Goal: Information Seeking & Learning: Learn about a topic

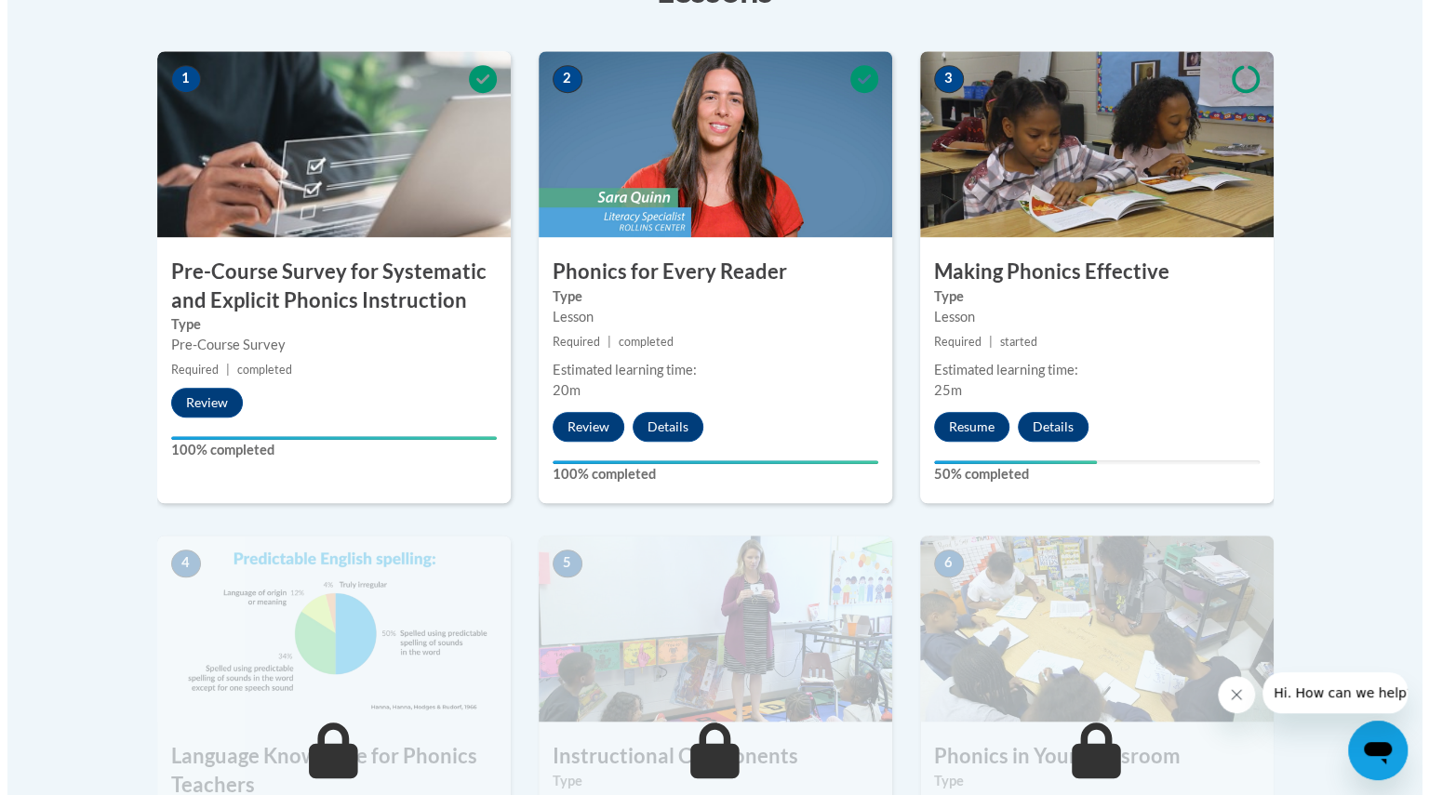
scroll to position [570, 0]
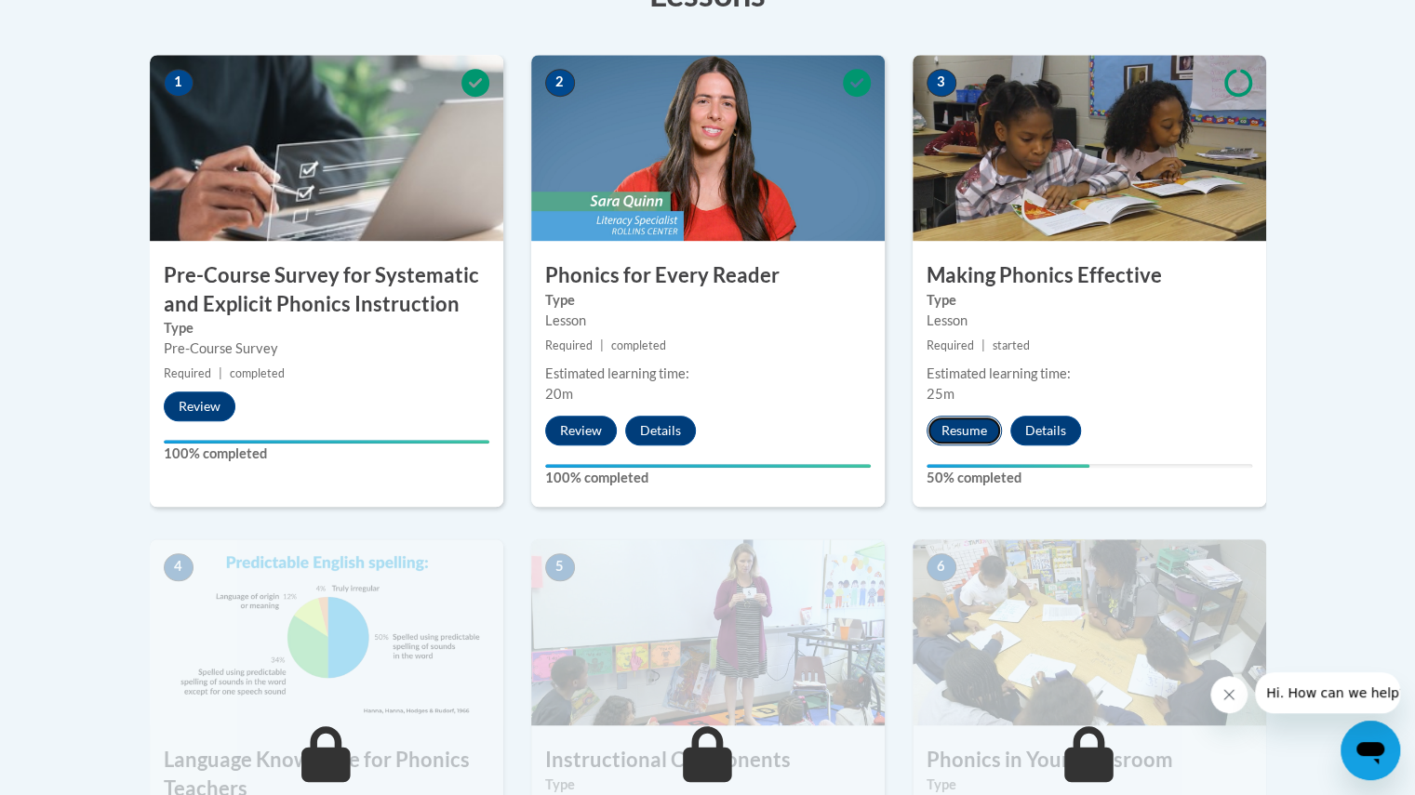
click at [954, 433] on button "Resume" at bounding box center [964, 431] width 75 height 30
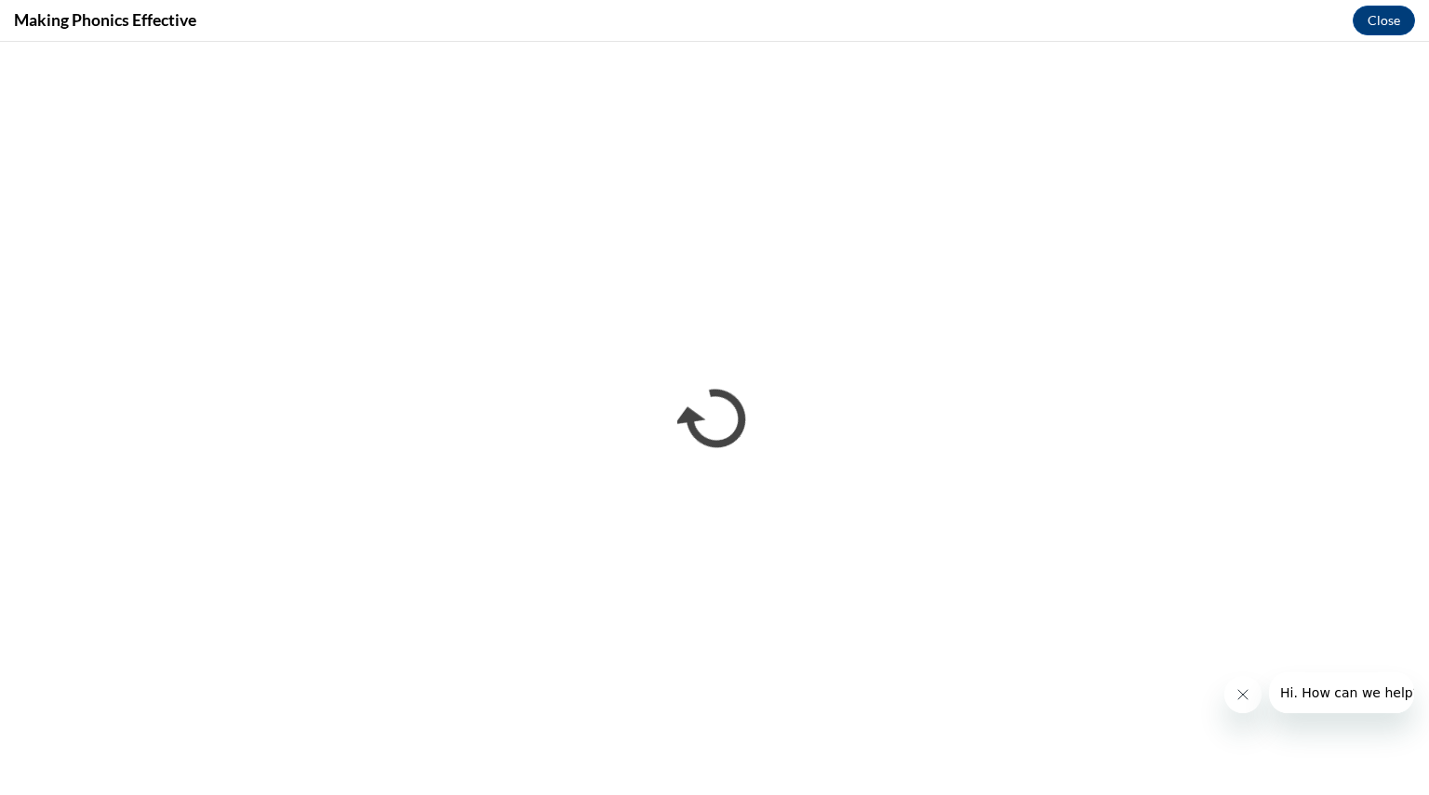
scroll to position [0, 0]
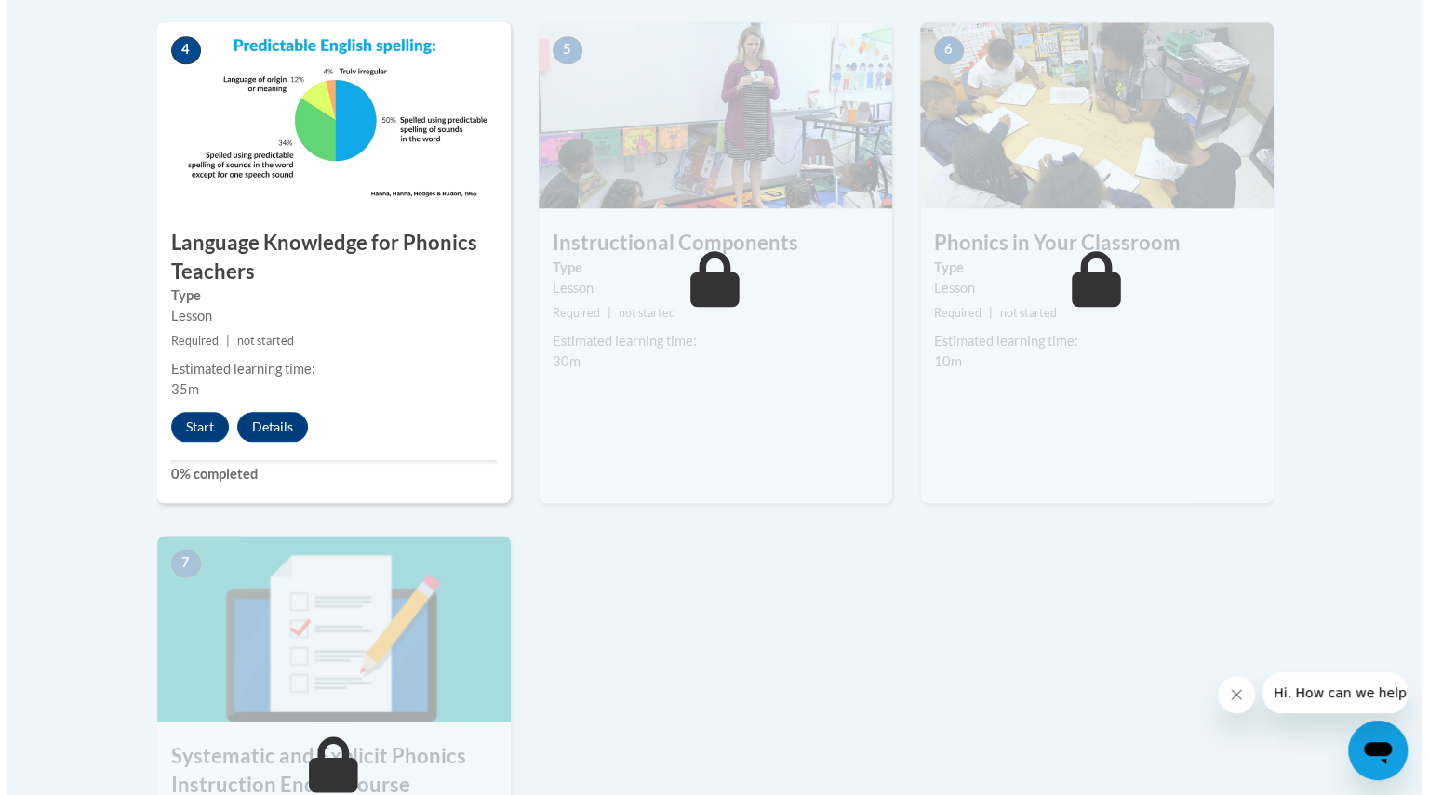
scroll to position [1080, 0]
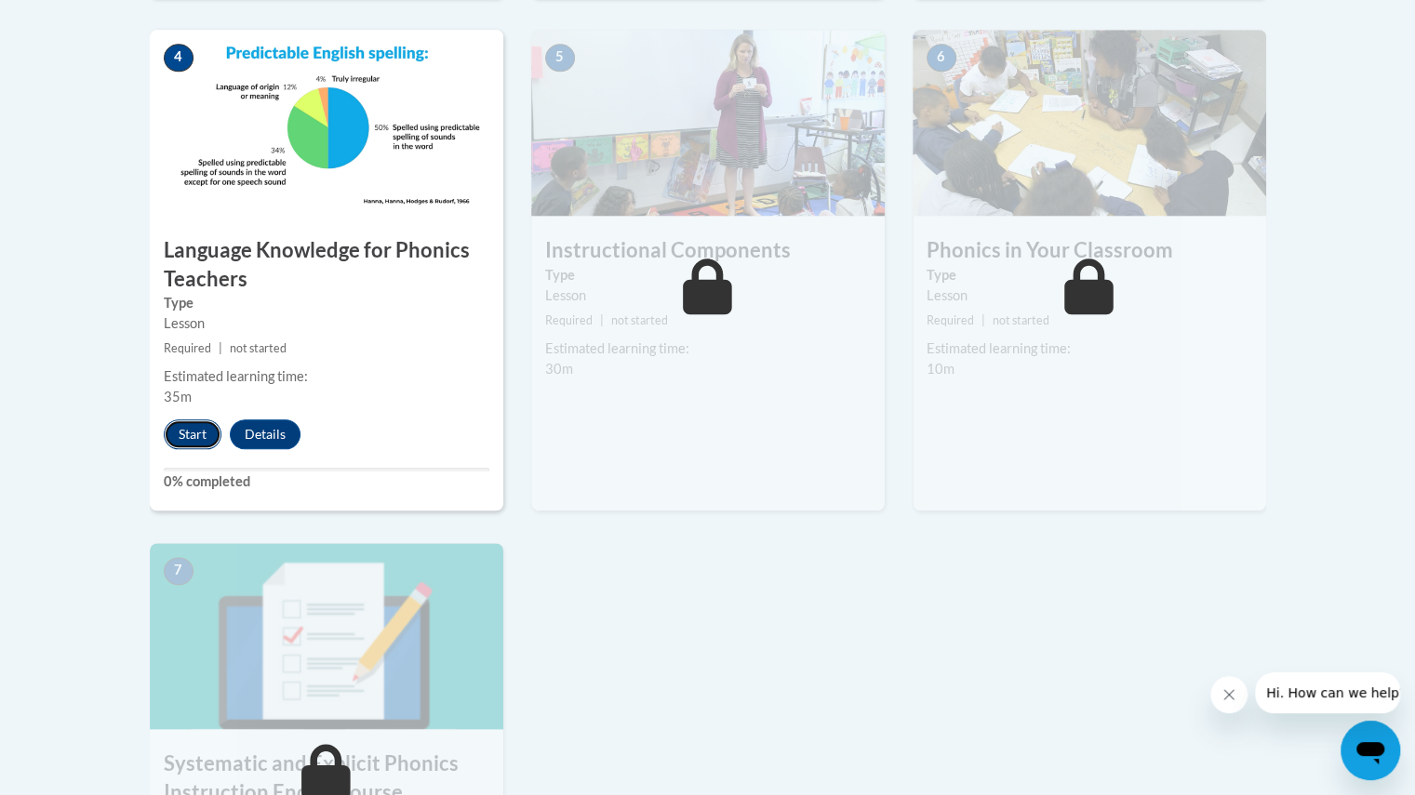
click at [192, 440] on button "Start" at bounding box center [193, 435] width 58 height 30
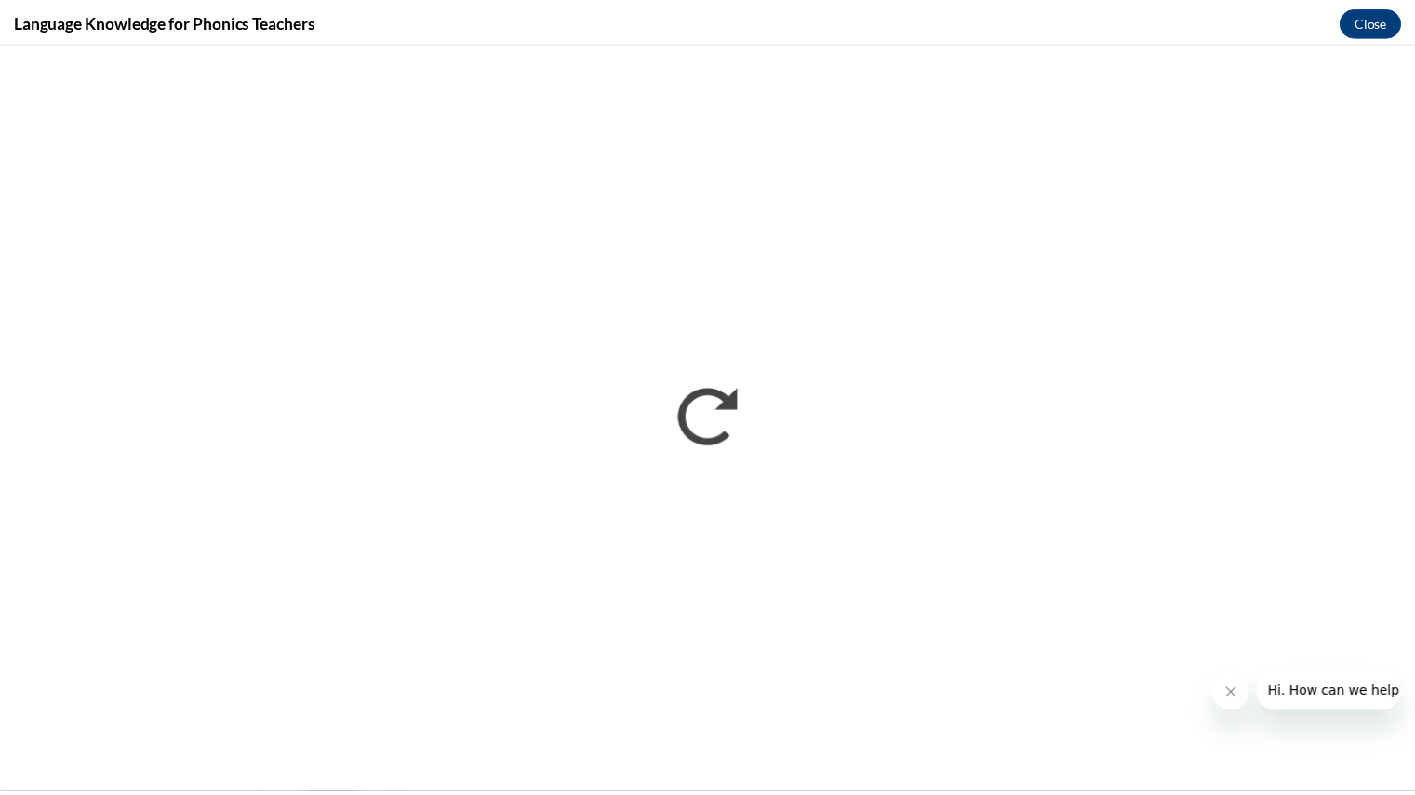
scroll to position [0, 0]
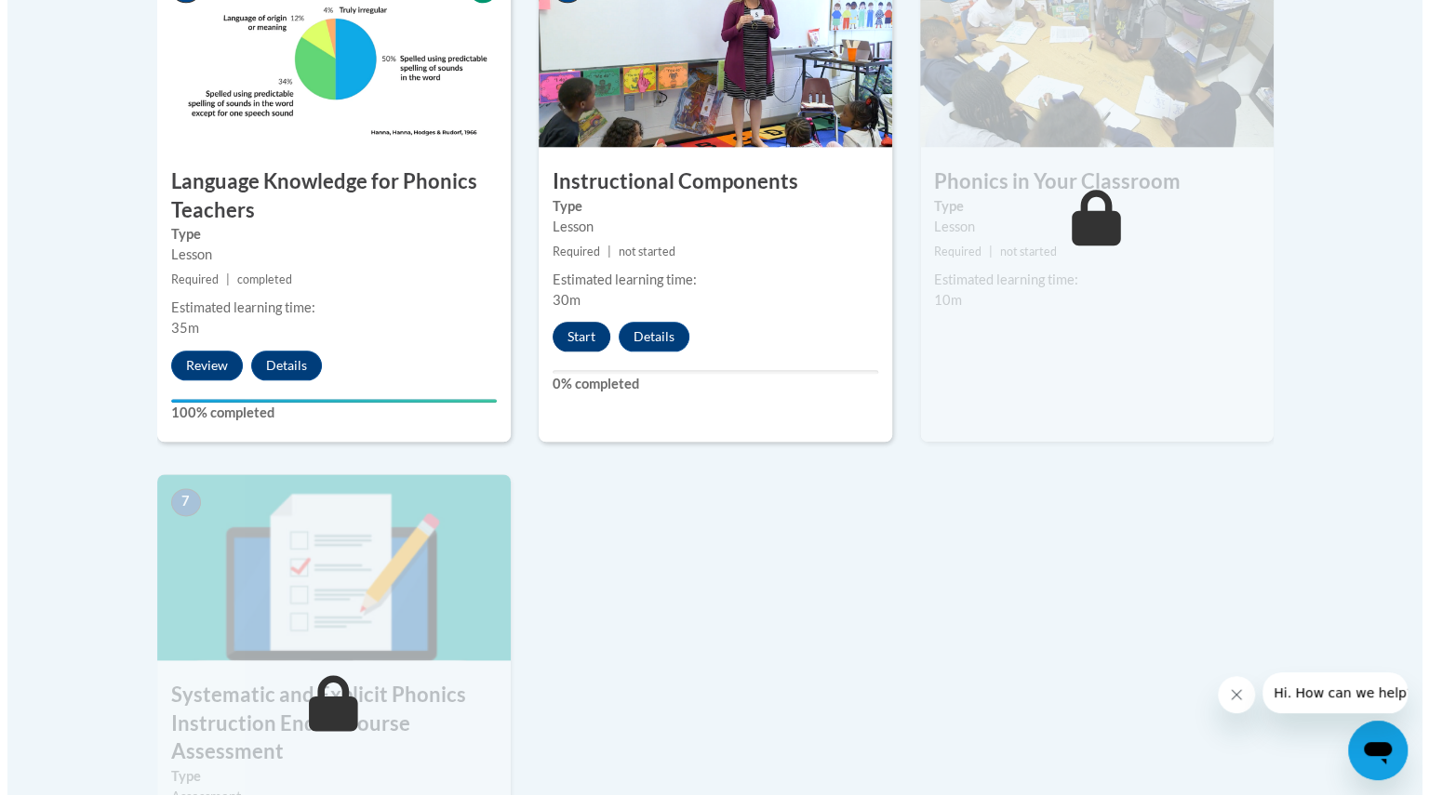
scroll to position [1145, 0]
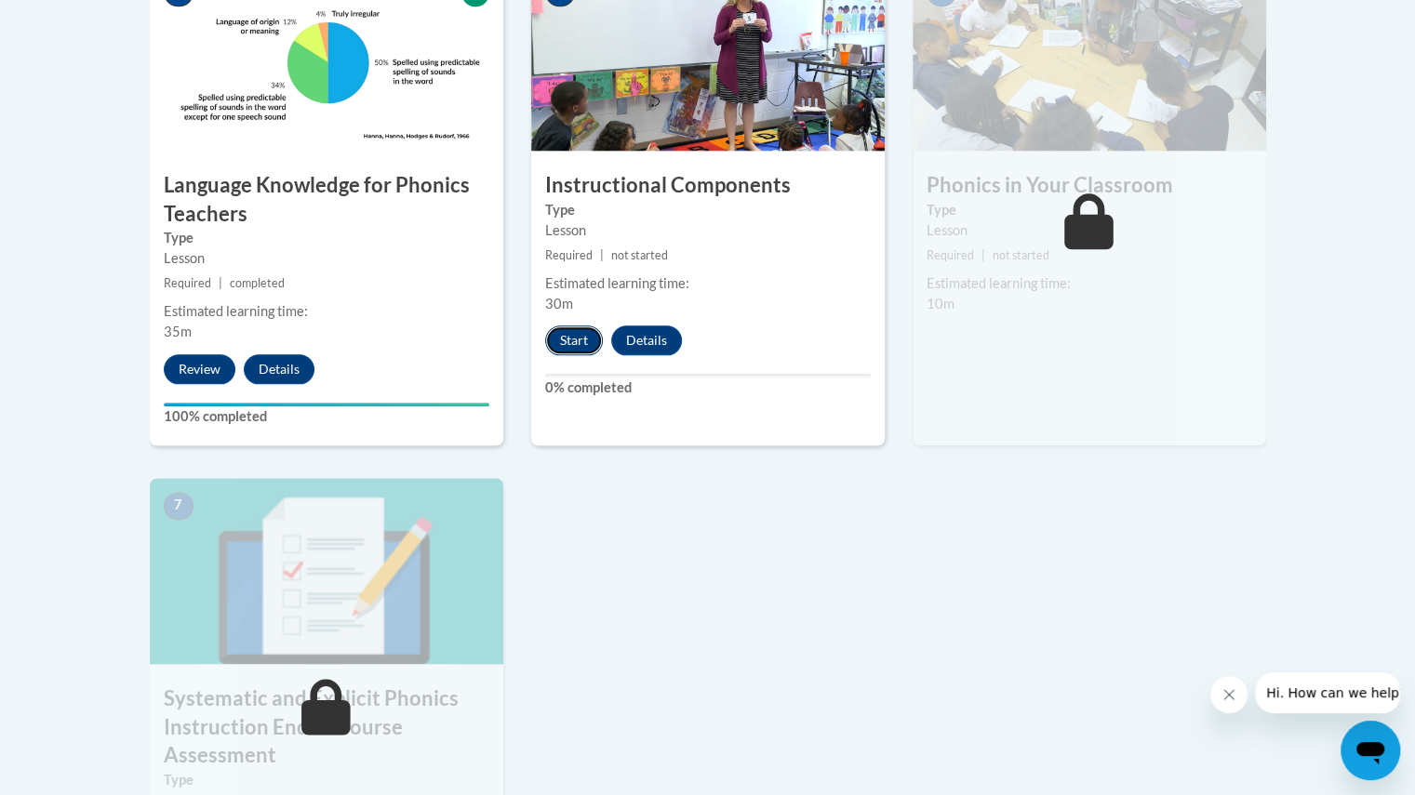
click at [572, 340] on button "Start" at bounding box center [574, 341] width 58 height 30
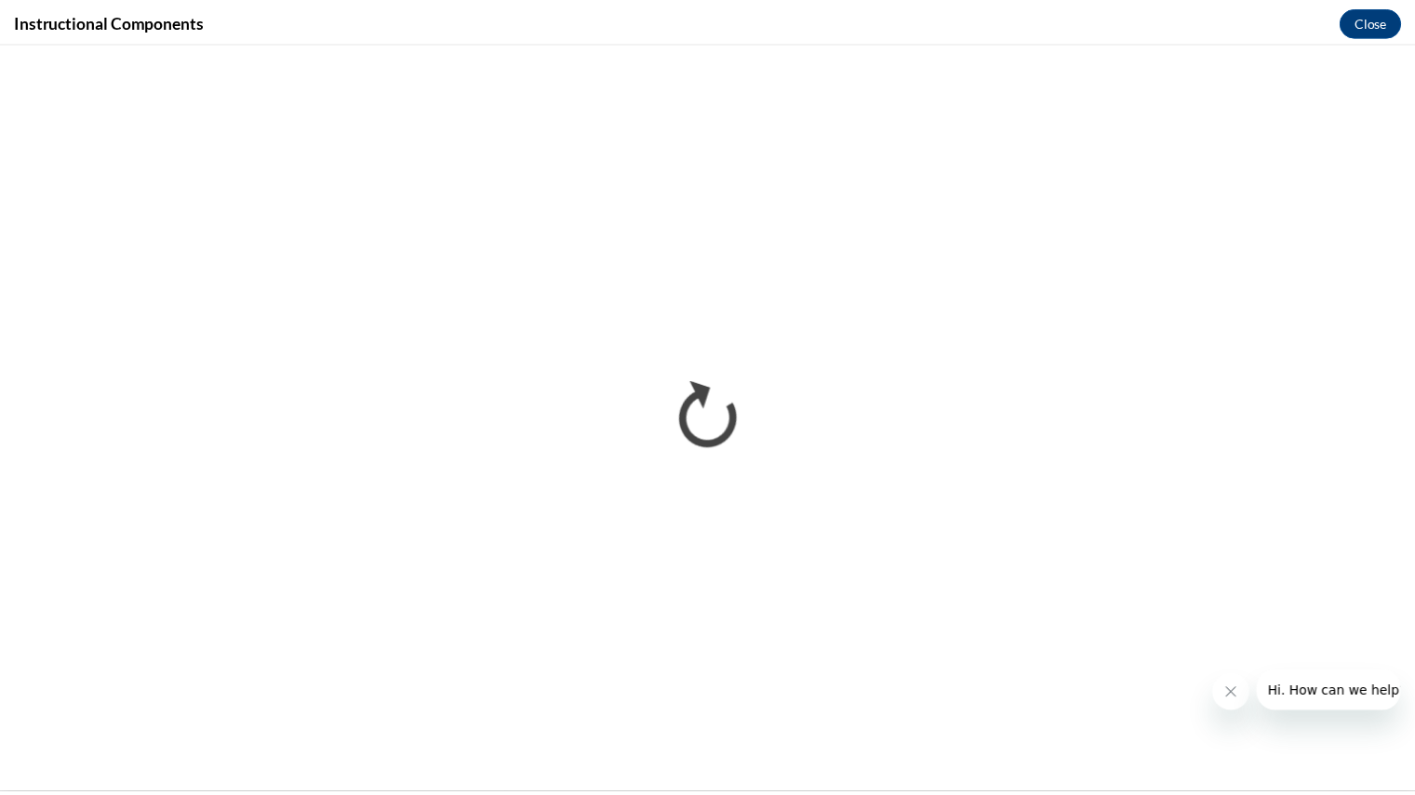
scroll to position [0, 0]
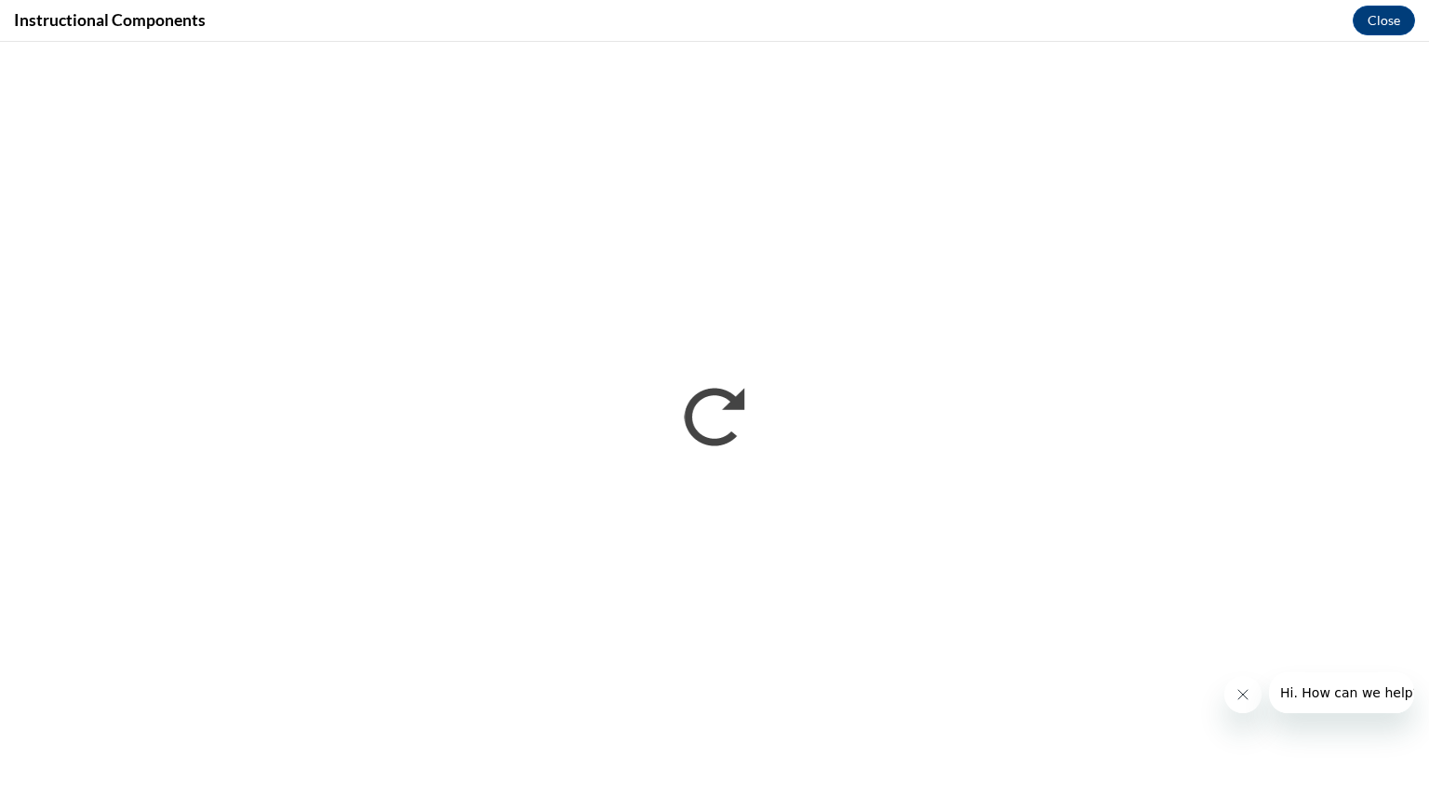
click at [1236, 702] on button "Close message from company" at bounding box center [1241, 694] width 37 height 37
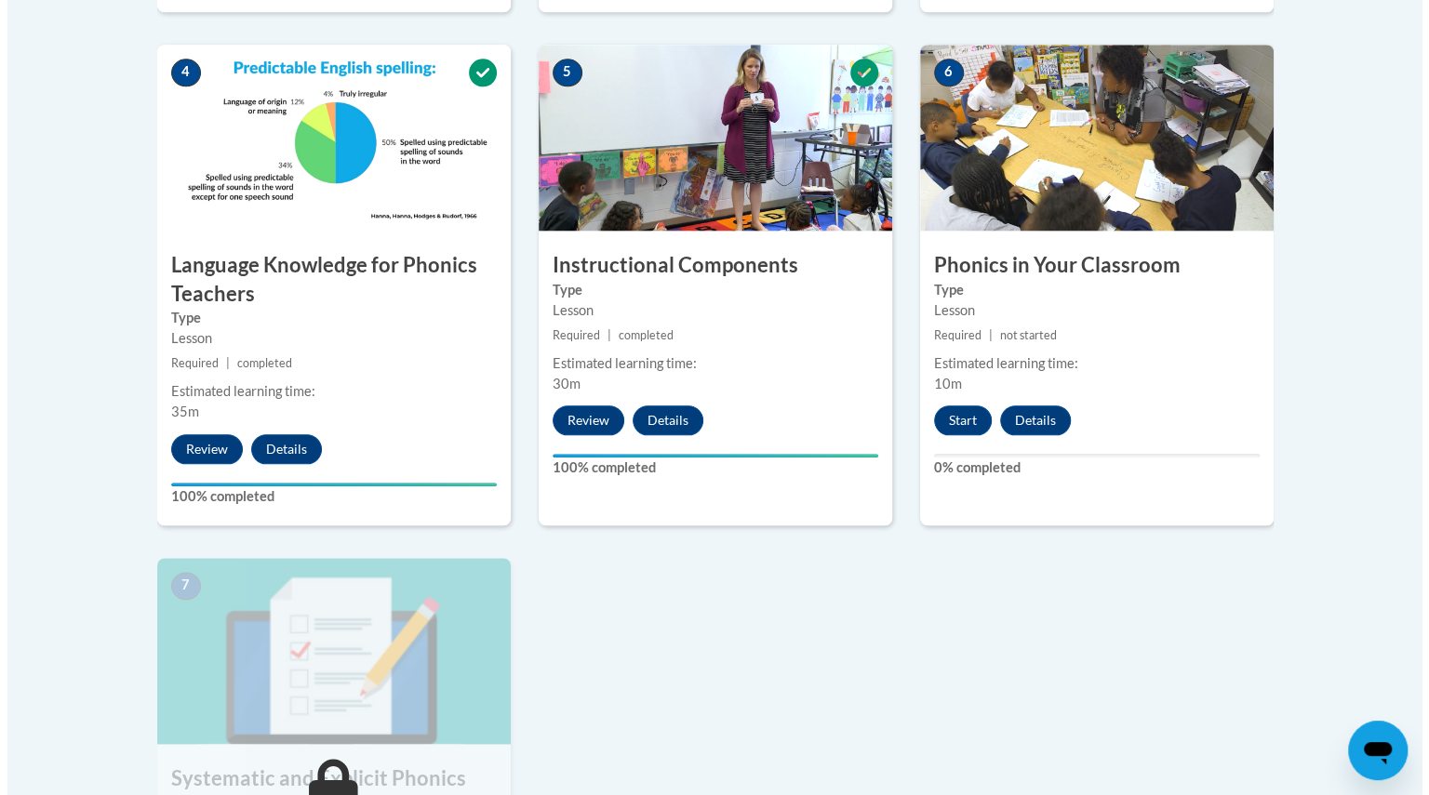
scroll to position [1066, 0]
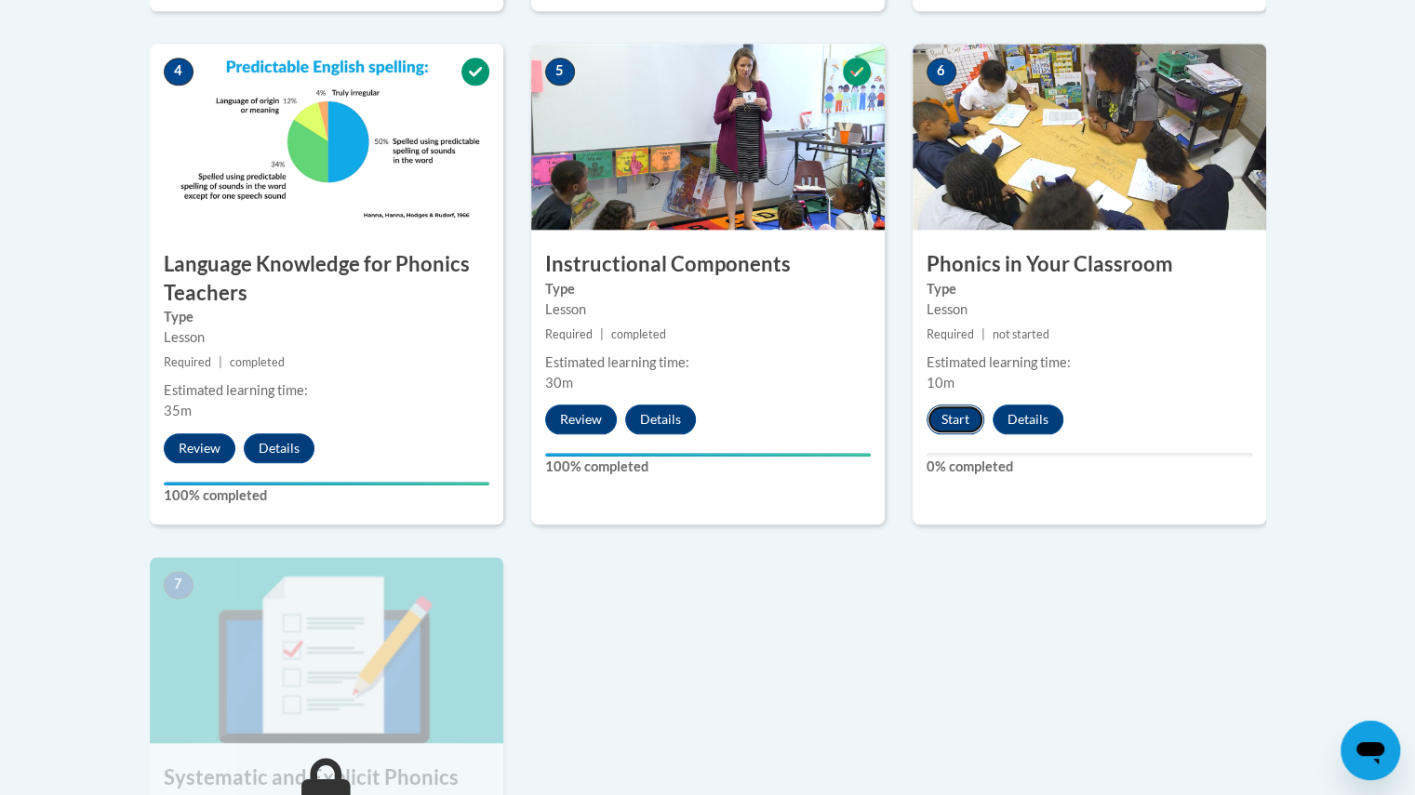
click at [947, 417] on button "Start" at bounding box center [956, 420] width 58 height 30
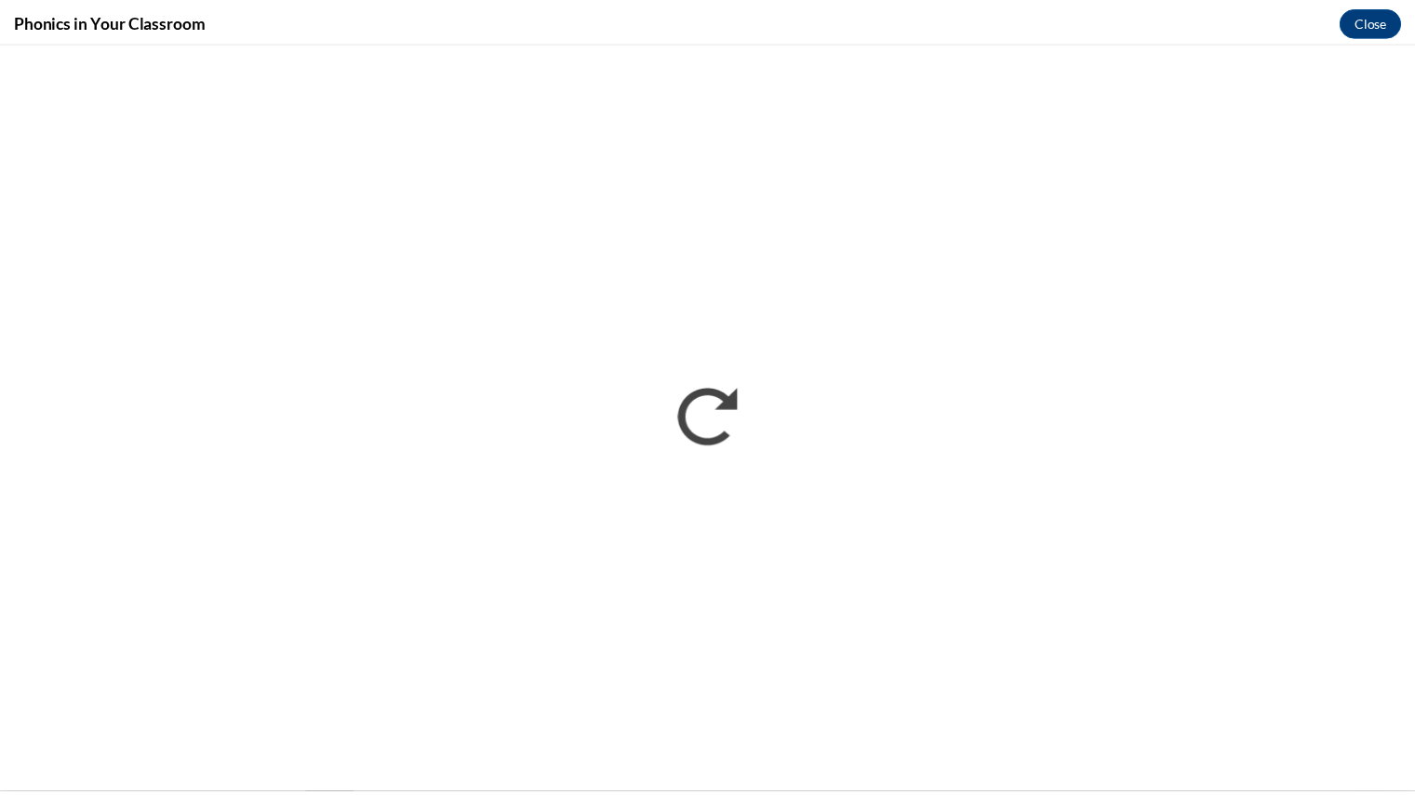
scroll to position [0, 0]
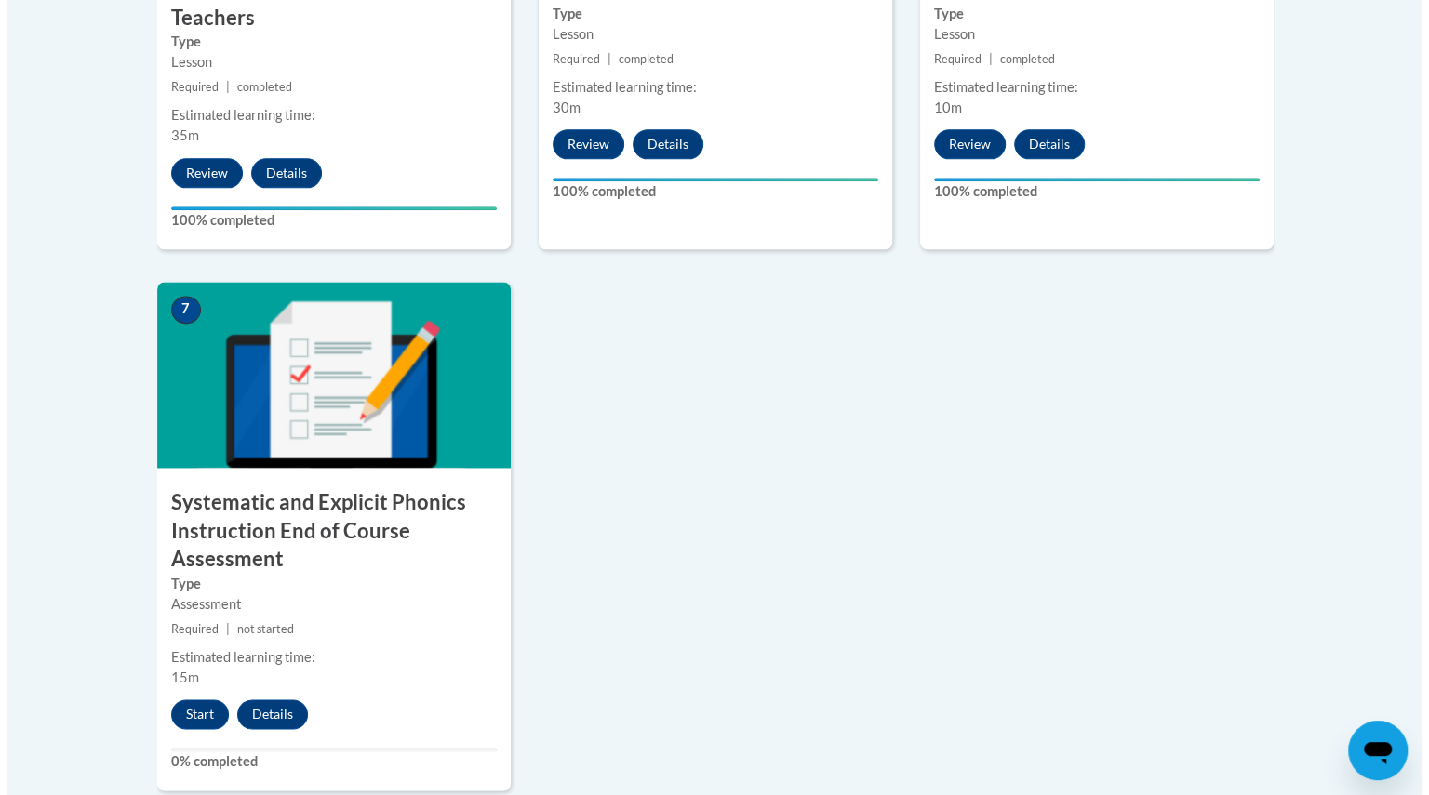
scroll to position [1423, 0]
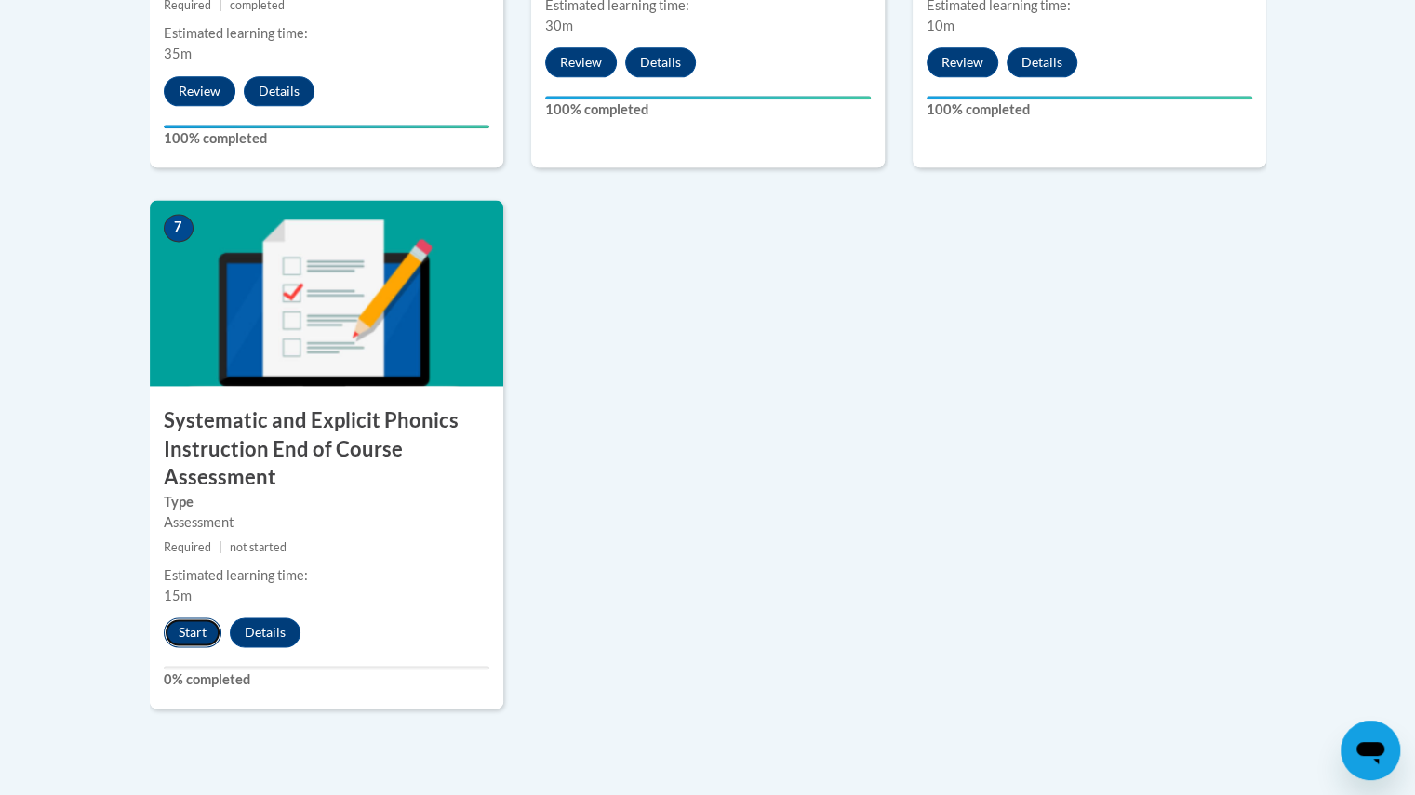
click at [177, 637] on button "Start" at bounding box center [193, 633] width 58 height 30
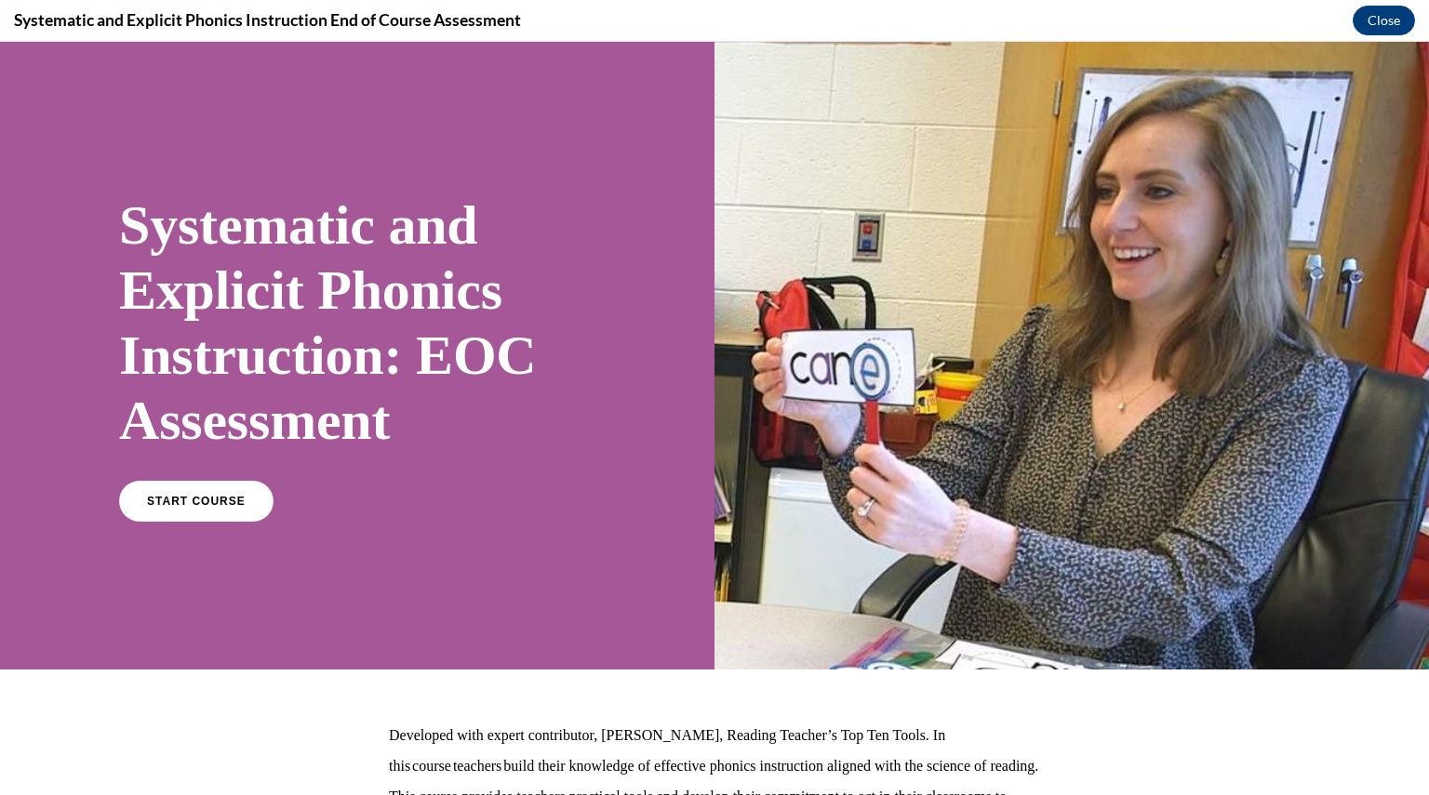
scroll to position [0, 0]
click at [184, 516] on link "START COURSE" at bounding box center [196, 501] width 162 height 43
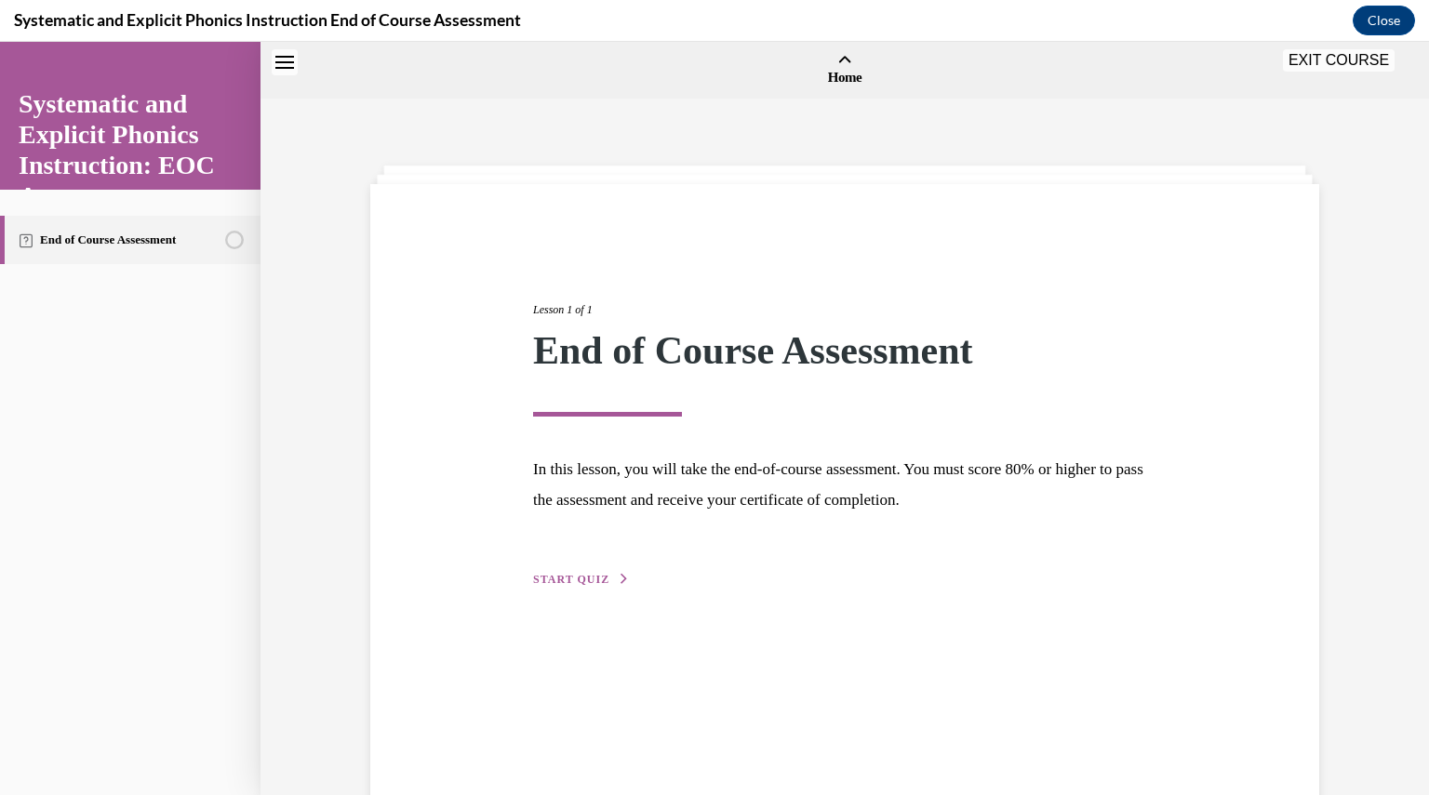
scroll to position [58, 0]
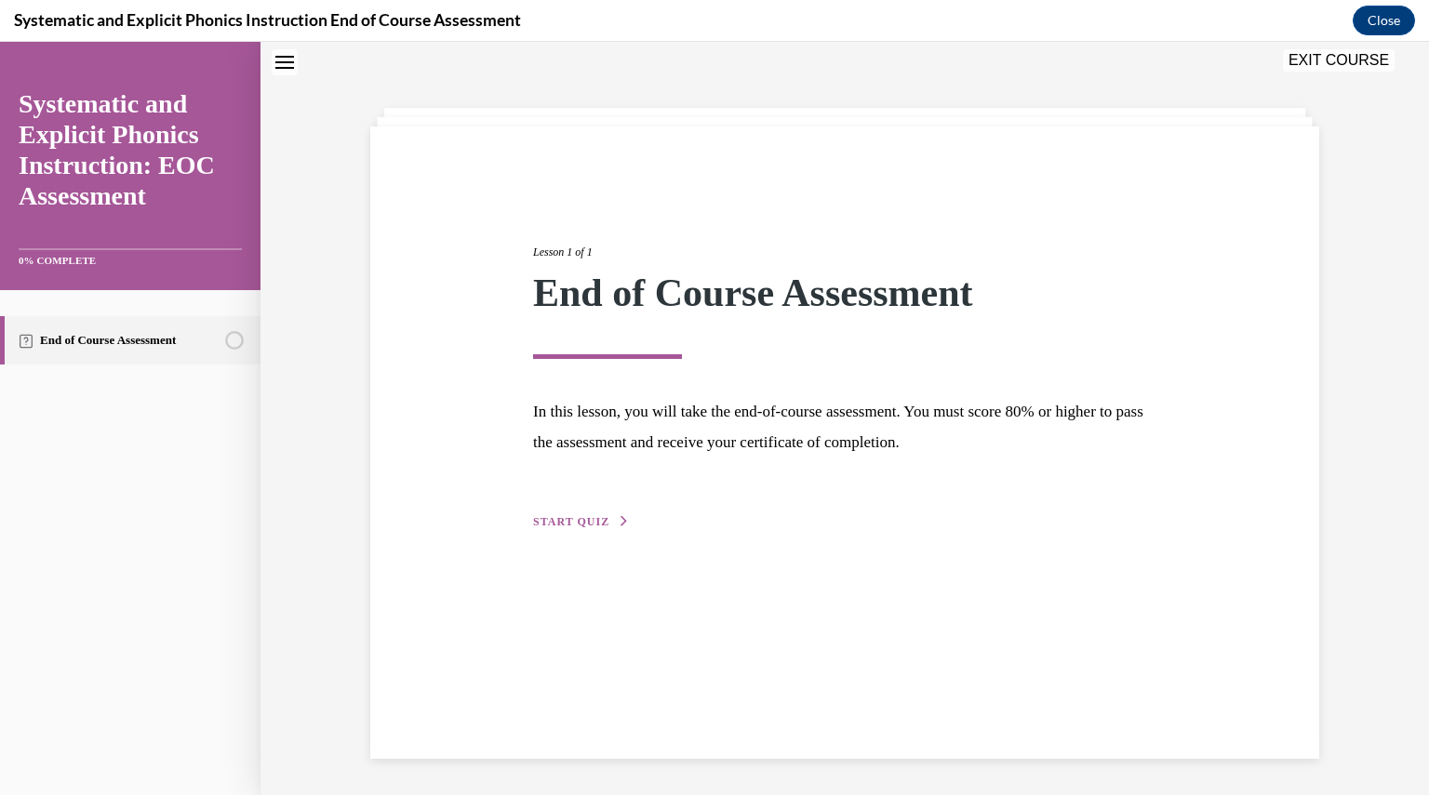
click at [559, 514] on button "START QUIZ" at bounding box center [581, 522] width 97 height 17
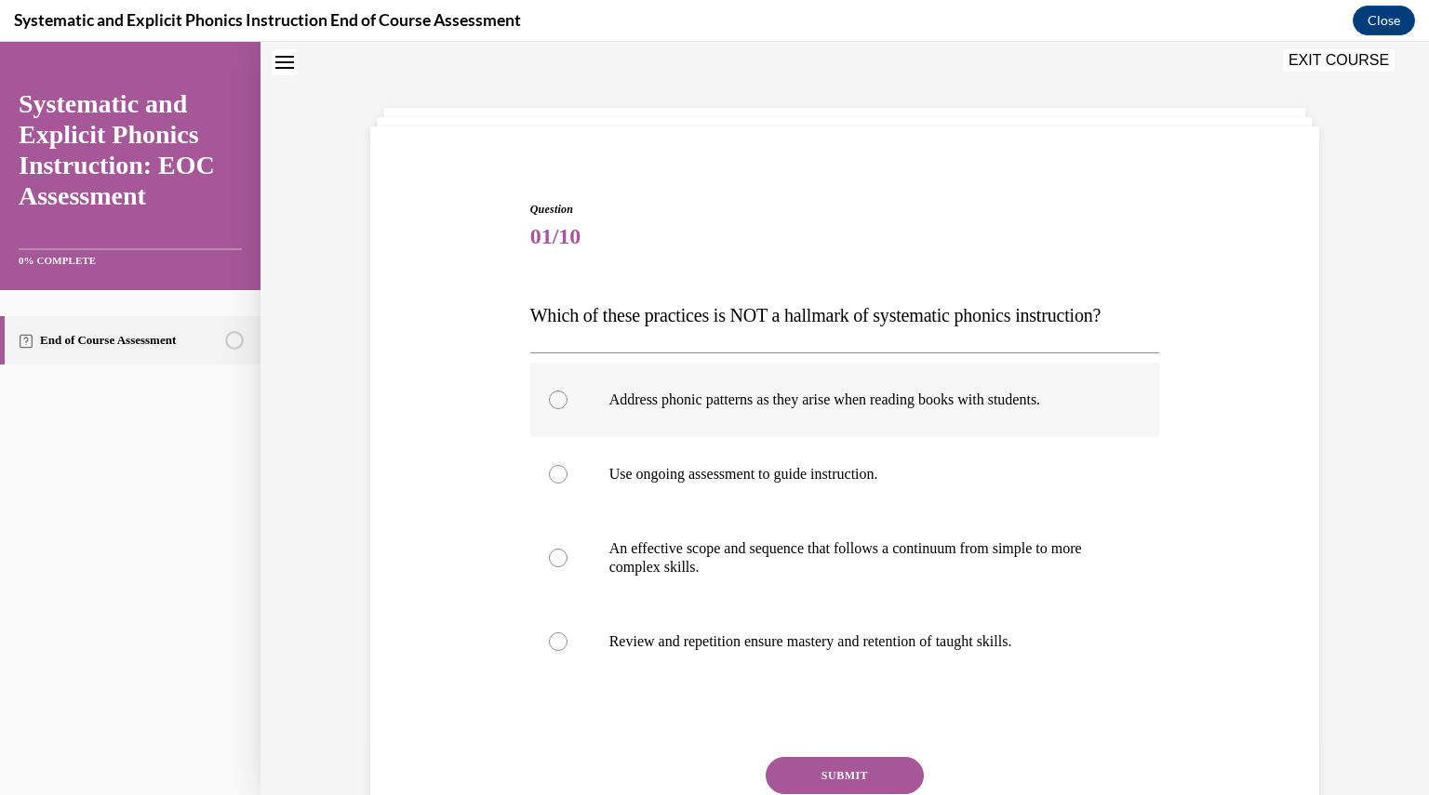
click at [663, 408] on p "Address phonic patterns as they arise when reading books with students." at bounding box center [861, 400] width 504 height 19
click at [832, 767] on button "SUBMIT" at bounding box center [845, 775] width 158 height 37
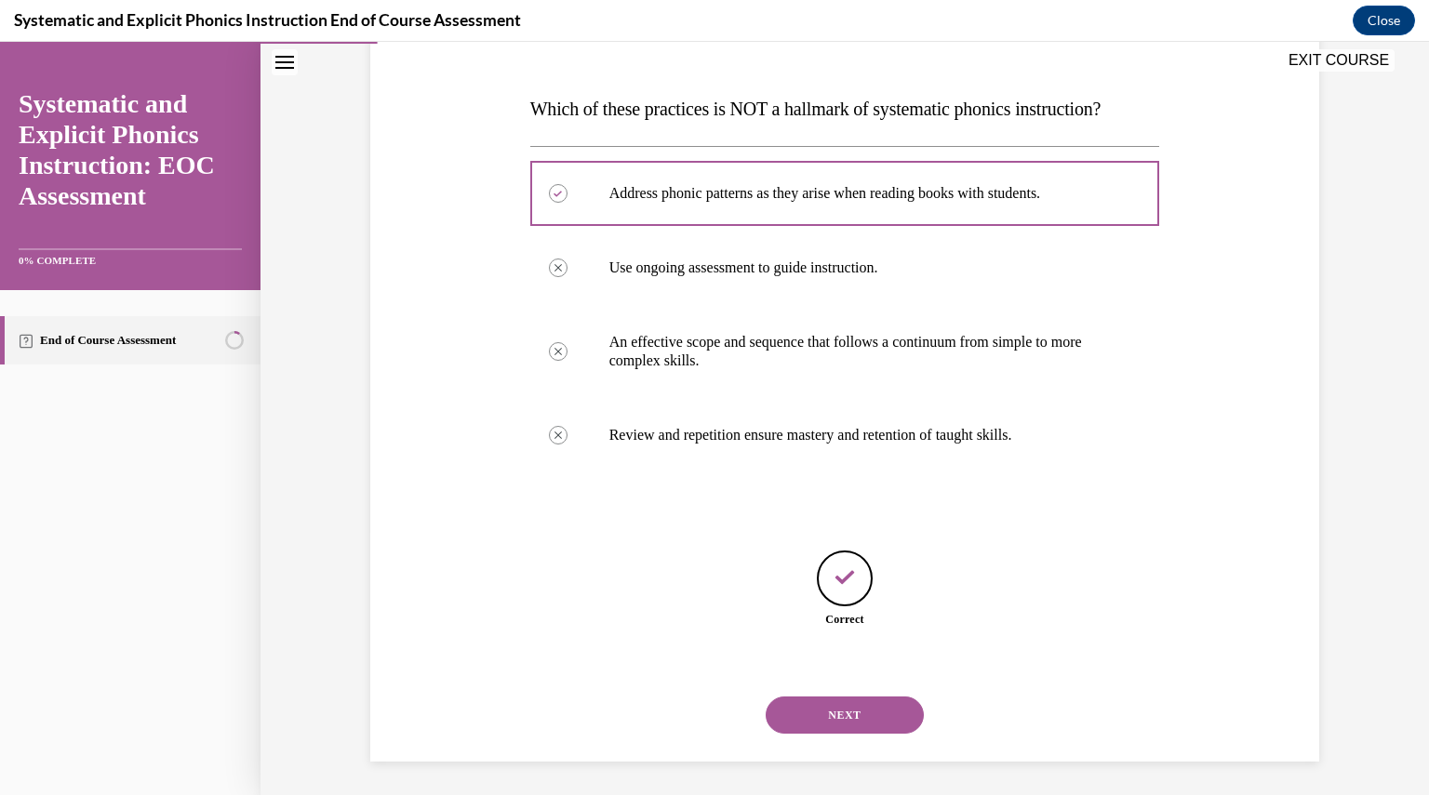
scroll to position [267, 0]
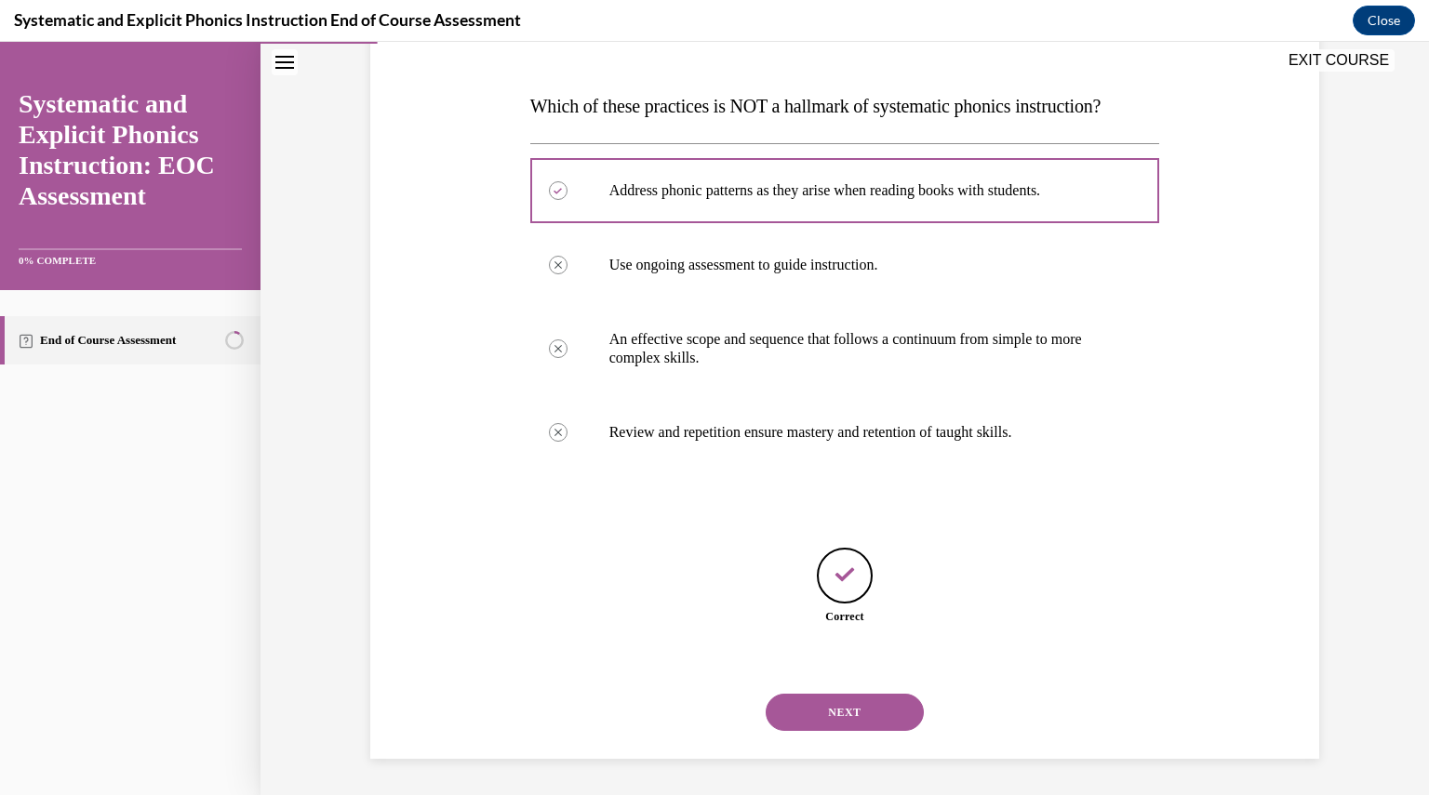
click at [824, 700] on button "NEXT" at bounding box center [845, 712] width 158 height 37
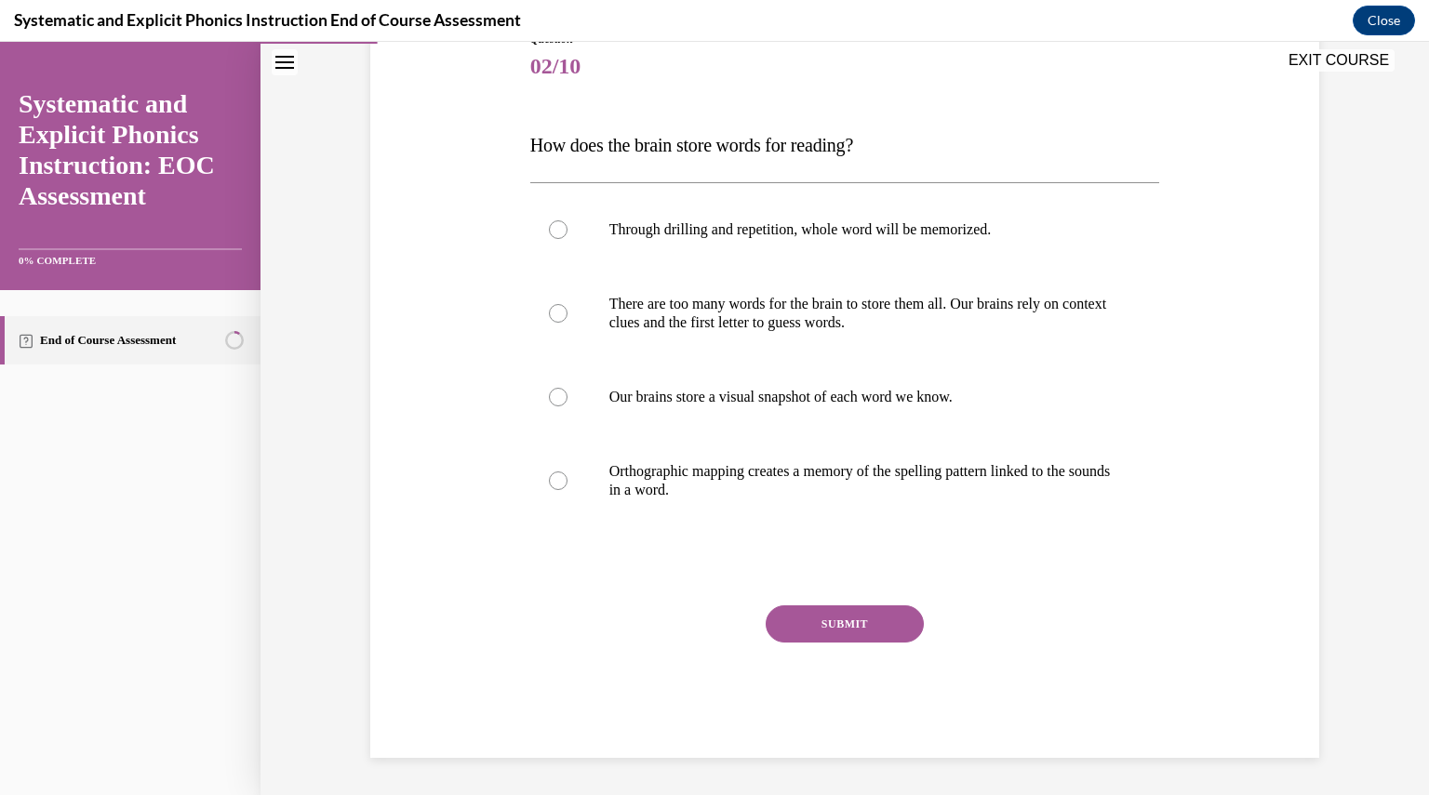
scroll to position [207, 0]
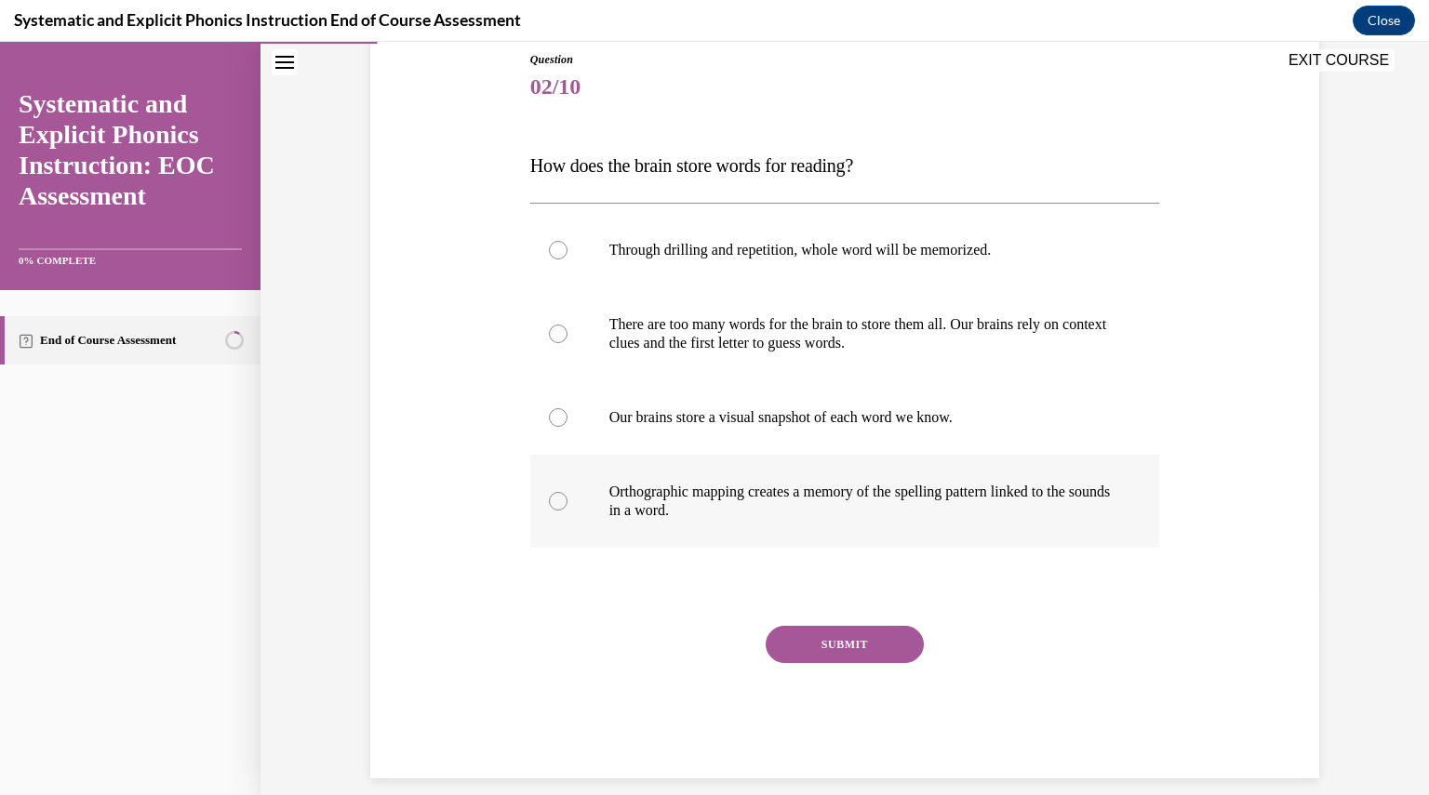
click at [854, 500] on p "Orthographic mapping creates a memory of the spelling pattern linked to the sou…" at bounding box center [861, 501] width 504 height 37
click at [830, 647] on button "SUBMIT" at bounding box center [845, 644] width 158 height 37
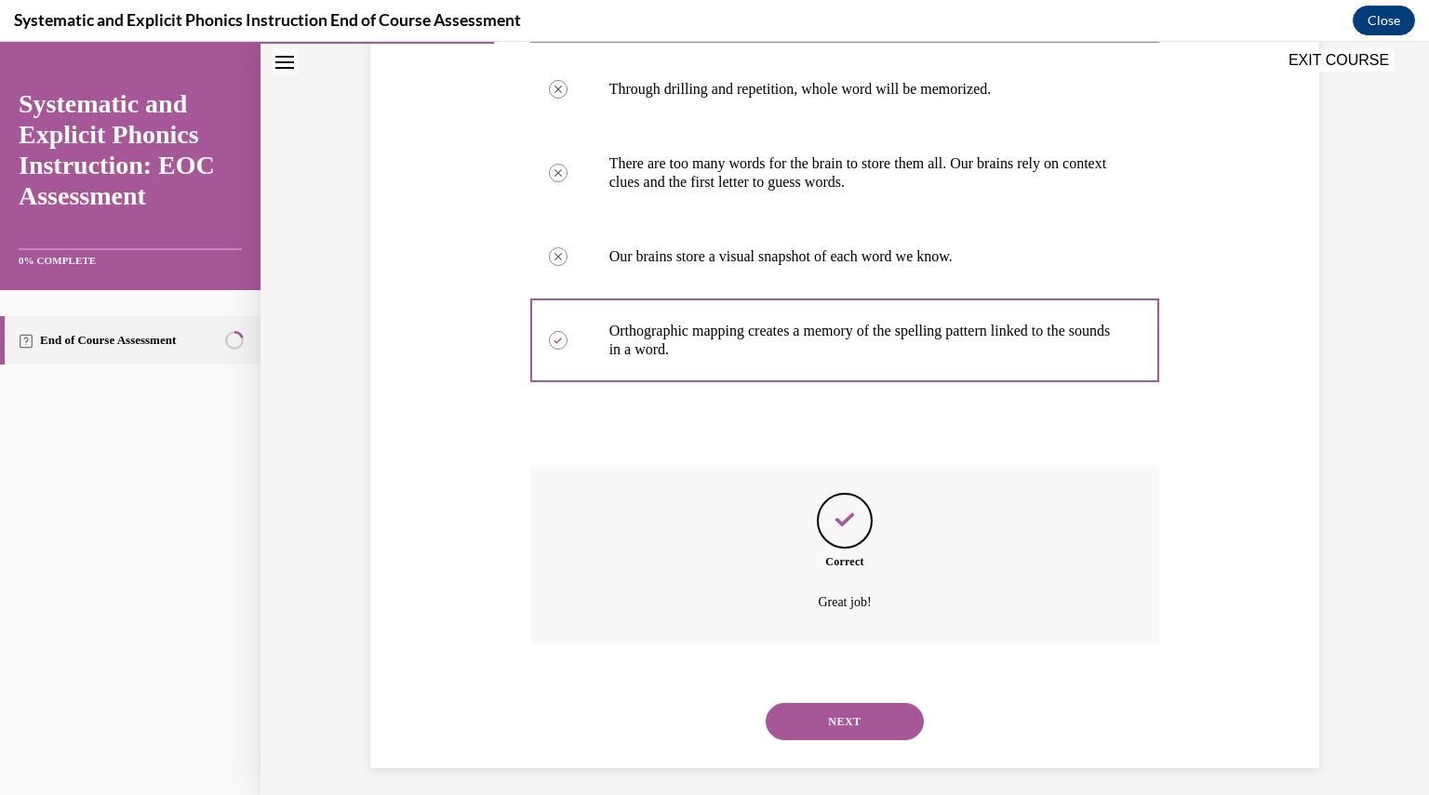
scroll to position [378, 0]
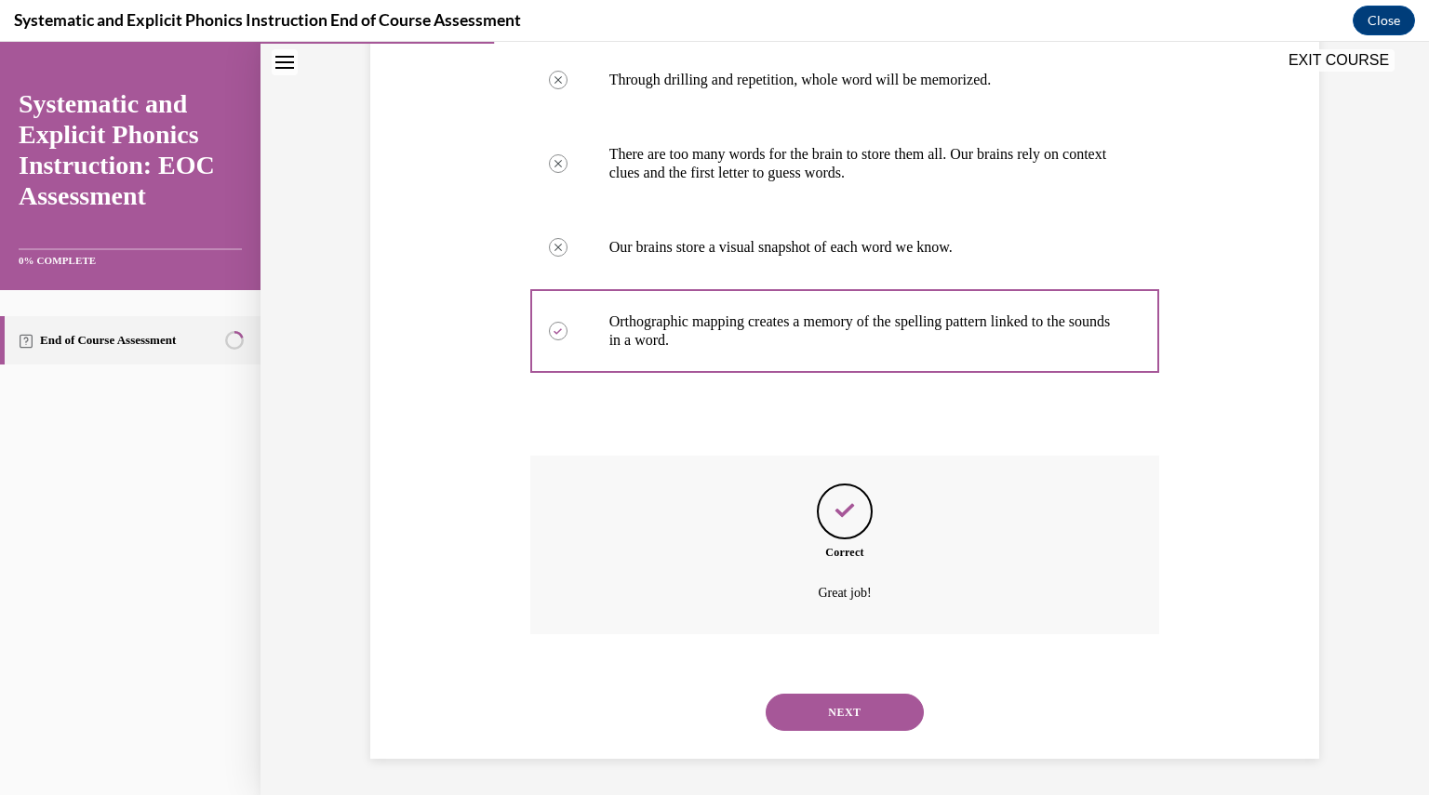
click at [841, 710] on button "NEXT" at bounding box center [845, 712] width 158 height 37
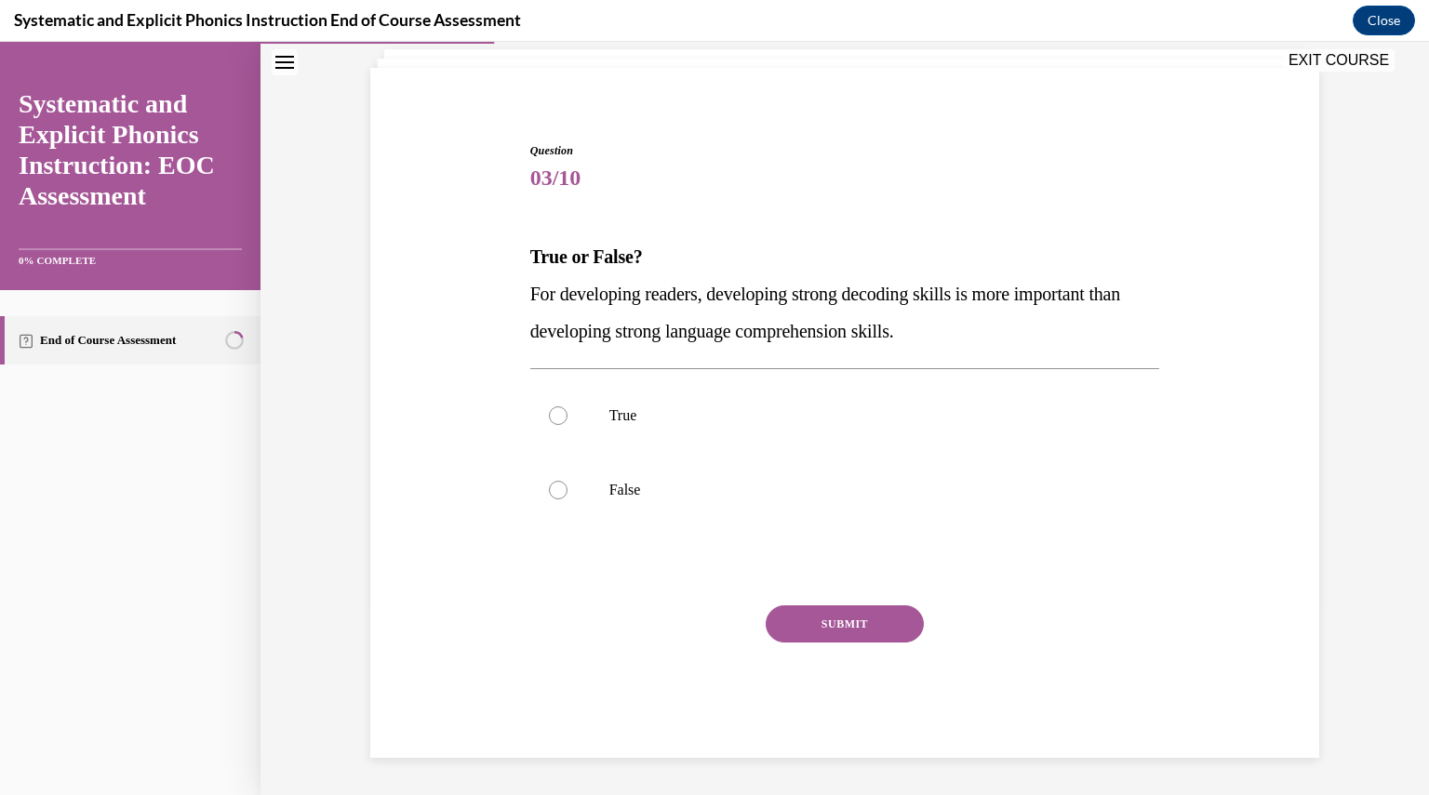
scroll to position [115, 0]
click at [636, 490] on p "False" at bounding box center [861, 491] width 504 height 19
click at [794, 623] on button "SUBMIT" at bounding box center [845, 625] width 158 height 37
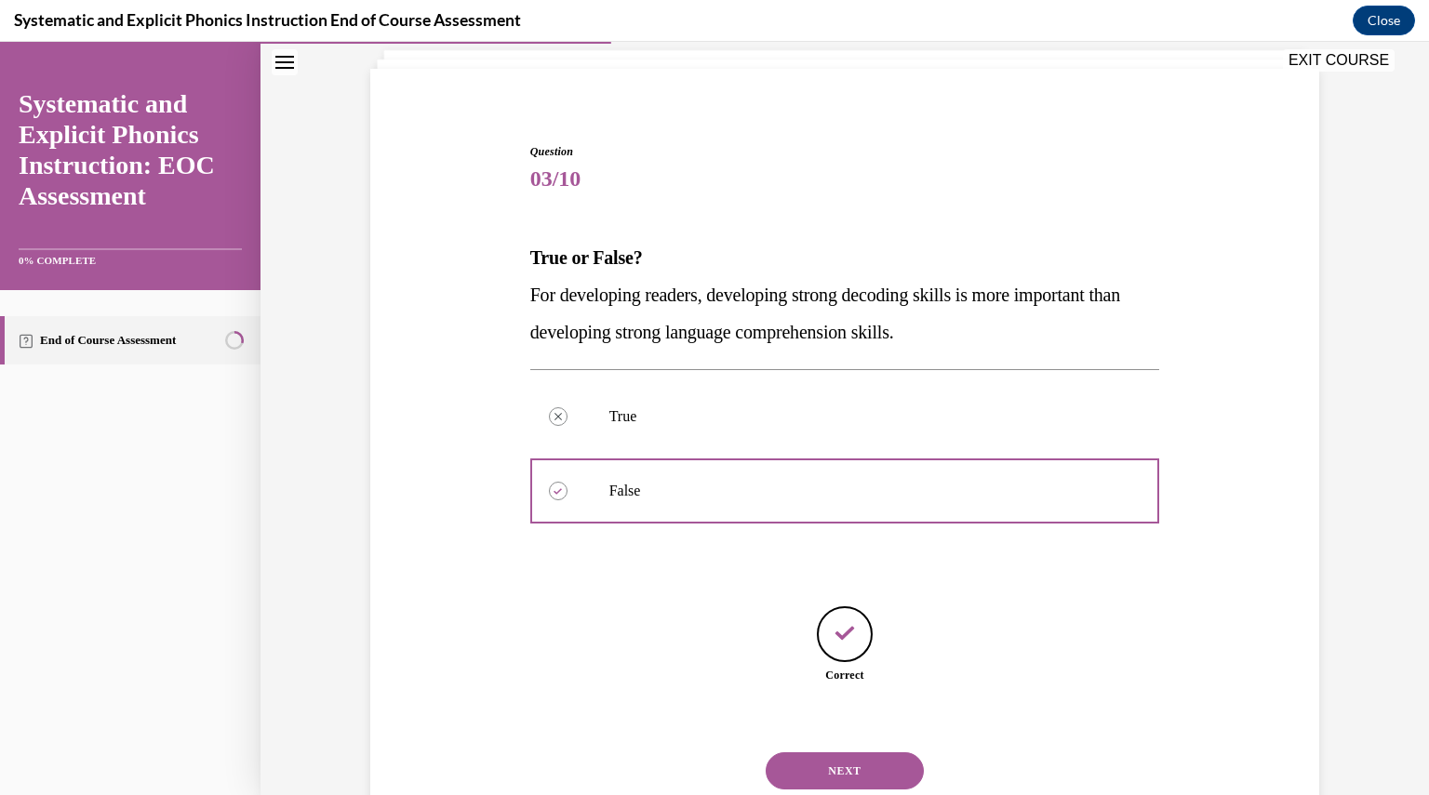
scroll to position [174, 0]
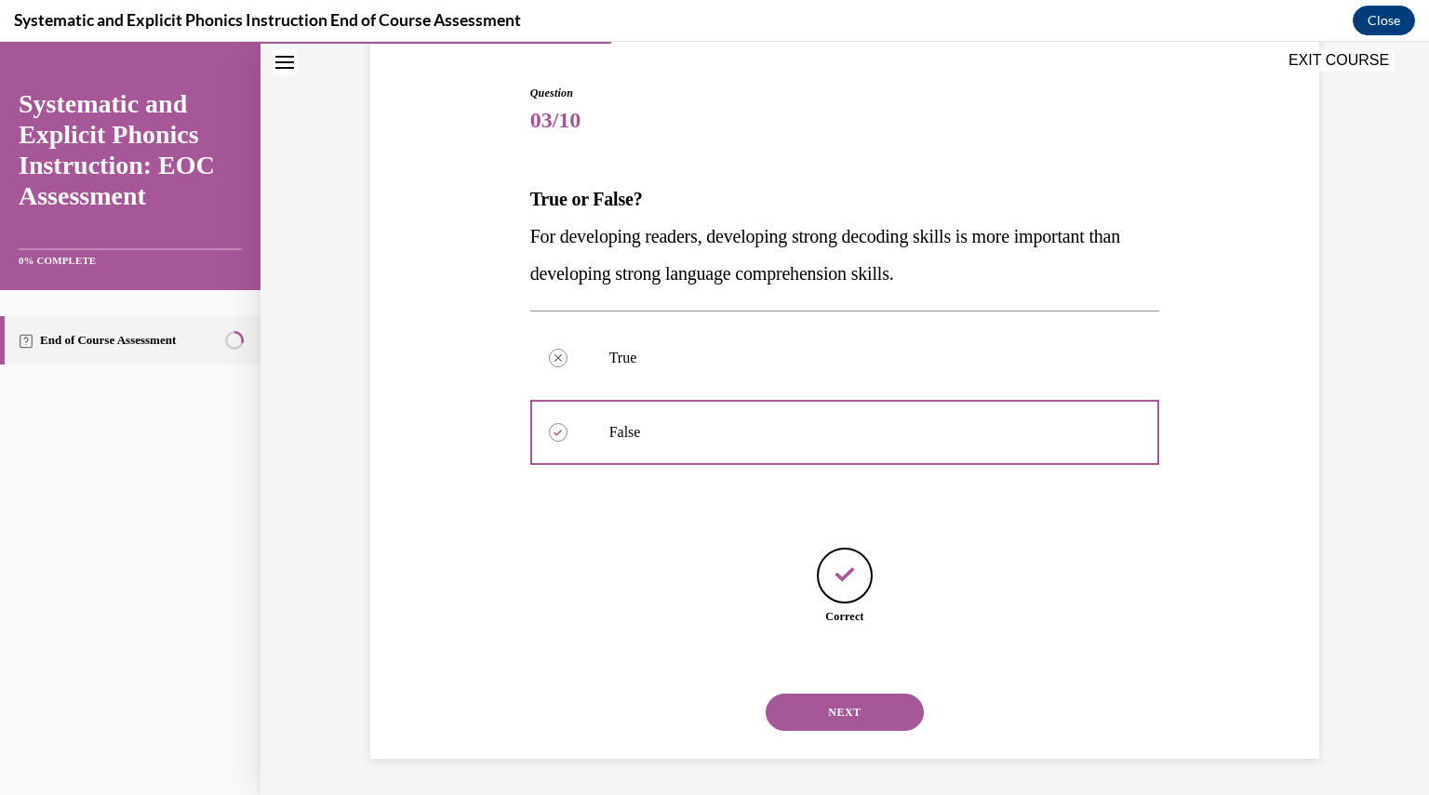
click at [840, 715] on button "NEXT" at bounding box center [845, 712] width 158 height 37
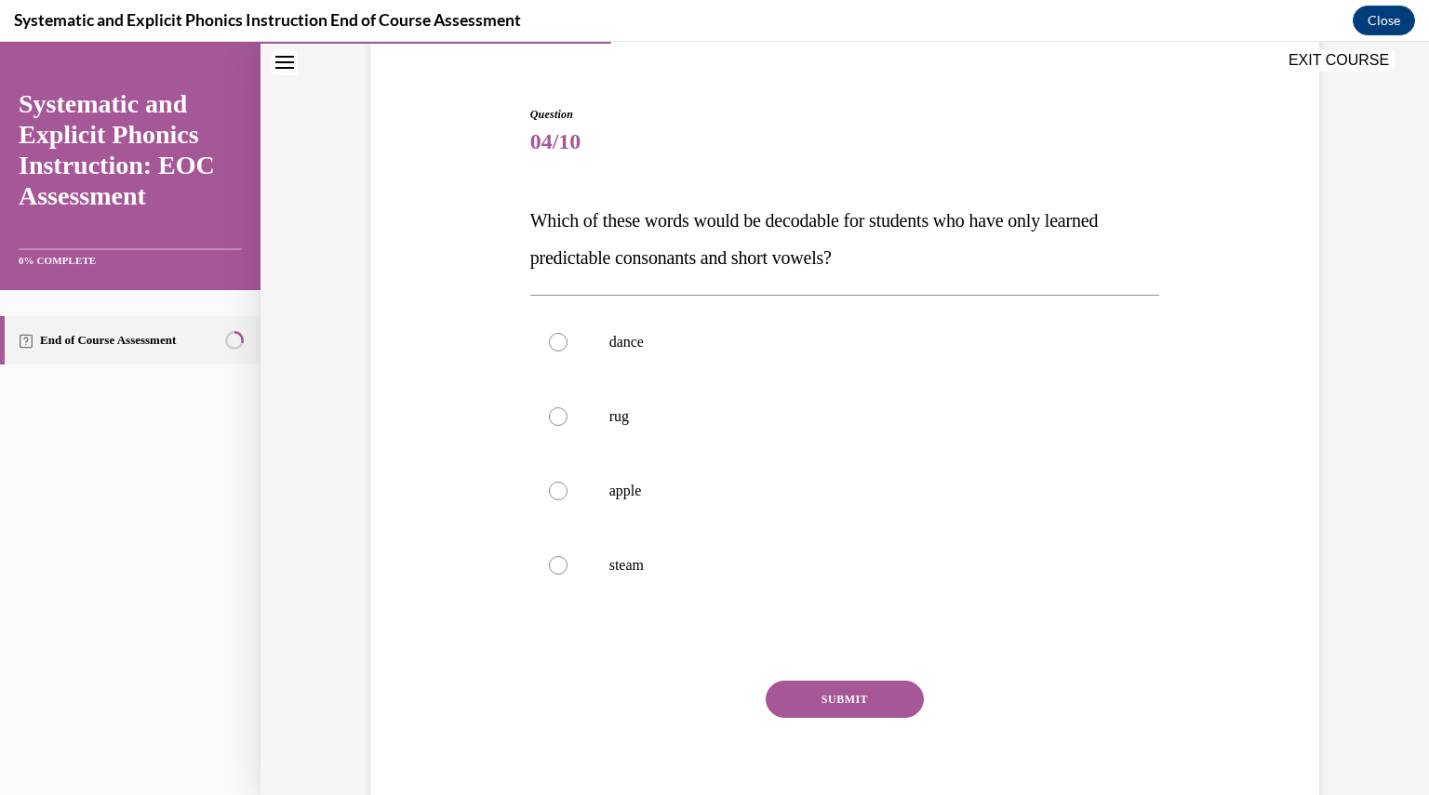
scroll to position [154, 0]
click at [744, 424] on div at bounding box center [845, 415] width 630 height 74
click at [813, 689] on button "SUBMIT" at bounding box center [845, 697] width 158 height 37
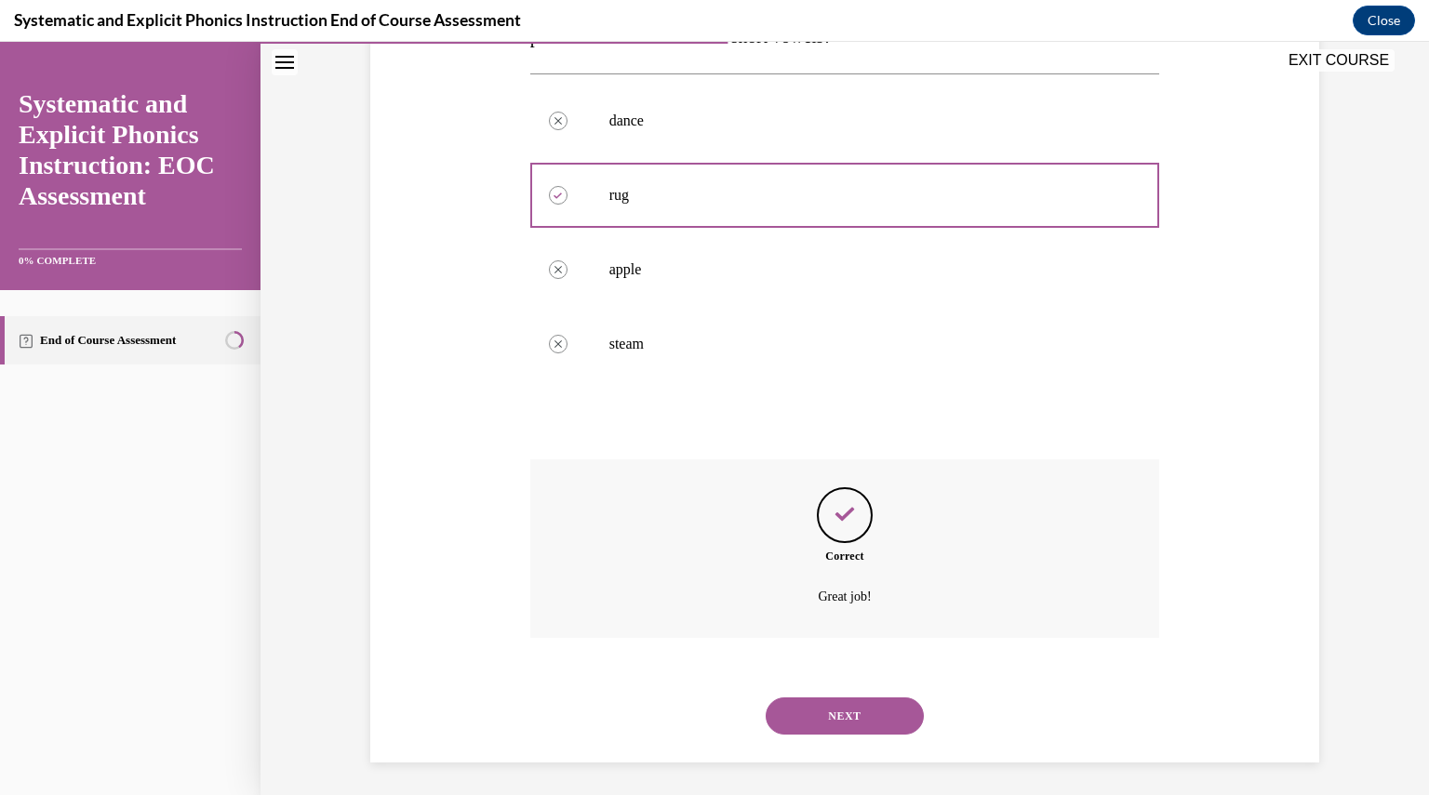
scroll to position [378, 0]
click at [822, 713] on button "NEXT" at bounding box center [845, 712] width 158 height 37
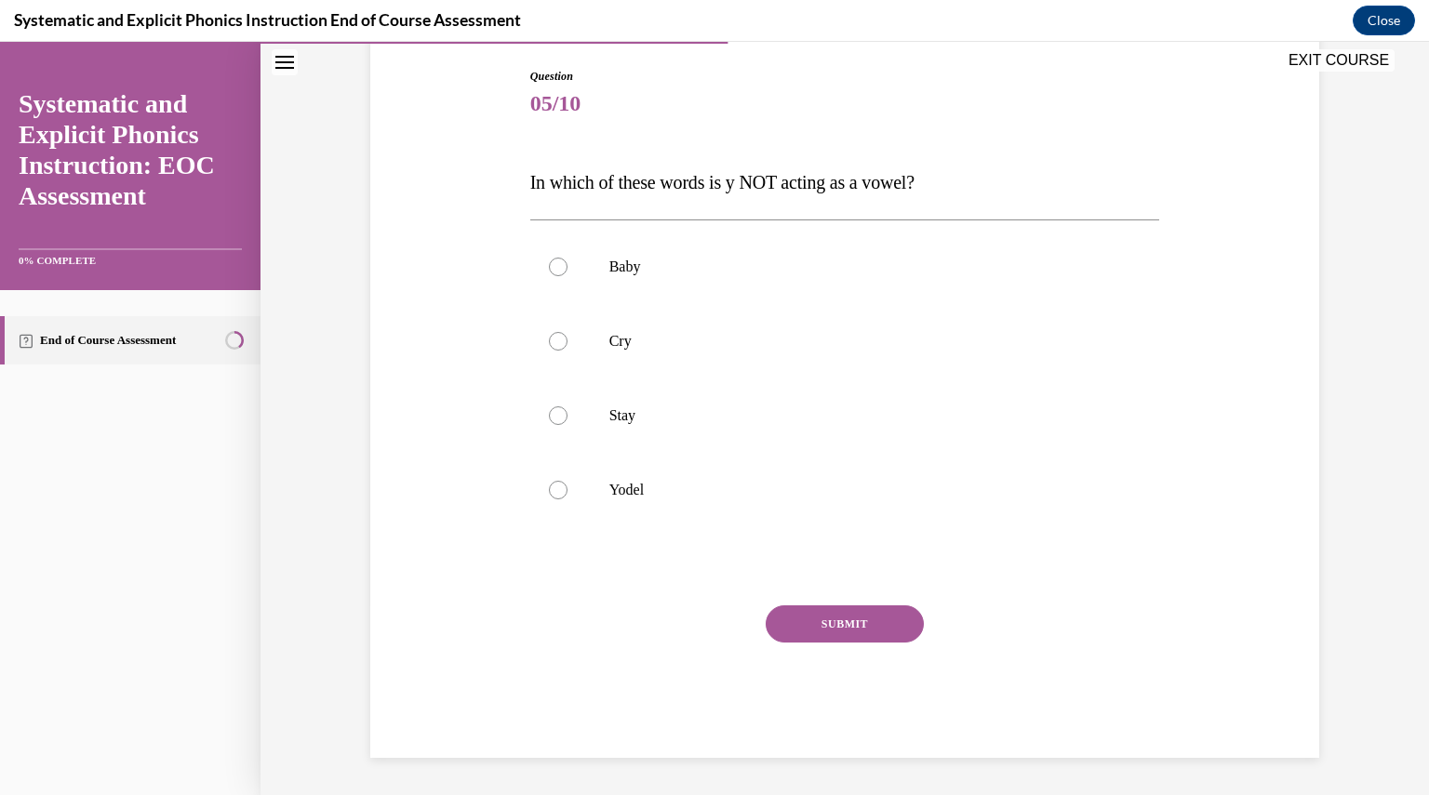
scroll to position [190, 0]
click at [638, 493] on p "Yodel" at bounding box center [861, 491] width 504 height 19
click at [780, 626] on button "SUBMIT" at bounding box center [845, 625] width 158 height 37
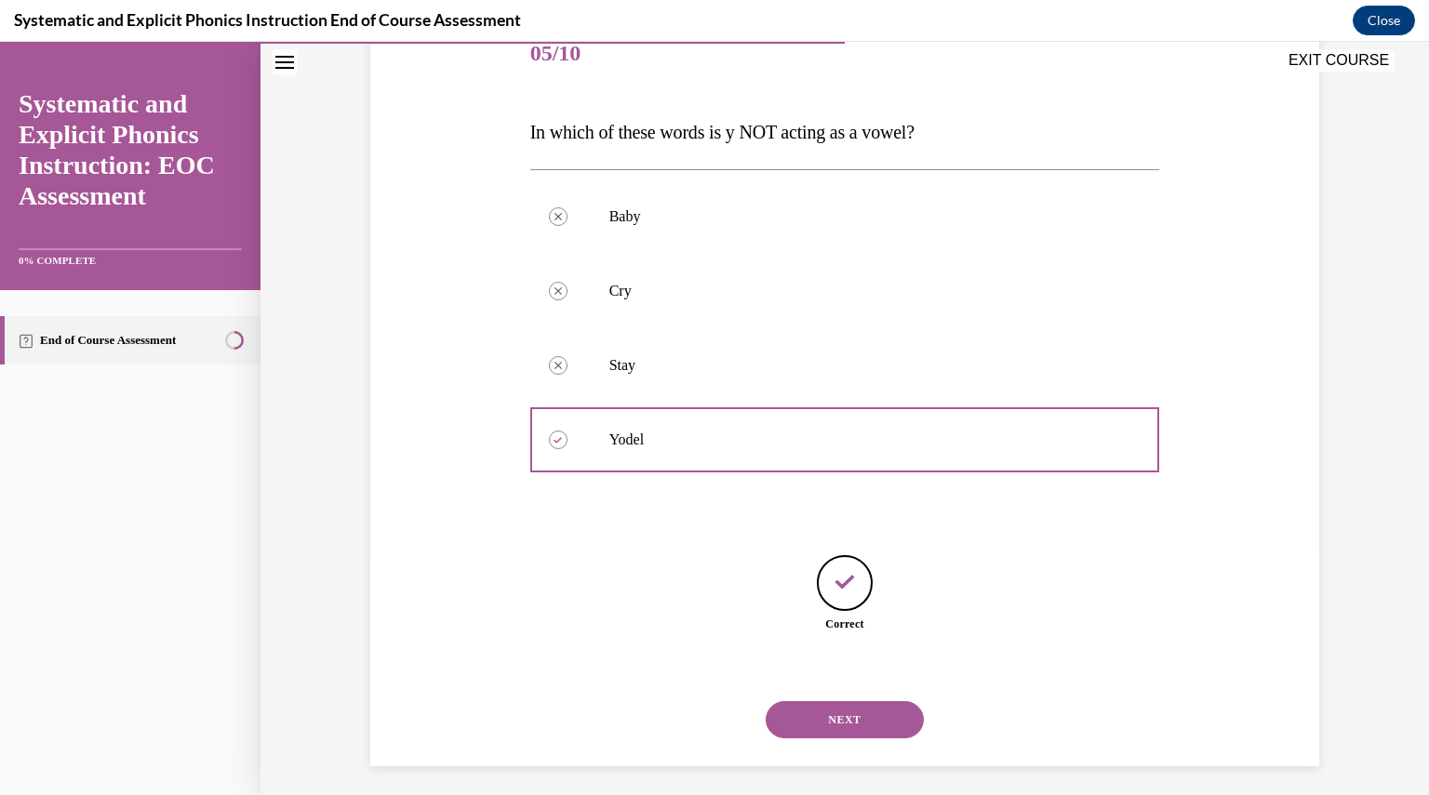
scroll to position [248, 0]
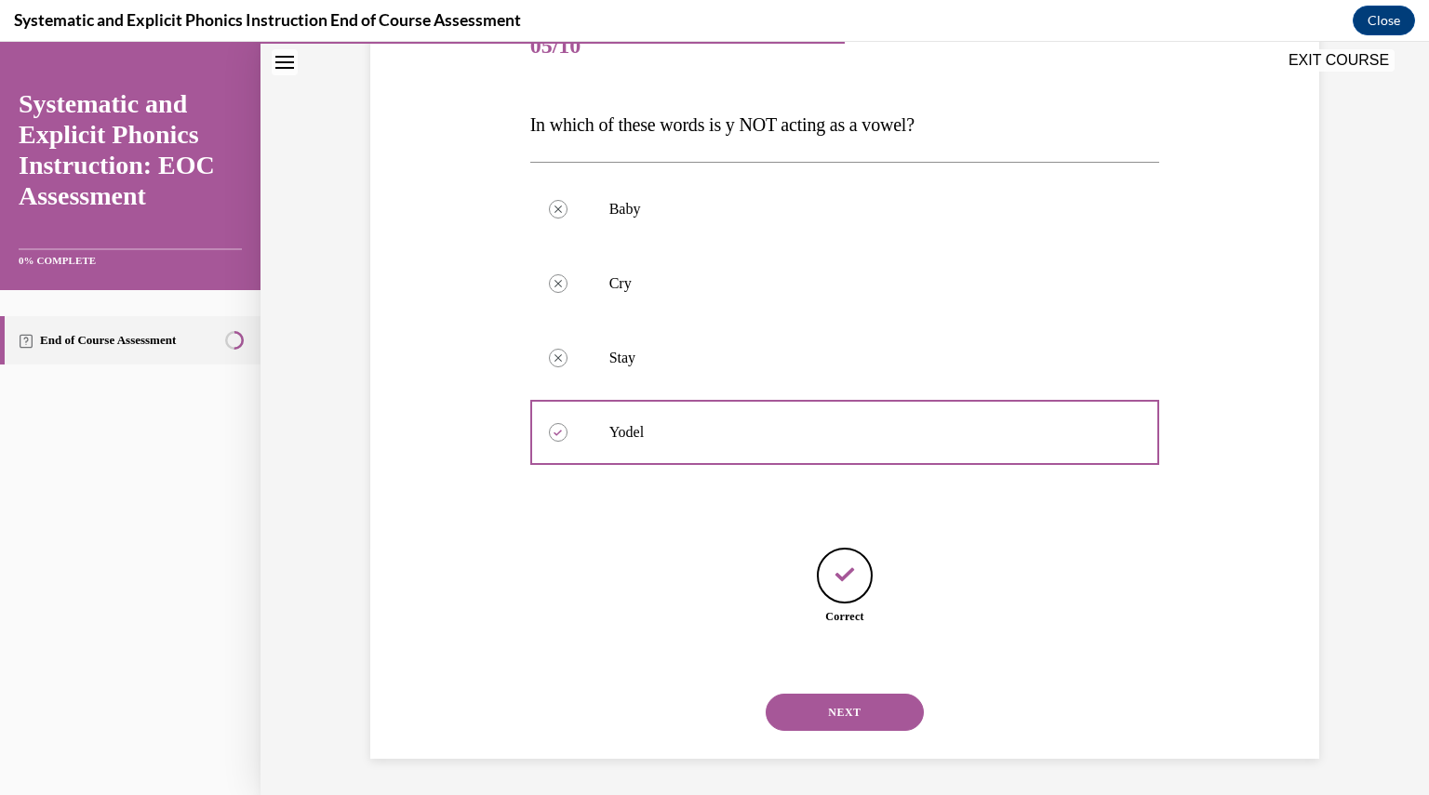
click at [835, 700] on button "NEXT" at bounding box center [845, 712] width 158 height 37
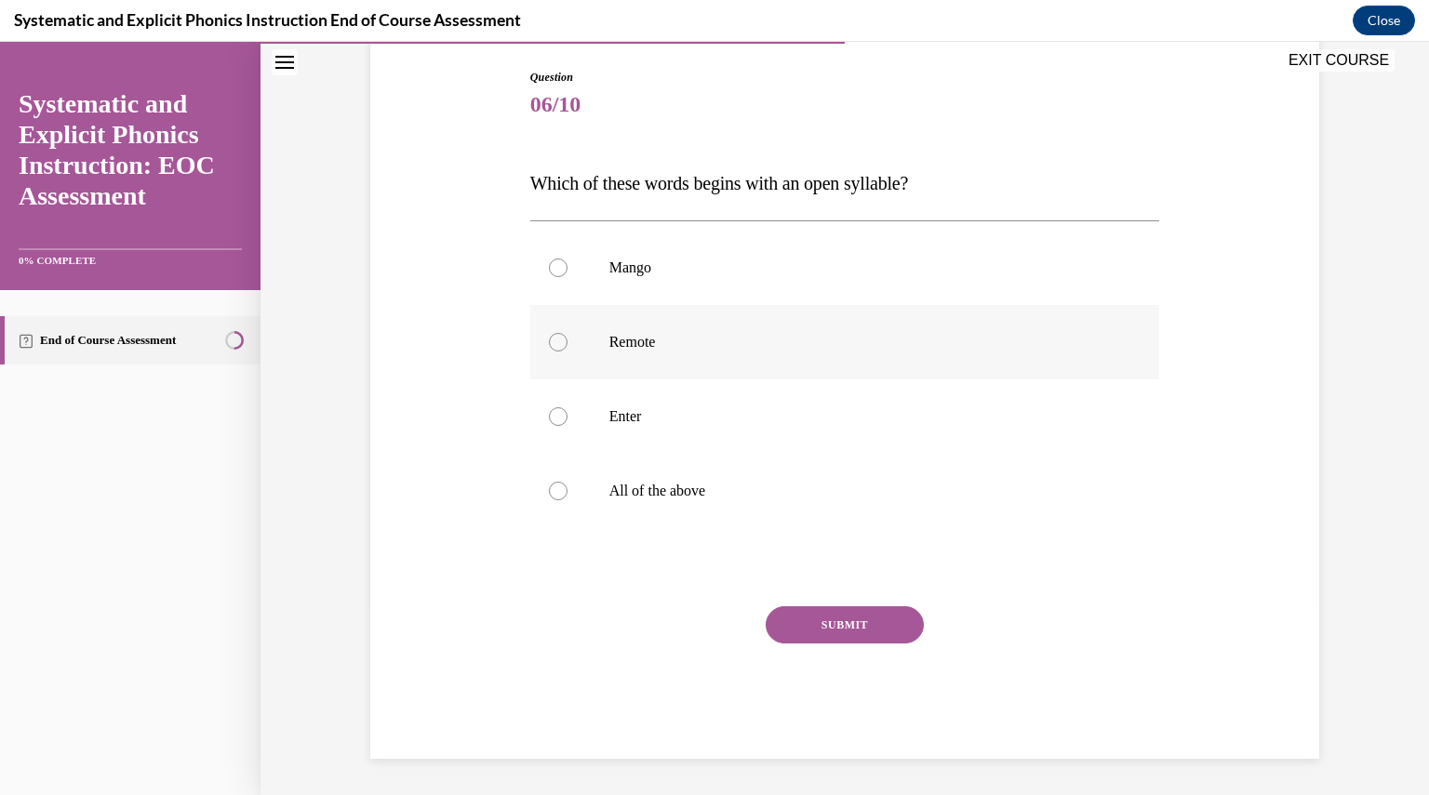
click at [597, 350] on div at bounding box center [845, 342] width 630 height 74
click at [851, 634] on button "SUBMIT" at bounding box center [845, 625] width 158 height 37
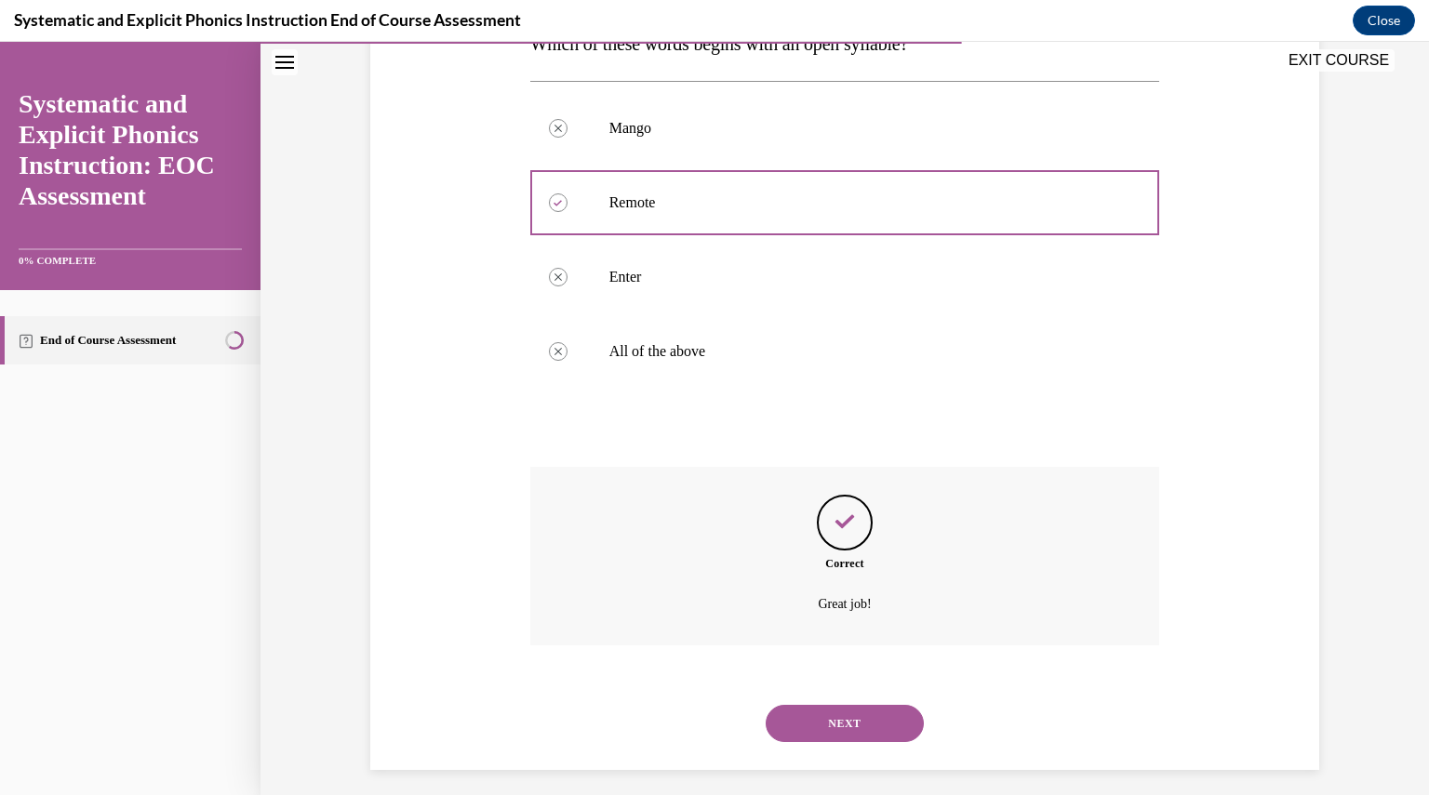
scroll to position [340, 0]
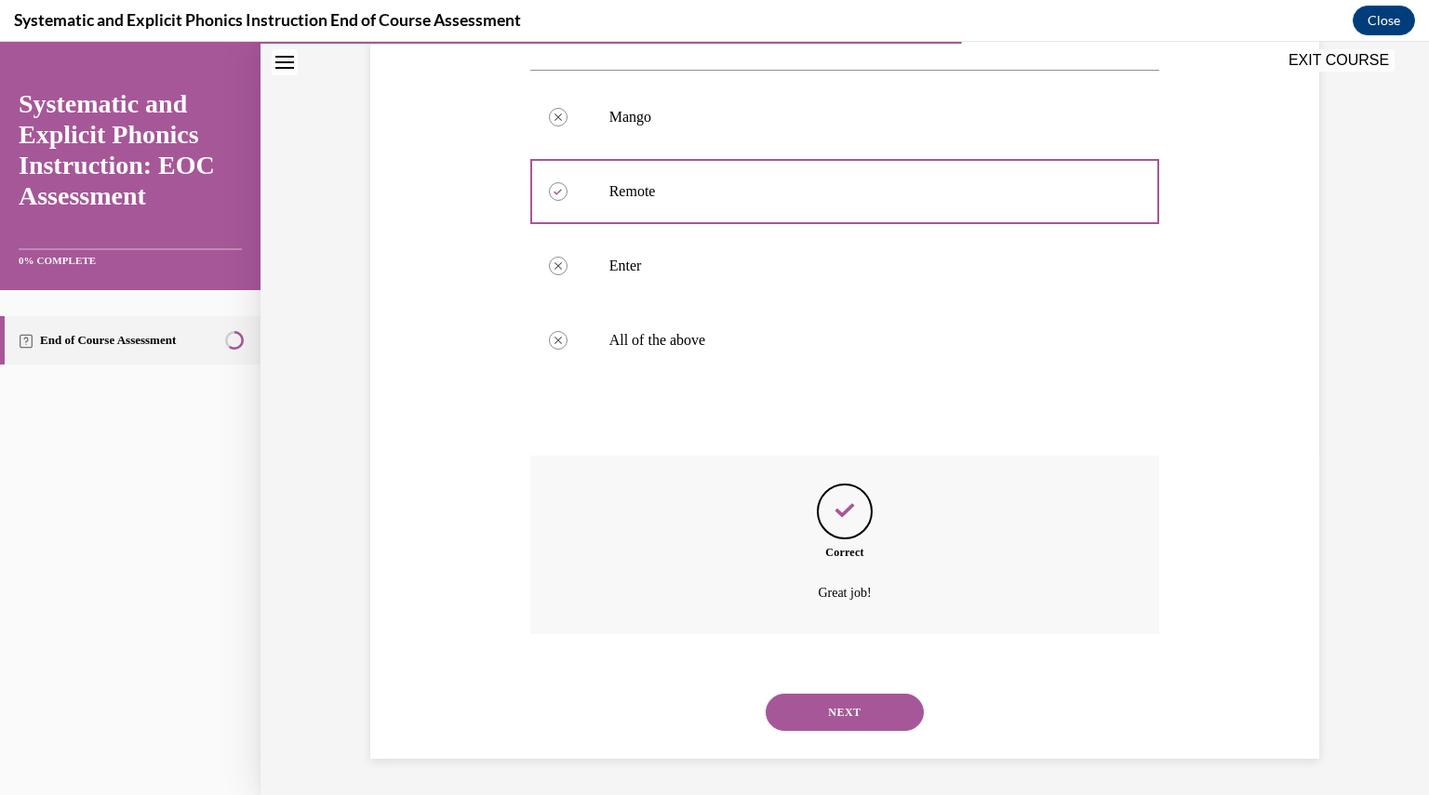
click at [857, 702] on button "NEXT" at bounding box center [845, 712] width 158 height 37
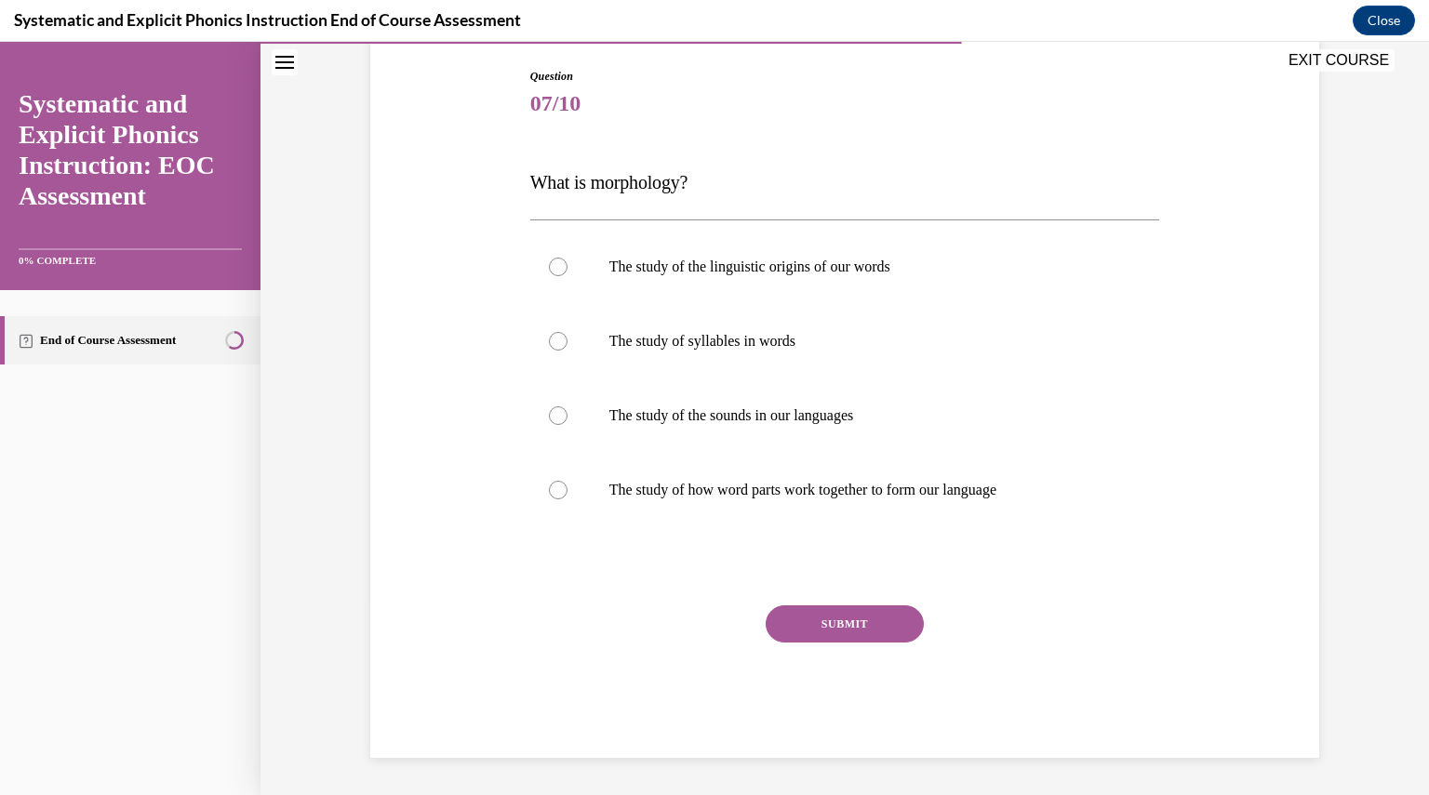
scroll to position [190, 0]
click at [834, 423] on p "The study of the sounds in our languages" at bounding box center [861, 416] width 504 height 19
click at [836, 621] on button "SUBMIT" at bounding box center [845, 625] width 158 height 37
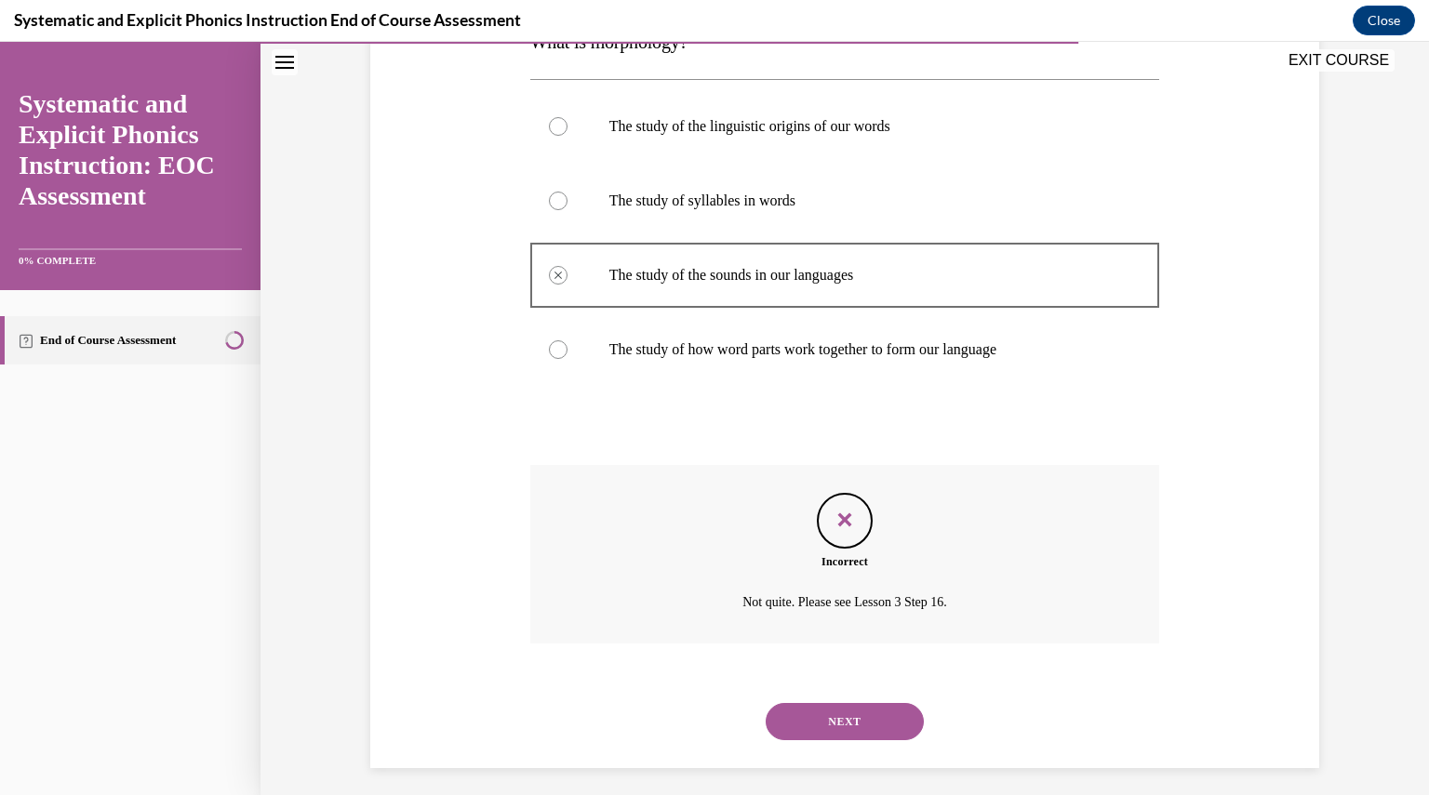
scroll to position [340, 0]
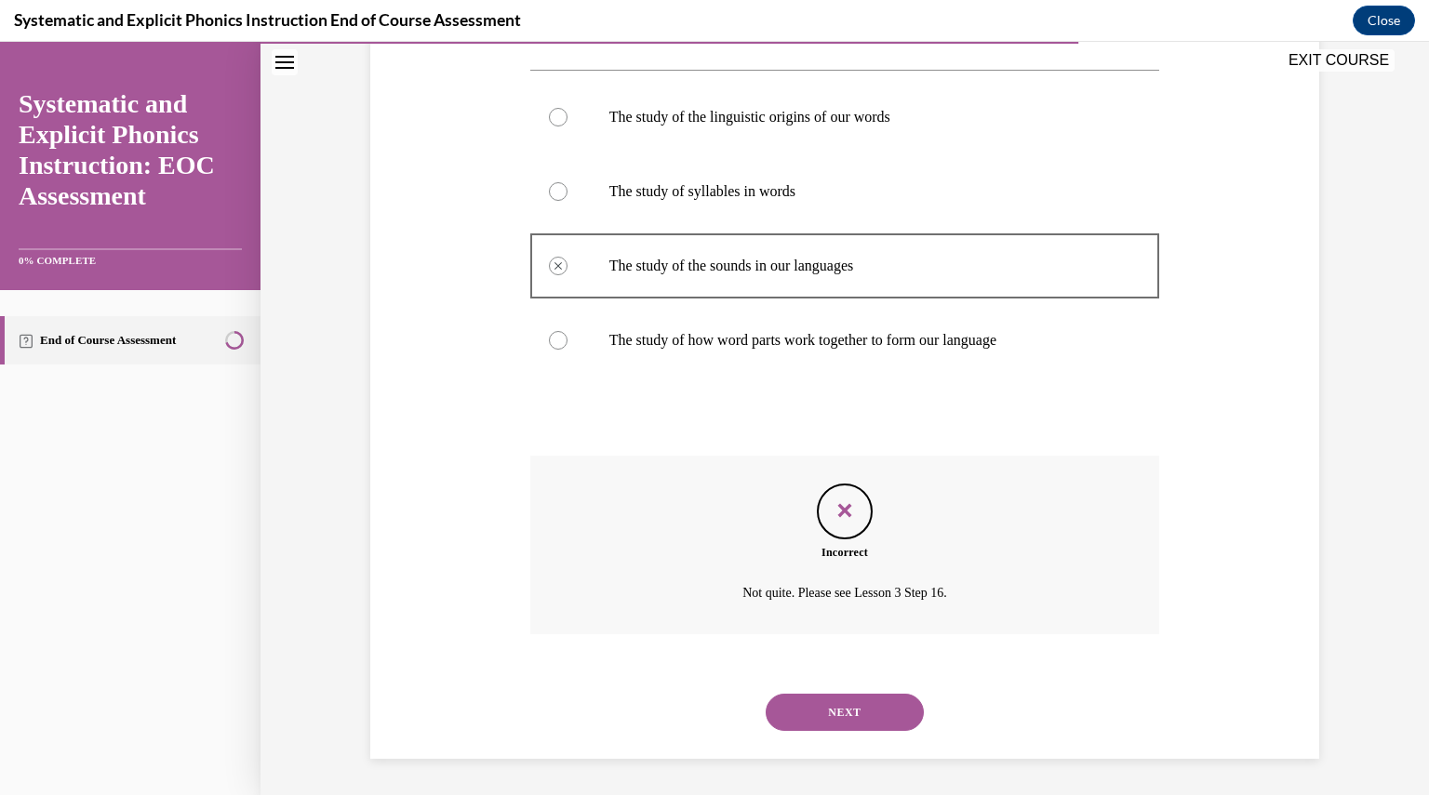
click at [838, 712] on button "NEXT" at bounding box center [845, 712] width 158 height 37
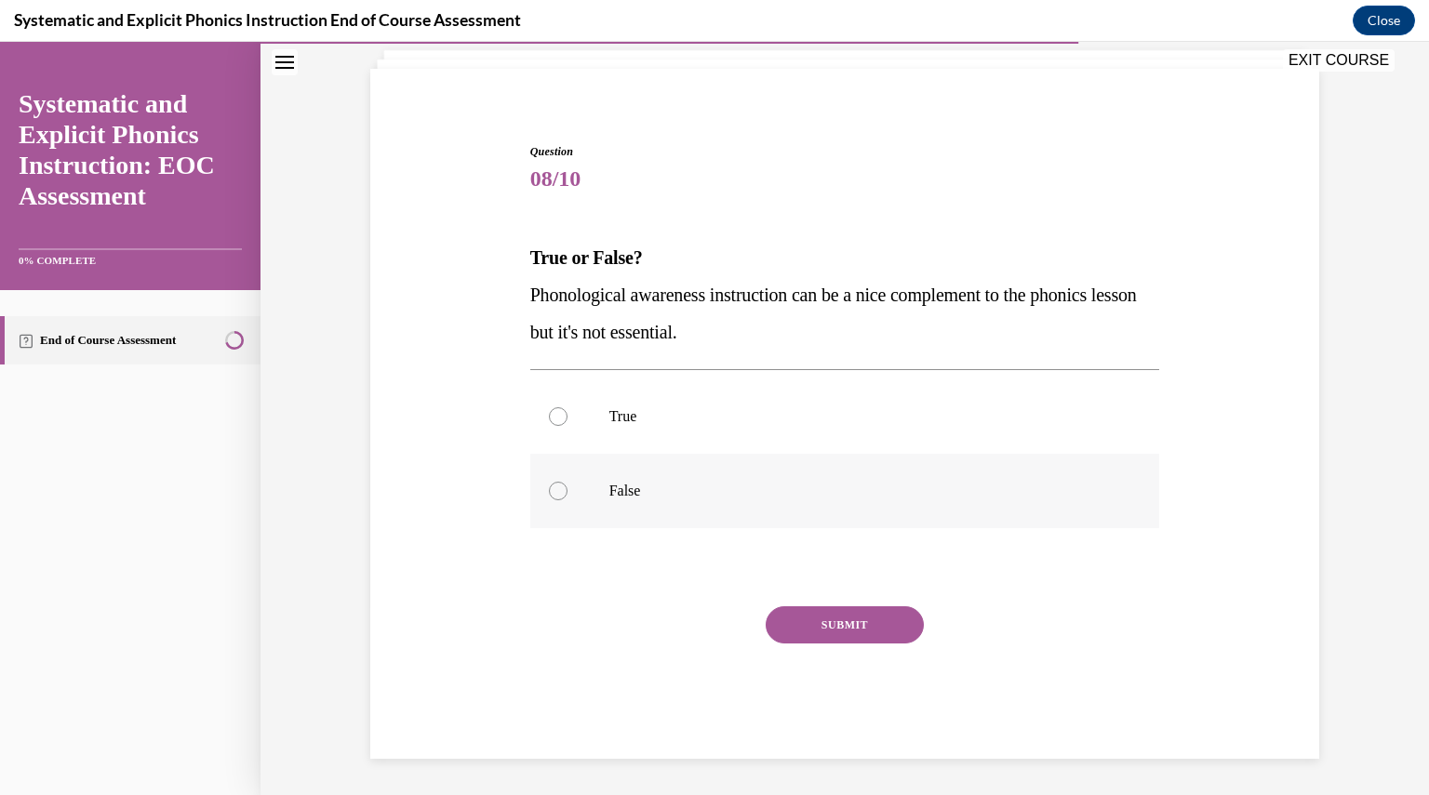
click at [629, 487] on p "False" at bounding box center [861, 491] width 504 height 19
click at [770, 628] on button "SUBMIT" at bounding box center [845, 625] width 158 height 37
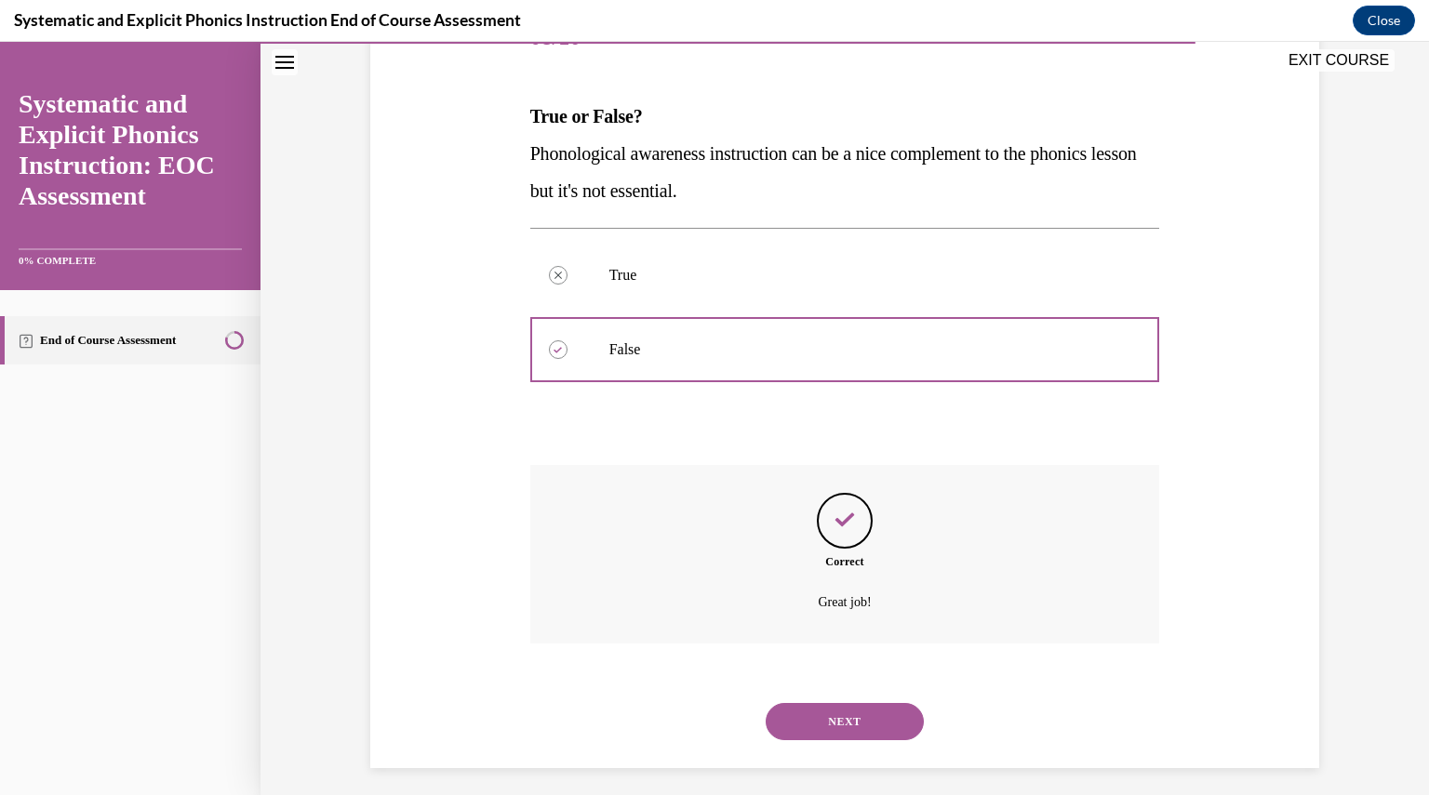
scroll to position [266, 0]
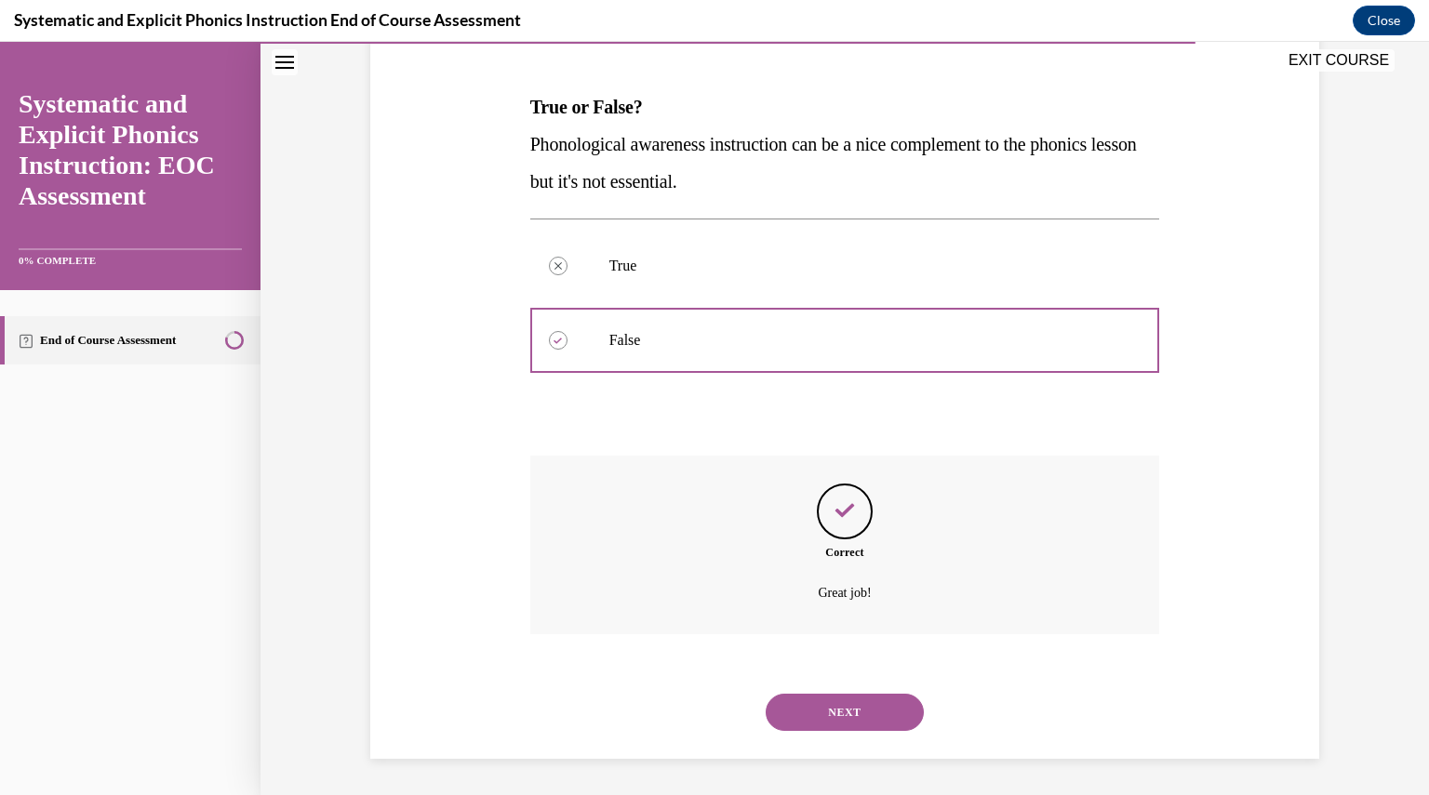
click at [827, 705] on button "NEXT" at bounding box center [845, 712] width 158 height 37
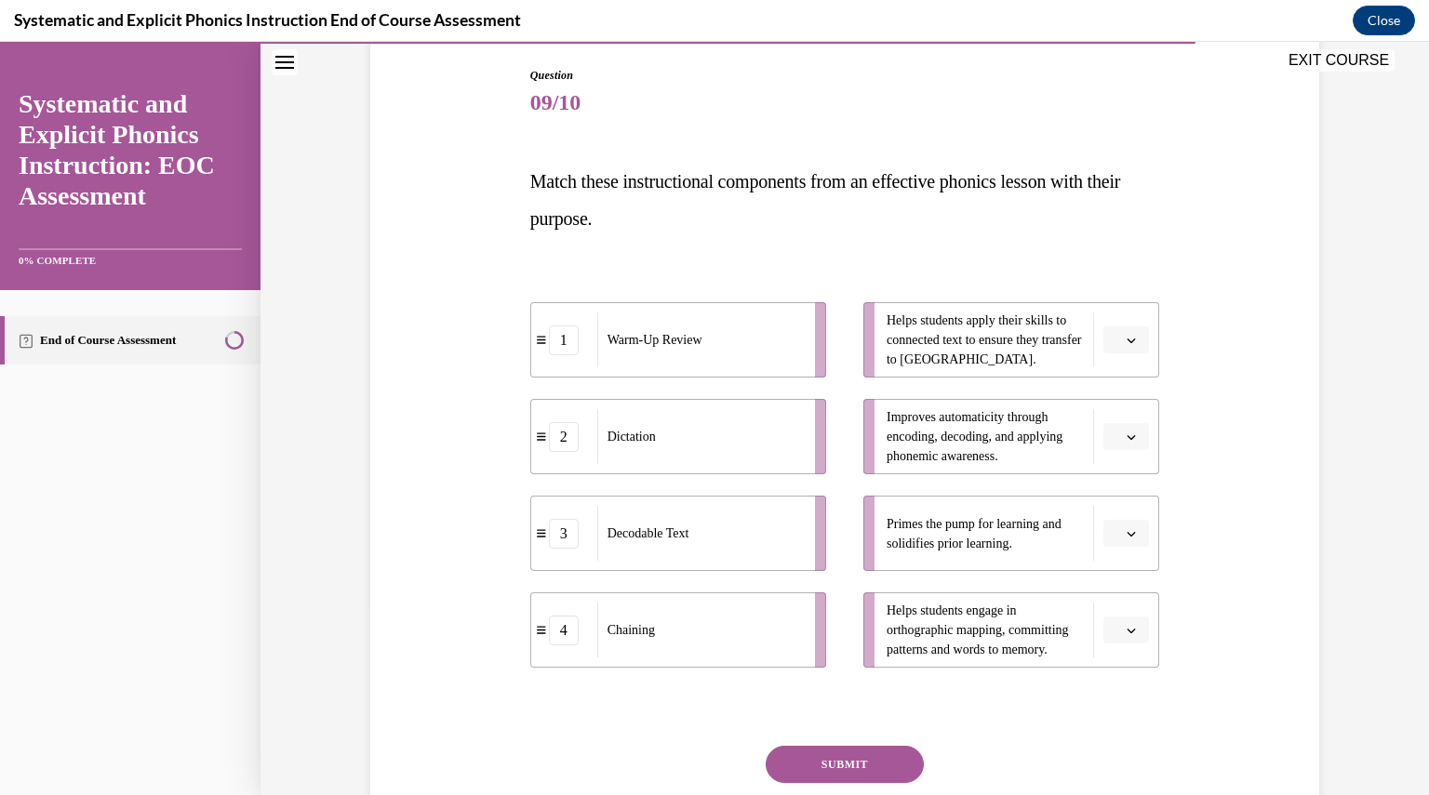
scroll to position [233, 0]
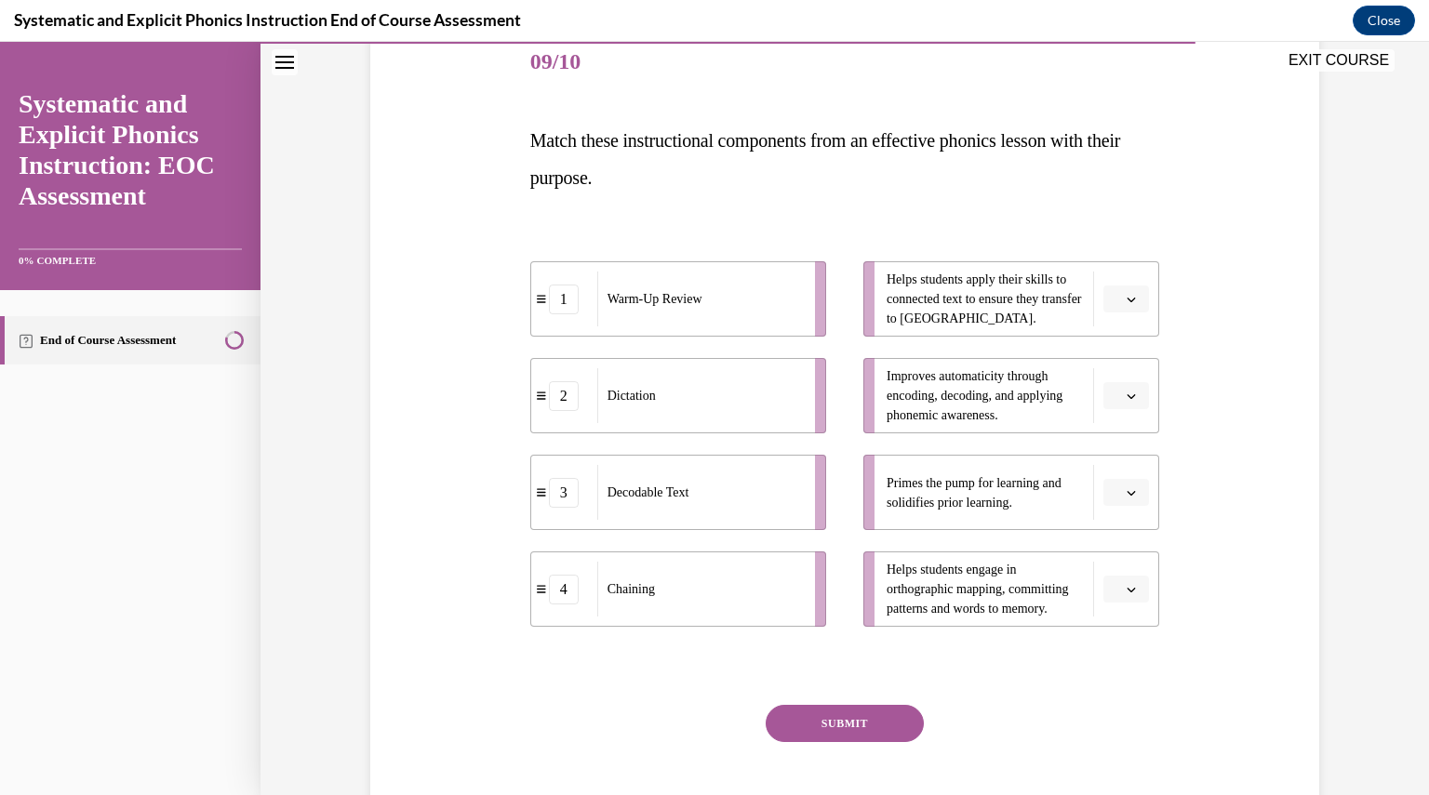
click at [1127, 494] on icon "button" at bounding box center [1131, 492] width 9 height 9
click at [1131, 569] on div "1" at bounding box center [1117, 571] width 46 height 37
click at [1127, 296] on icon "button" at bounding box center [1131, 299] width 9 height 9
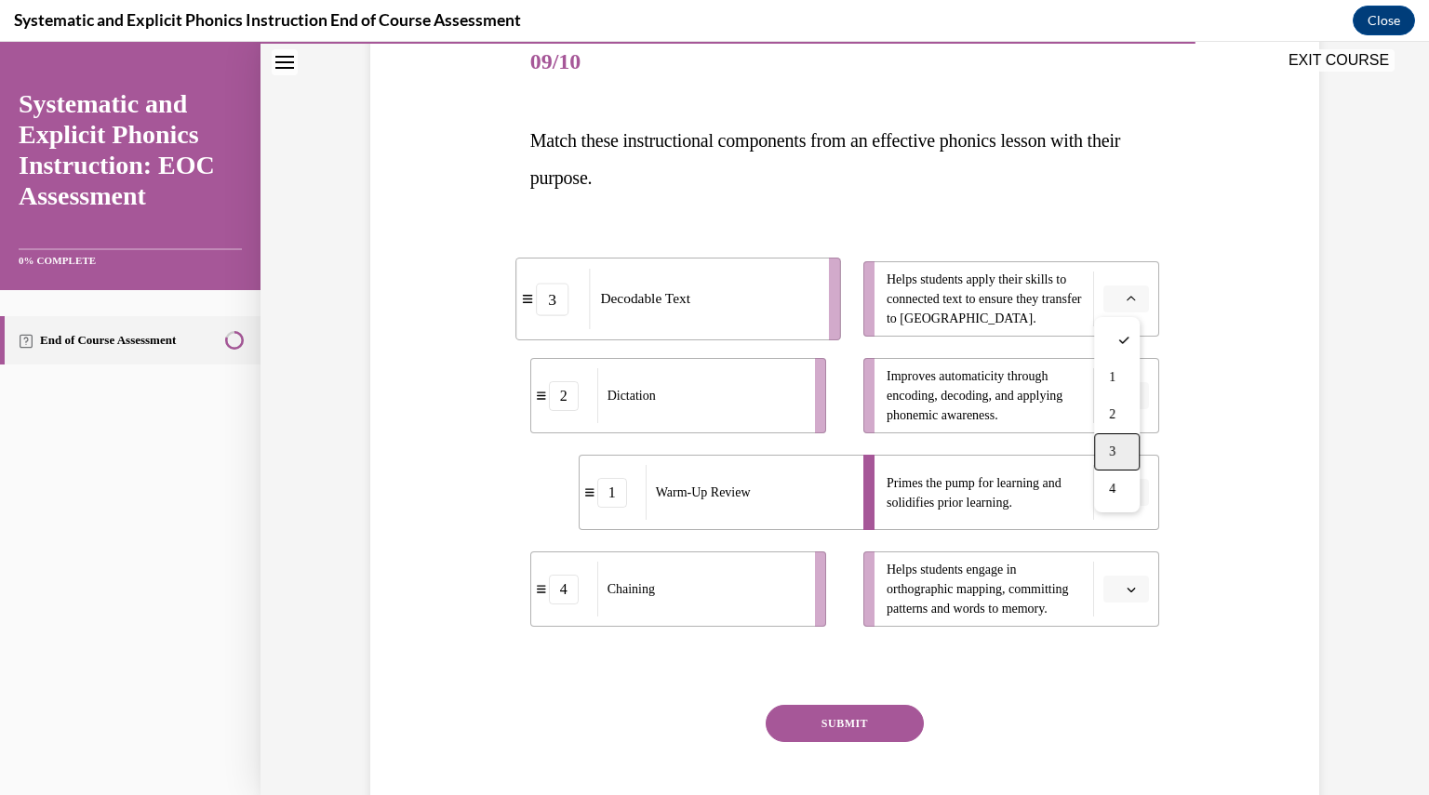
click at [1121, 444] on div "3" at bounding box center [1117, 452] width 46 height 37
click at [1130, 397] on span "button" at bounding box center [1131, 396] width 13 height 13
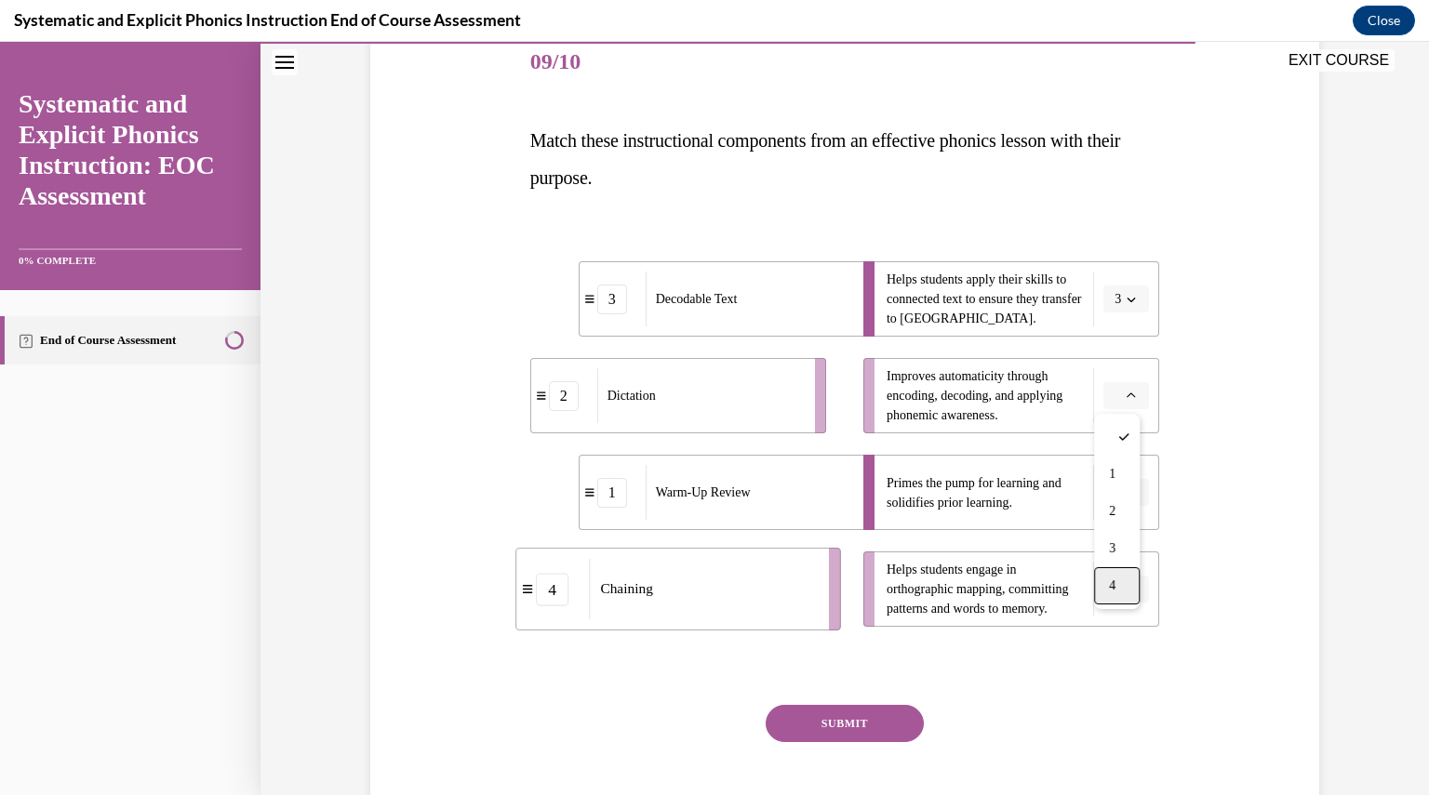
click at [1127, 571] on div "4" at bounding box center [1117, 585] width 46 height 37
click at [1116, 590] on button "button" at bounding box center [1126, 590] width 46 height 28
click at [1114, 549] on span "4" at bounding box center [1112, 547] width 7 height 15
click at [1114, 403] on span "Please select an option" at bounding box center [1117, 396] width 7 height 19
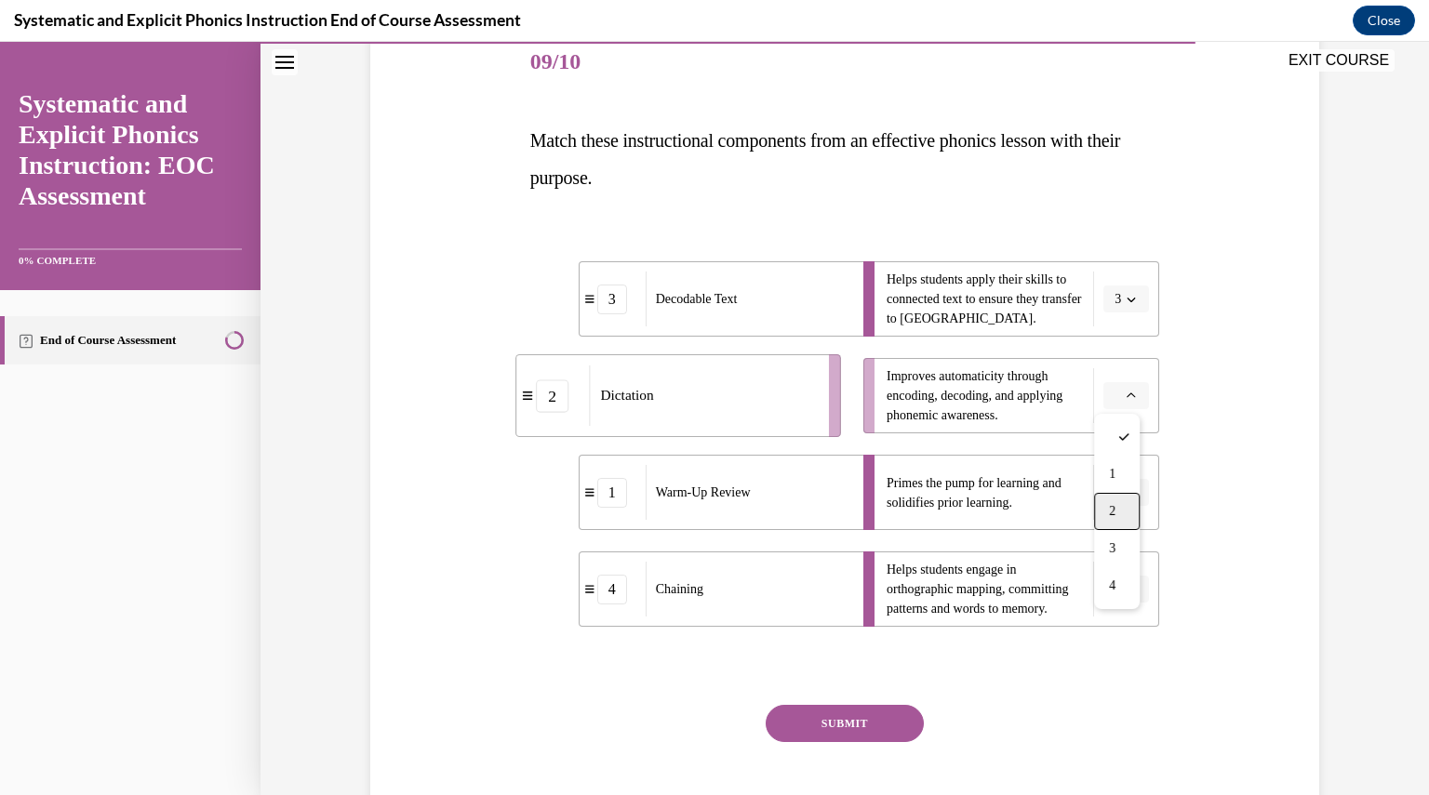
click at [1117, 504] on div "2" at bounding box center [1117, 511] width 46 height 37
click at [889, 719] on button "SUBMIT" at bounding box center [845, 723] width 158 height 37
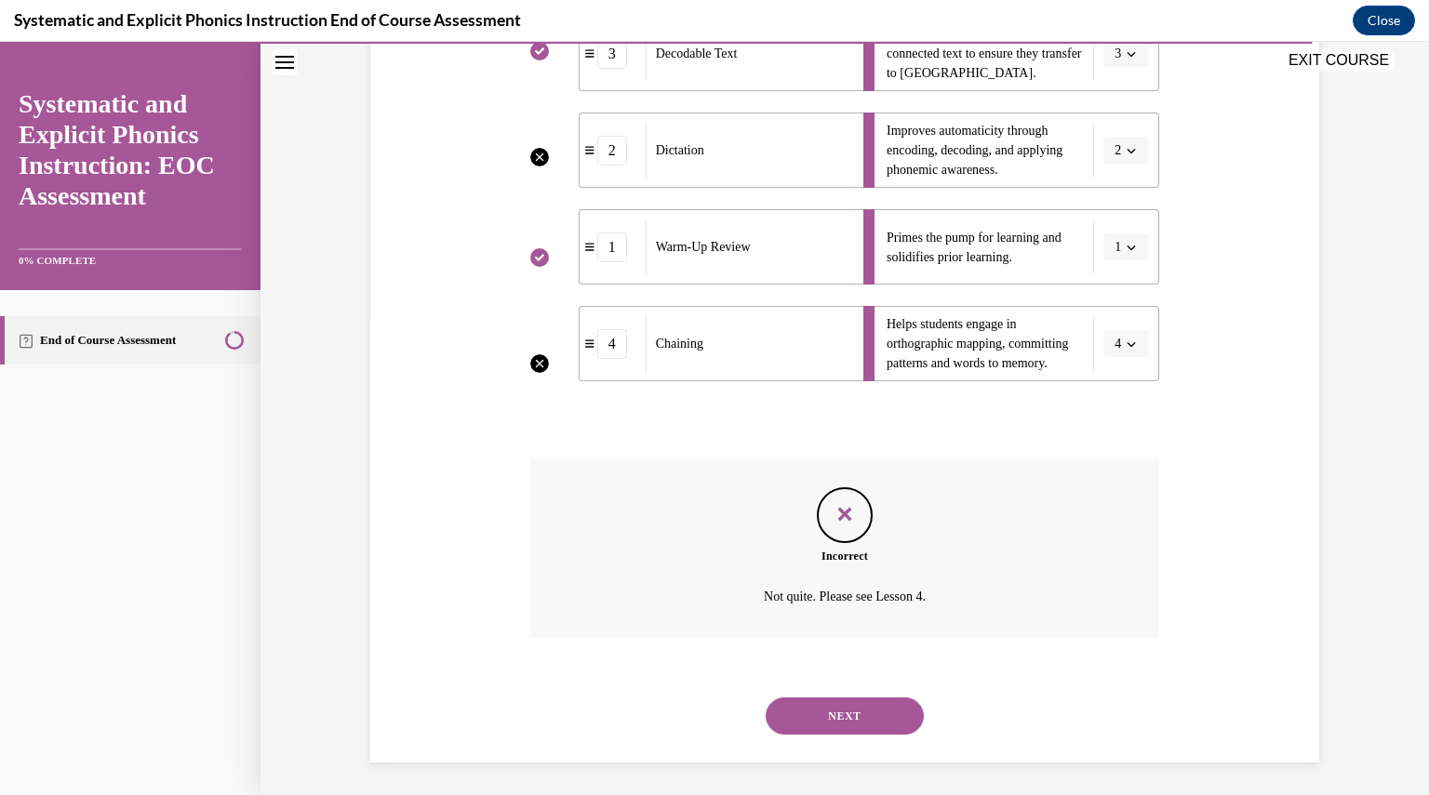
scroll to position [482, 0]
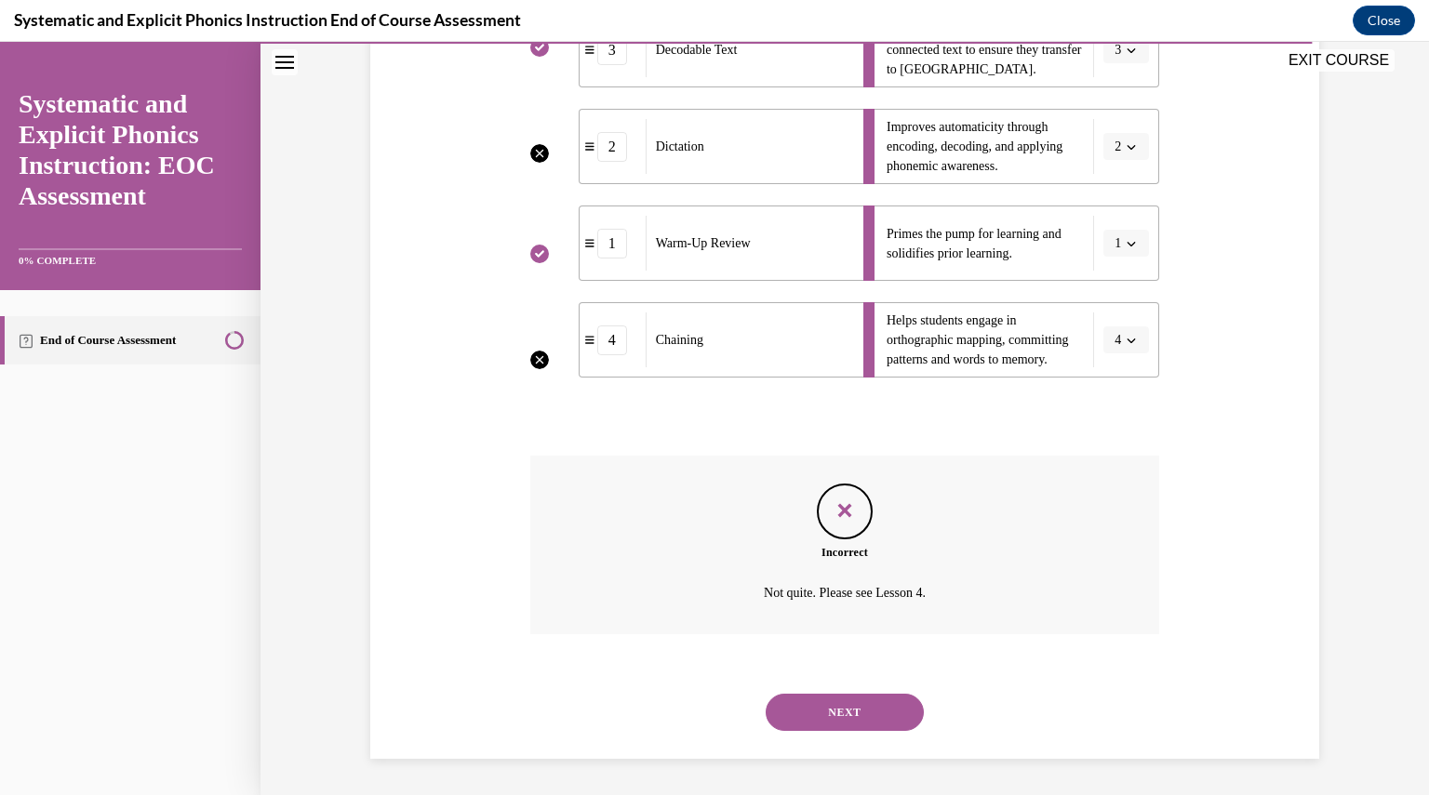
click at [889, 719] on button "NEXT" at bounding box center [845, 712] width 158 height 37
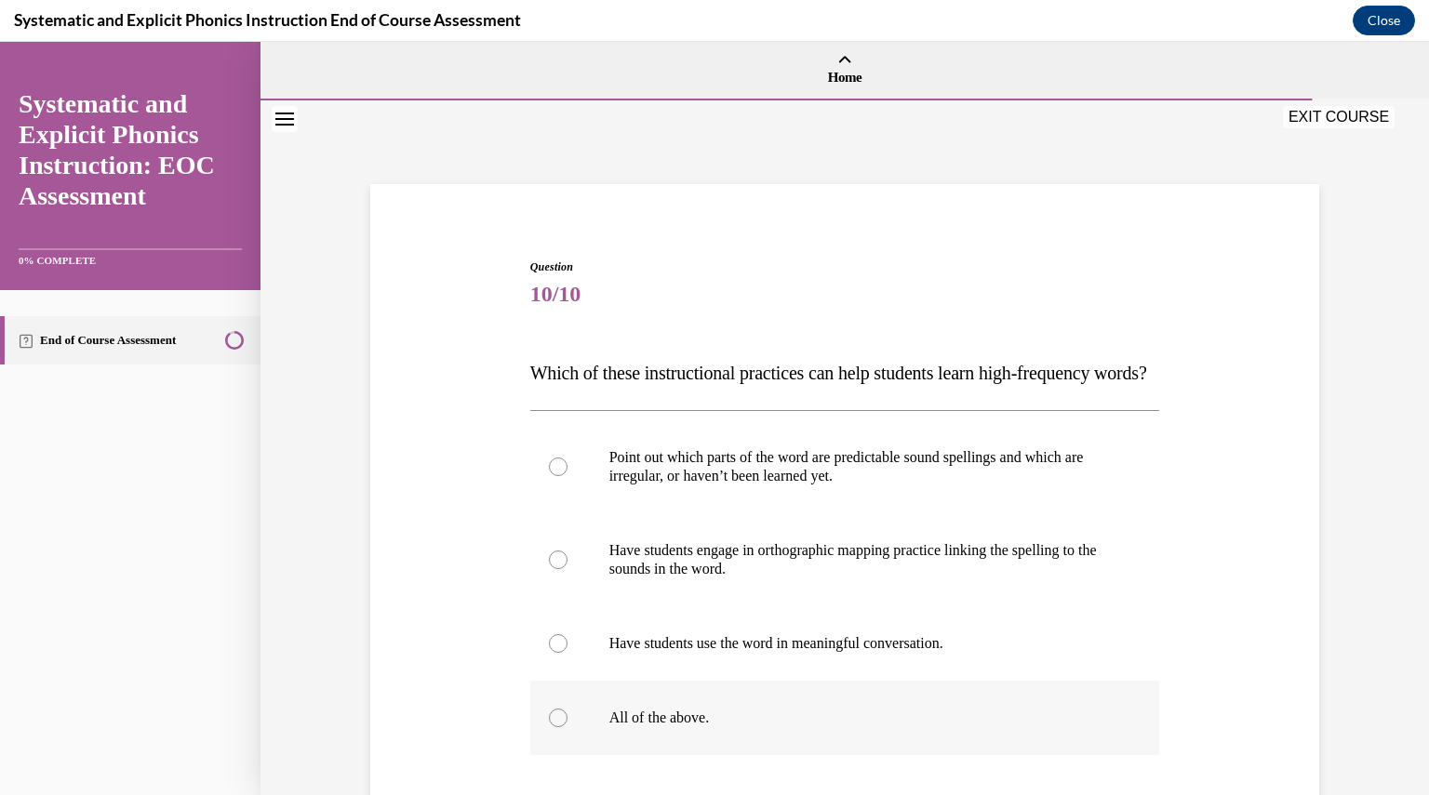
click at [706, 727] on p "All of the above." at bounding box center [861, 718] width 504 height 19
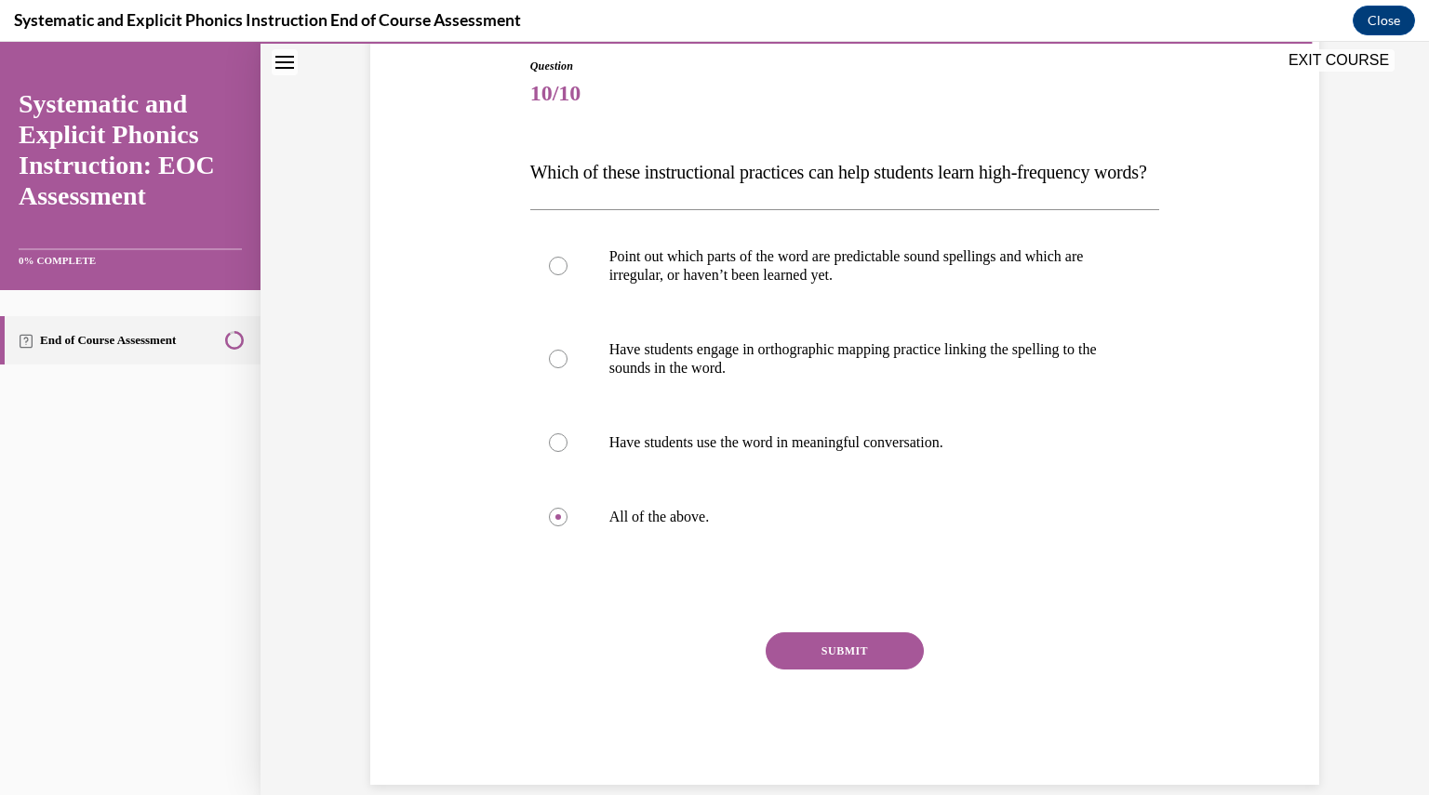
click at [835, 670] on button "SUBMIT" at bounding box center [845, 651] width 158 height 37
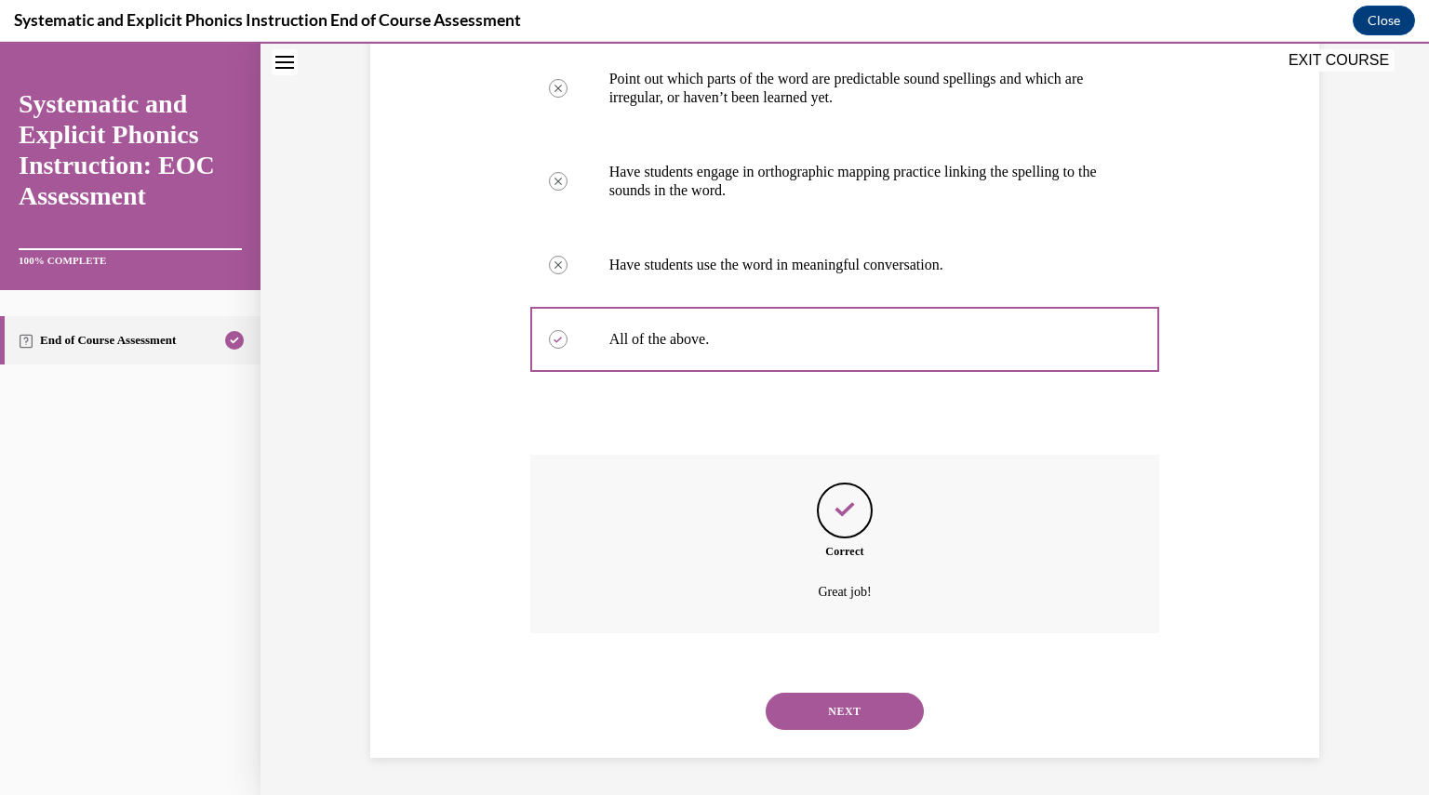
scroll to position [415, 0]
click at [825, 714] on button "NEXT" at bounding box center [845, 711] width 158 height 37
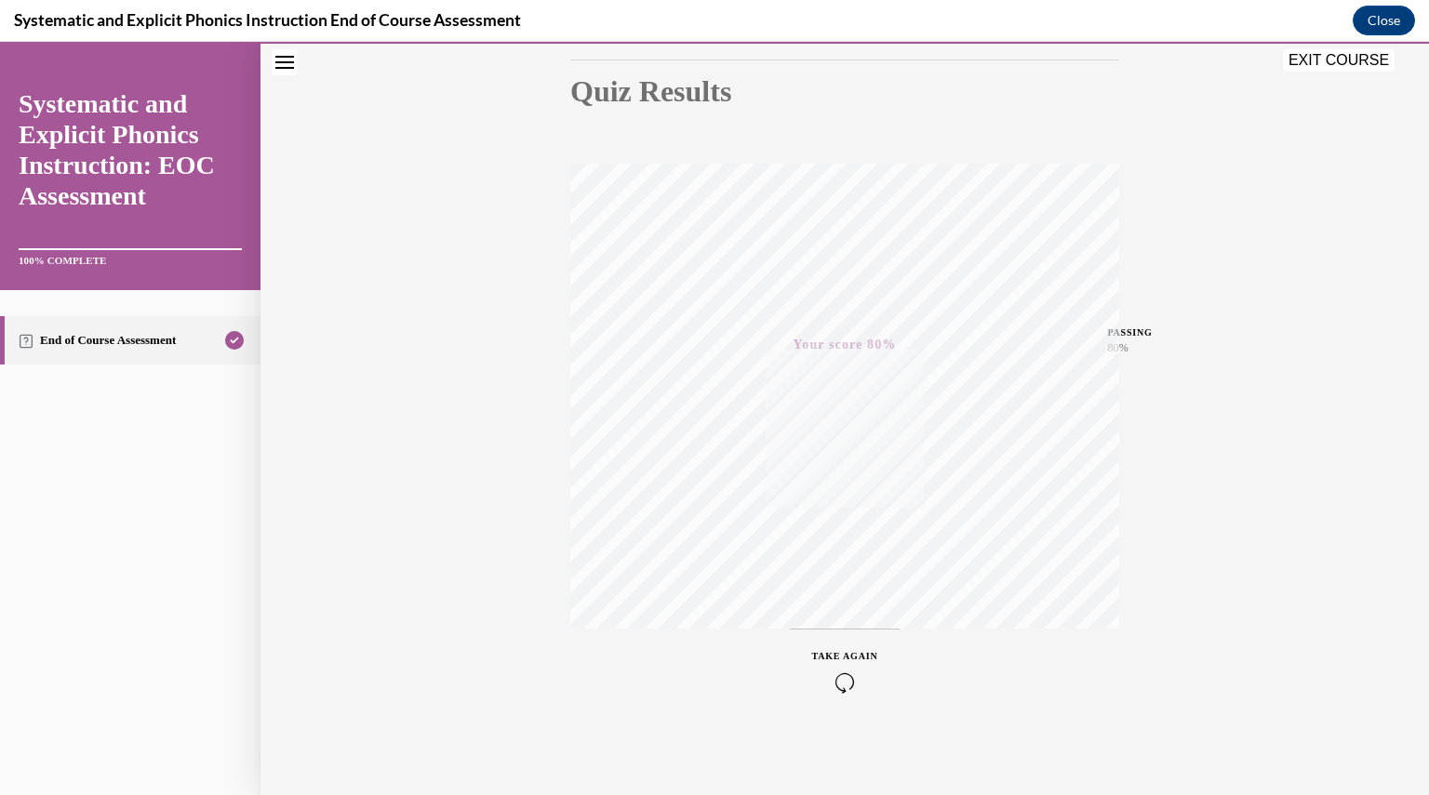
click at [1344, 55] on button "EXIT COURSE" at bounding box center [1339, 60] width 112 height 22
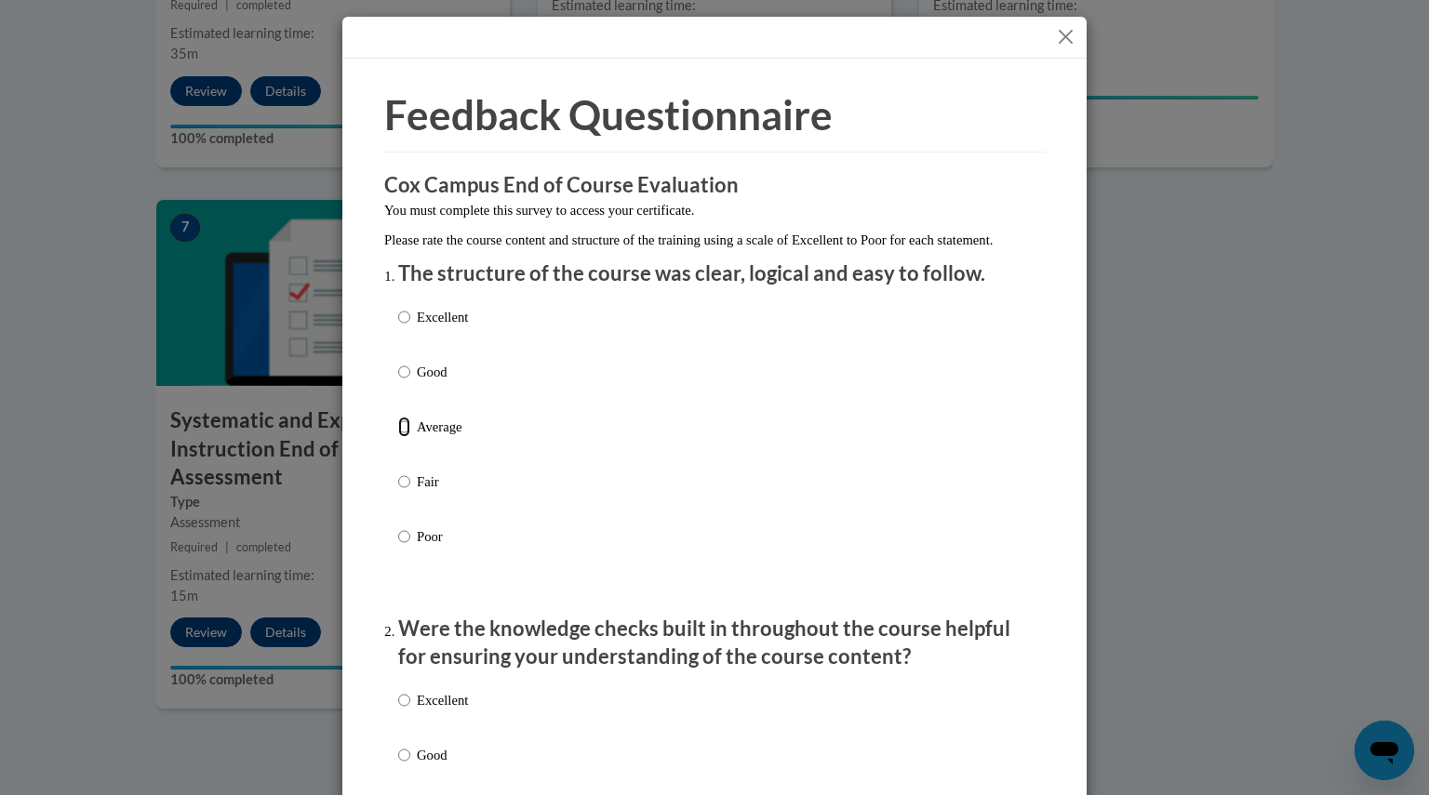
click at [402, 437] on input "Average" at bounding box center [404, 427] width 12 height 20
radio input "true"
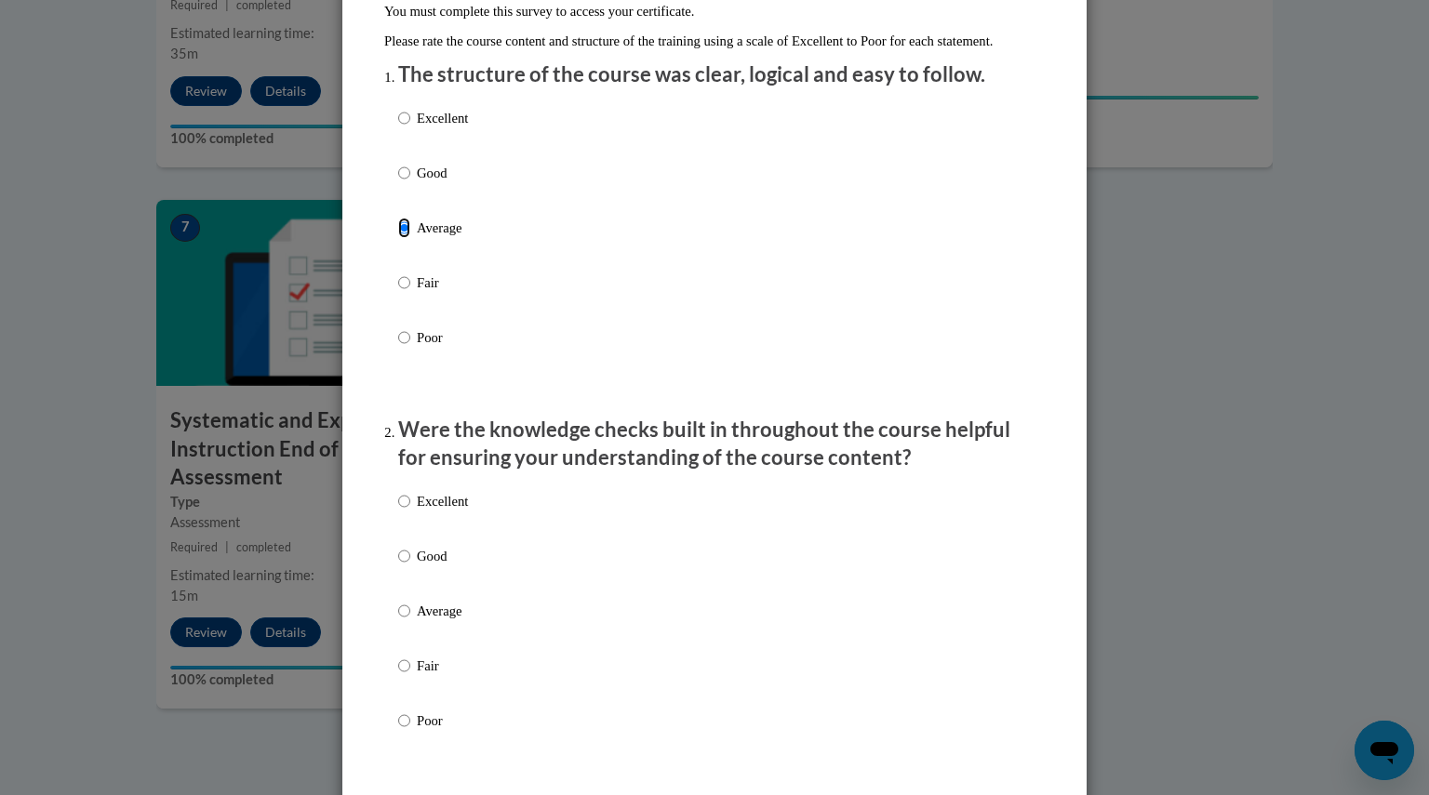
scroll to position [201, 0]
click at [448, 620] on p "Average" at bounding box center [442, 609] width 51 height 20
click at [410, 620] on input "Average" at bounding box center [404, 609] width 12 height 20
radio input "true"
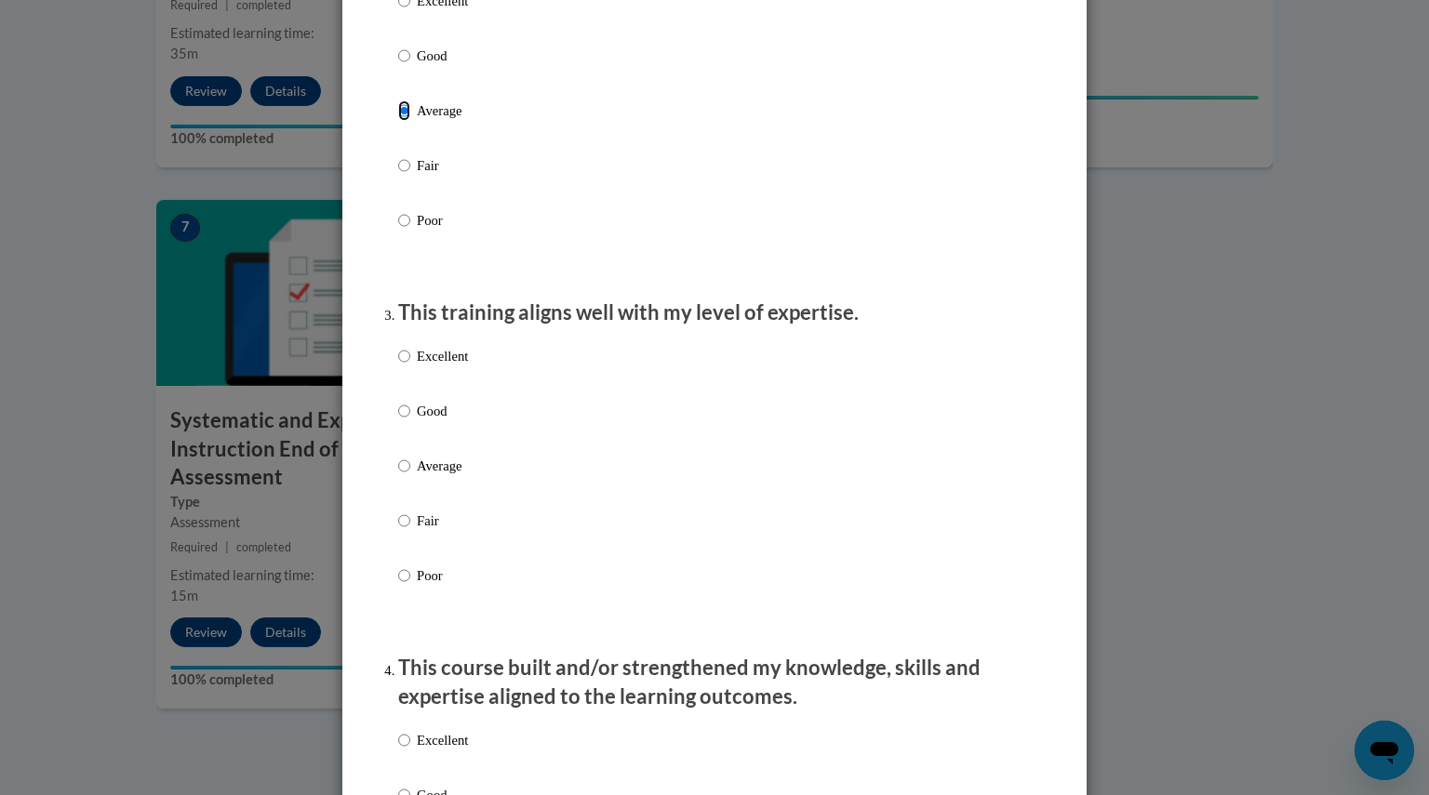
scroll to position [719, 0]
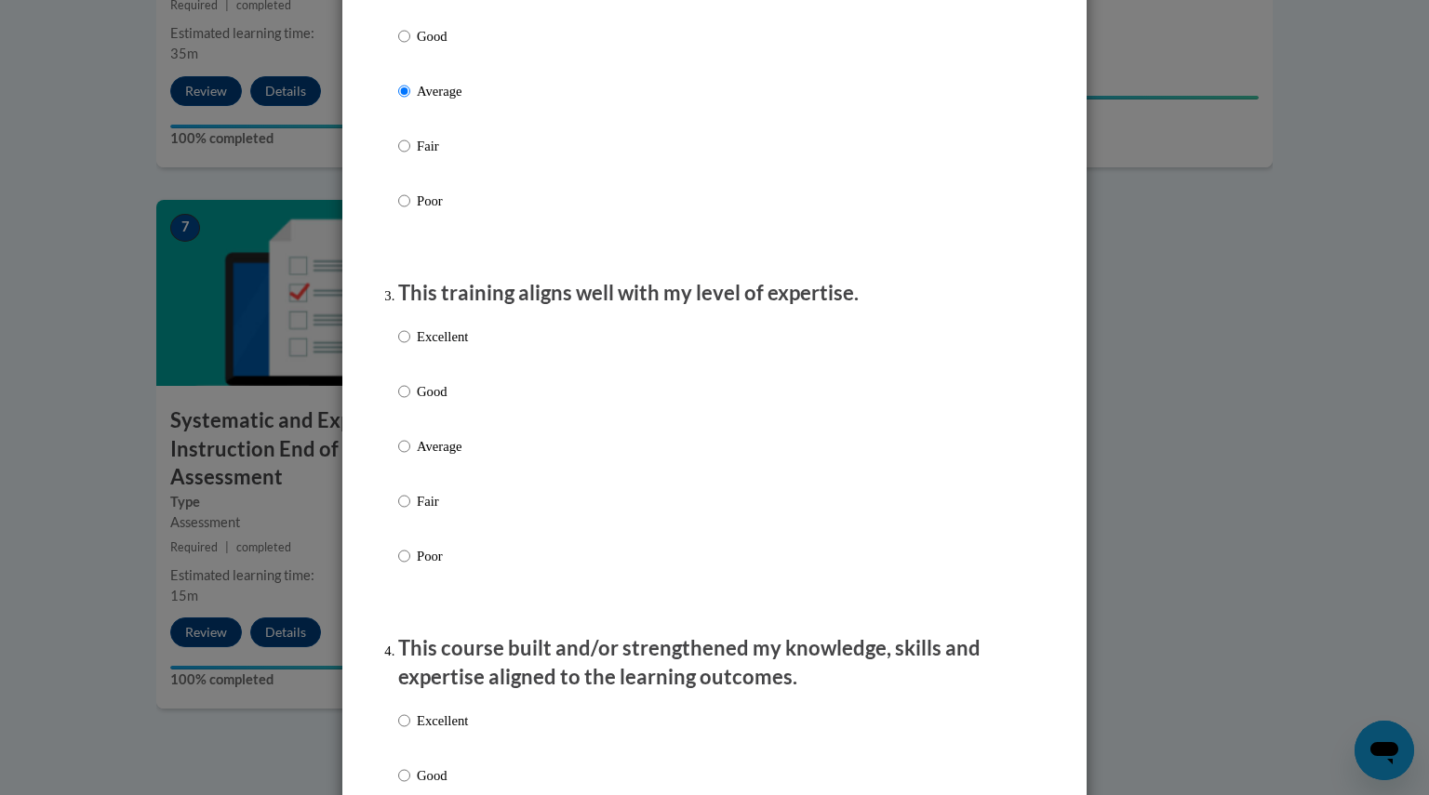
click at [443, 479] on label "Average" at bounding box center [433, 461] width 70 height 50
click at [410, 457] on input "Average" at bounding box center [404, 446] width 12 height 20
radio input "true"
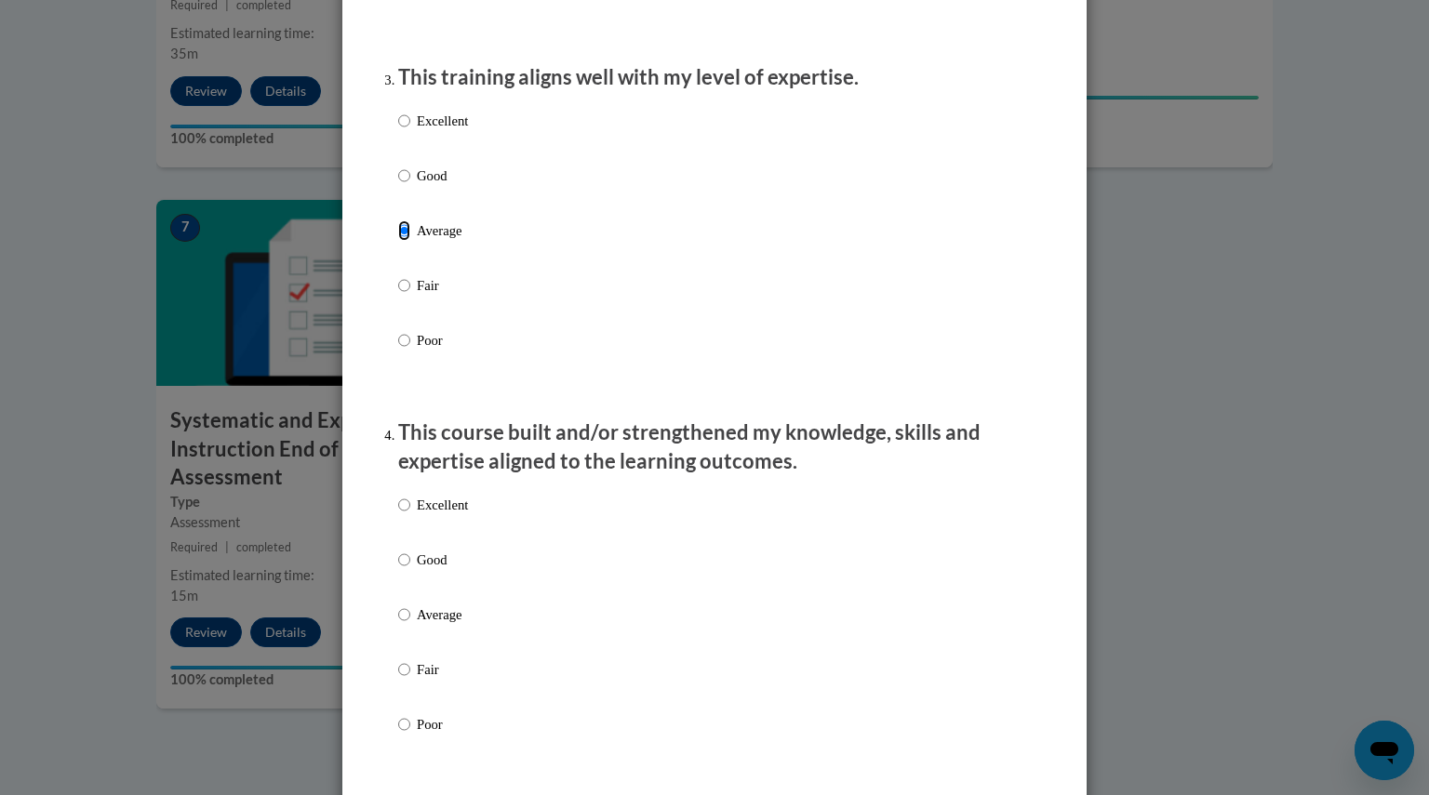
scroll to position [1010, 0]
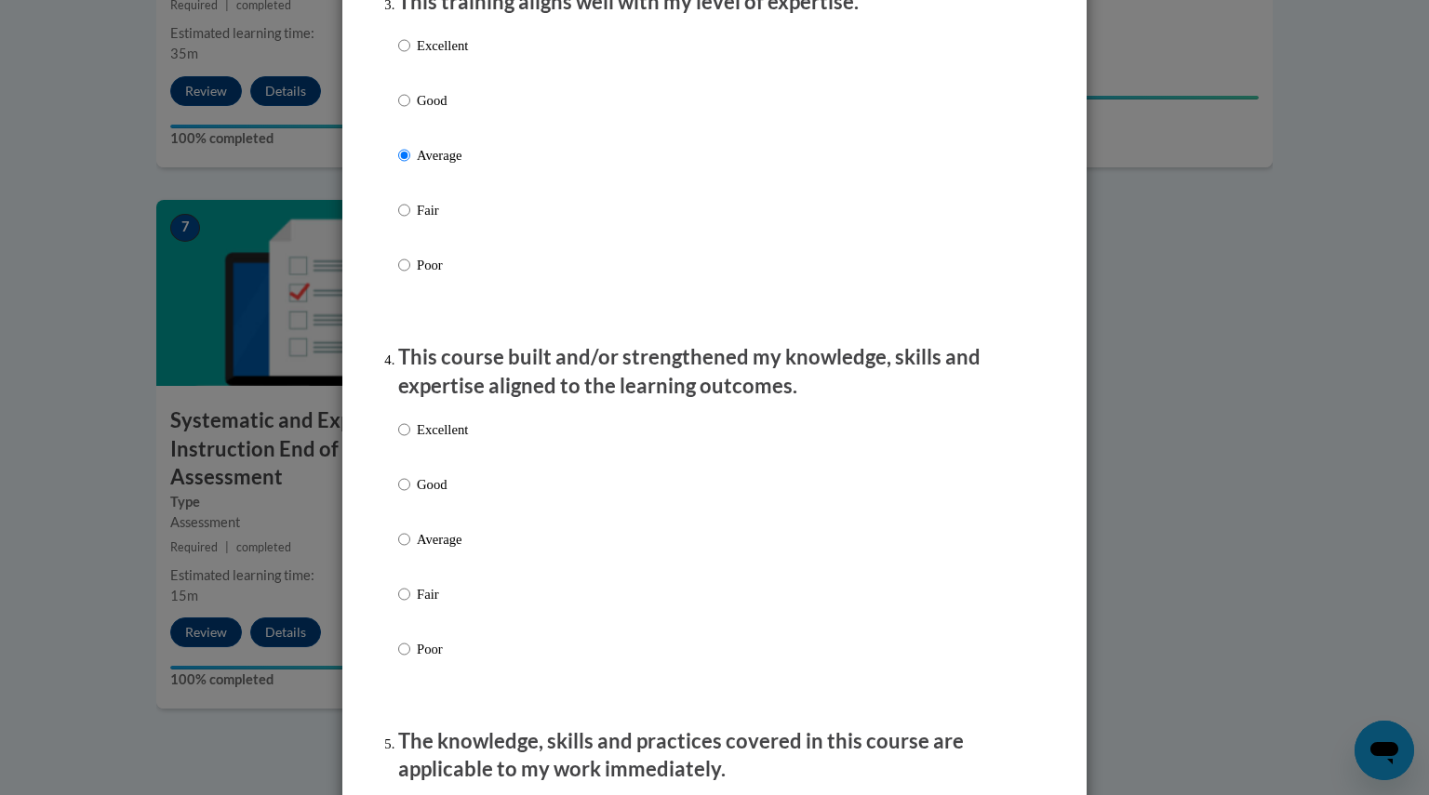
click at [445, 568] on label "Average" at bounding box center [433, 554] width 70 height 50
click at [410, 550] on input "Average" at bounding box center [404, 539] width 12 height 20
radio input "true"
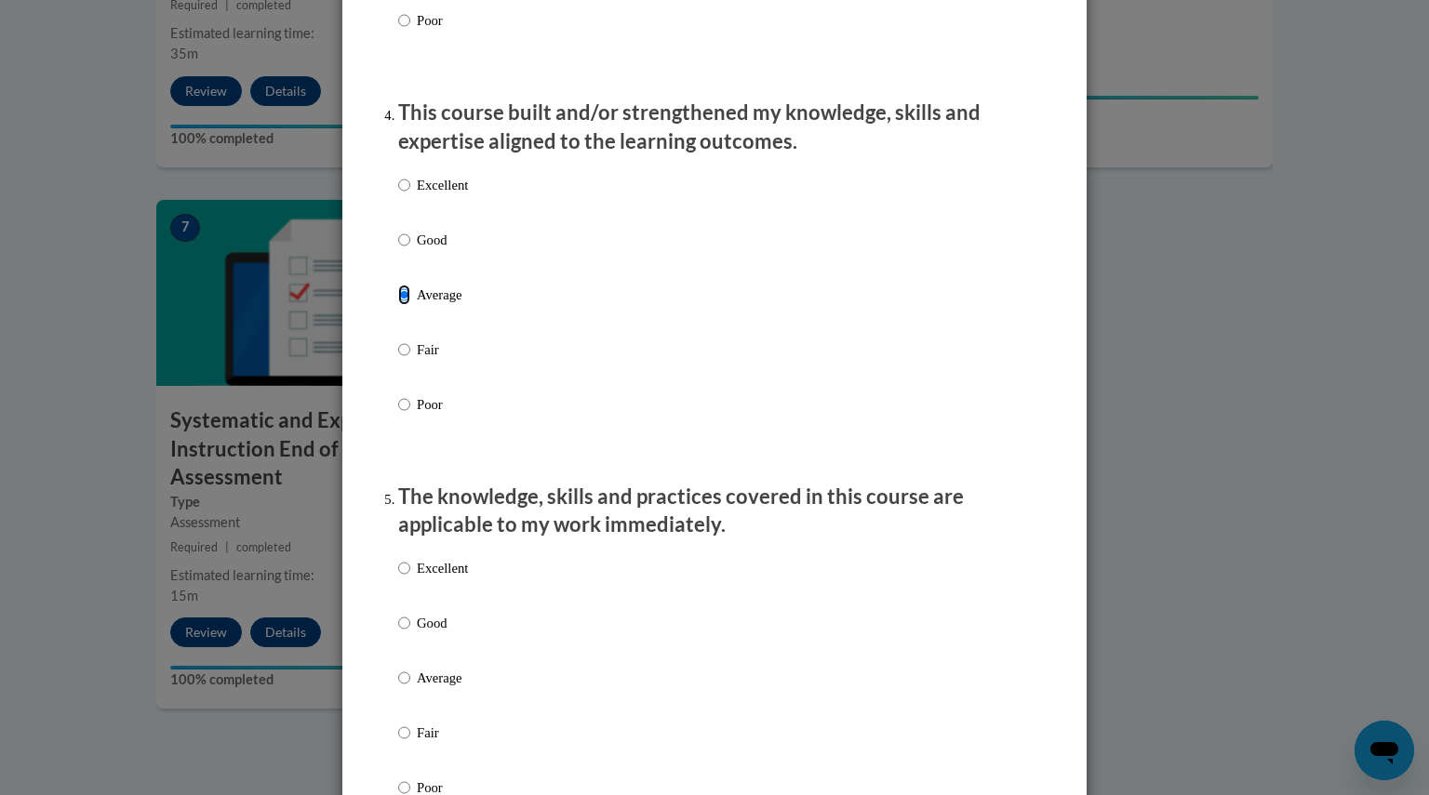
scroll to position [1256, 0]
click at [427, 687] on p "Average" at bounding box center [442, 677] width 51 height 20
click at [410, 687] on input "Average" at bounding box center [404, 677] width 12 height 20
radio input "true"
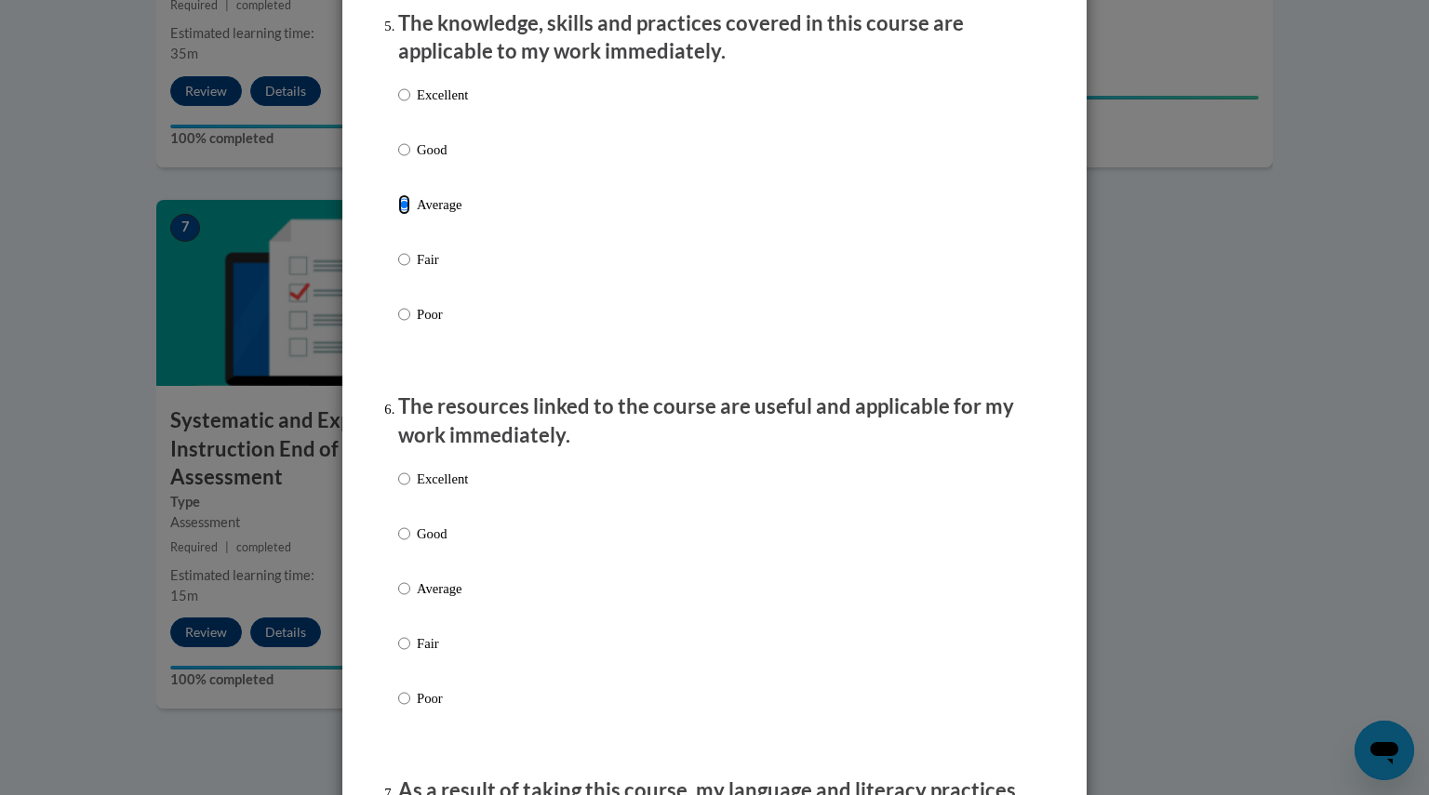
scroll to position [1740, 0]
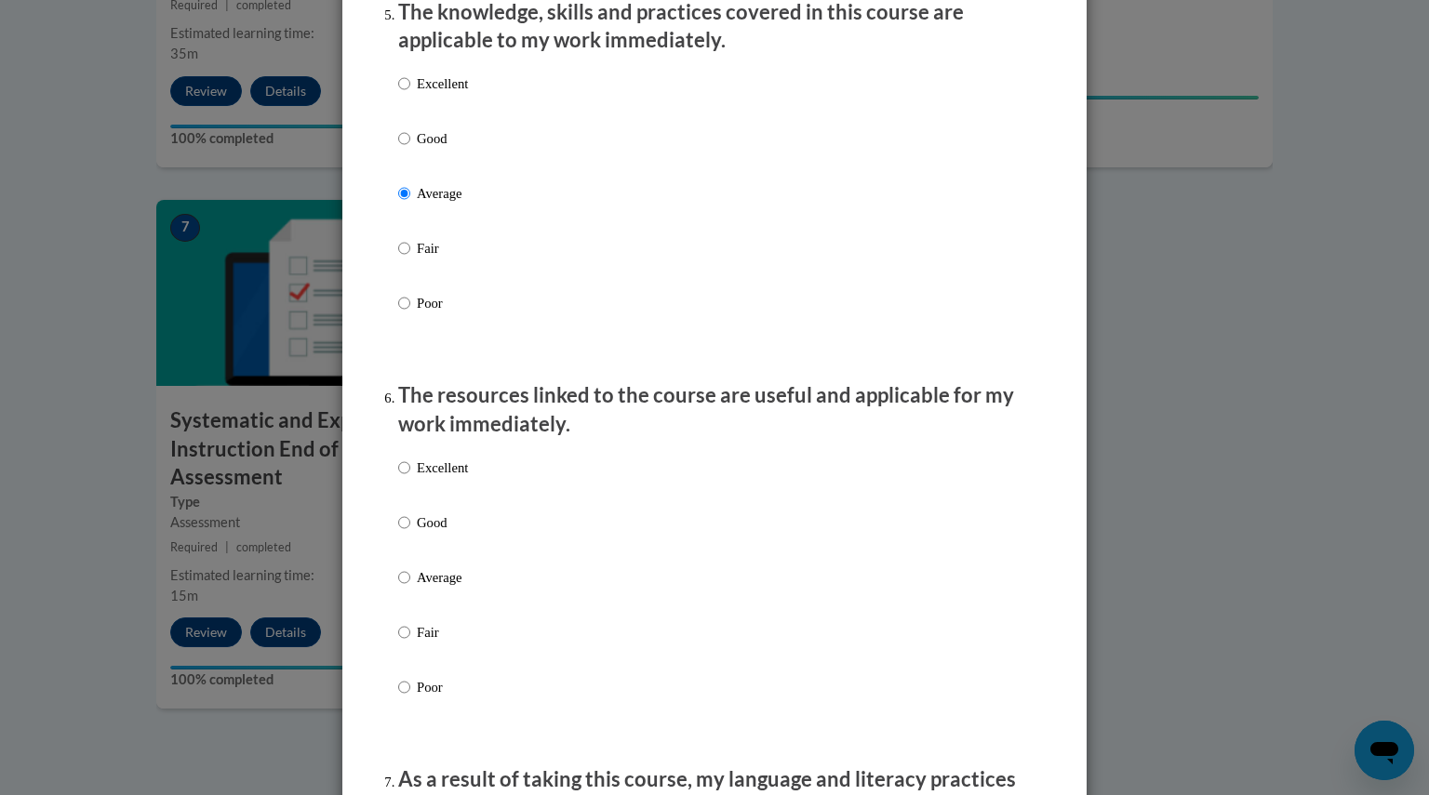
click at [430, 588] on p "Average" at bounding box center [442, 577] width 51 height 20
click at [410, 588] on input "Average" at bounding box center [404, 577] width 12 height 20
radio input "true"
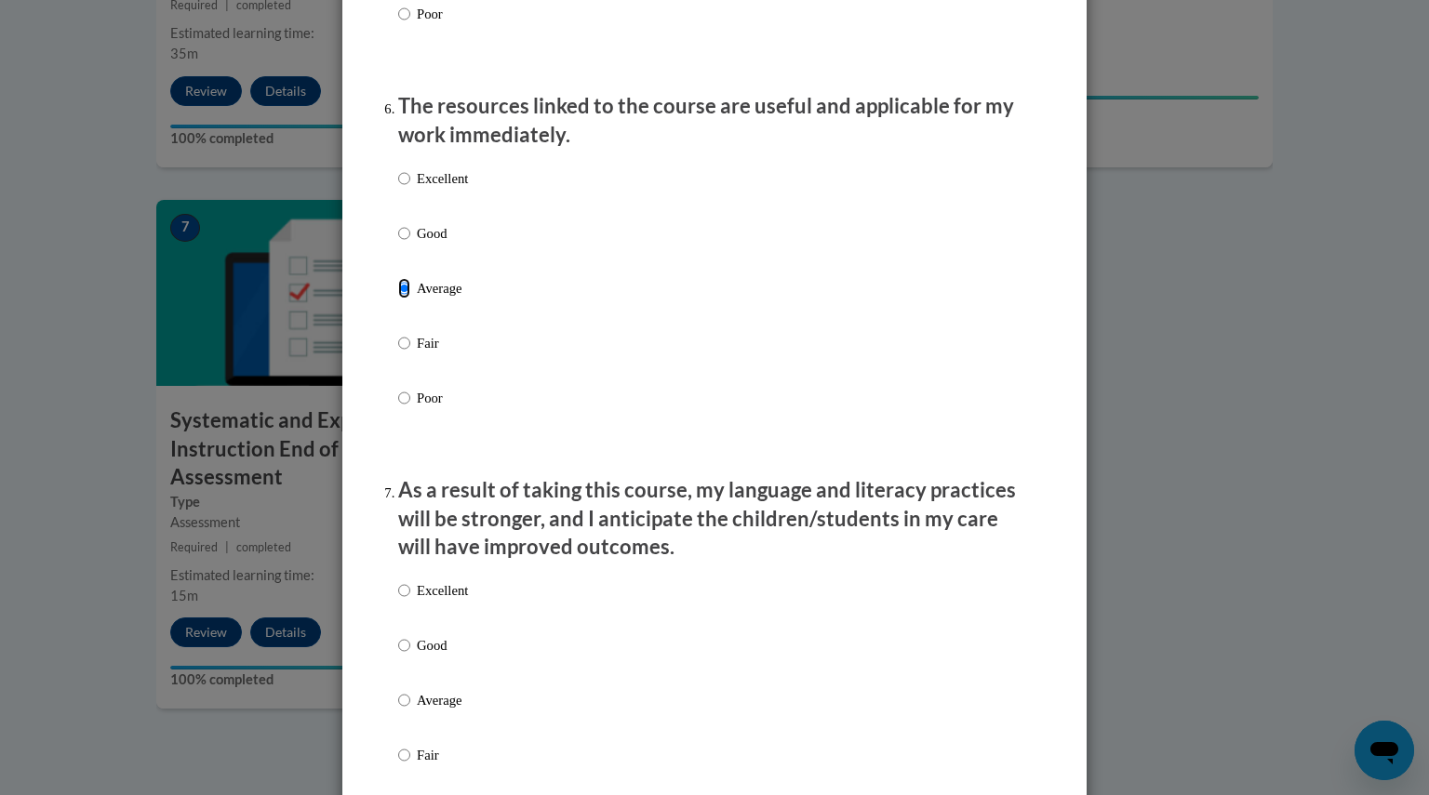
scroll to position [2030, 0]
click at [422, 710] on p "Average" at bounding box center [442, 699] width 51 height 20
click at [410, 710] on input "Average" at bounding box center [404, 699] width 12 height 20
radio input "true"
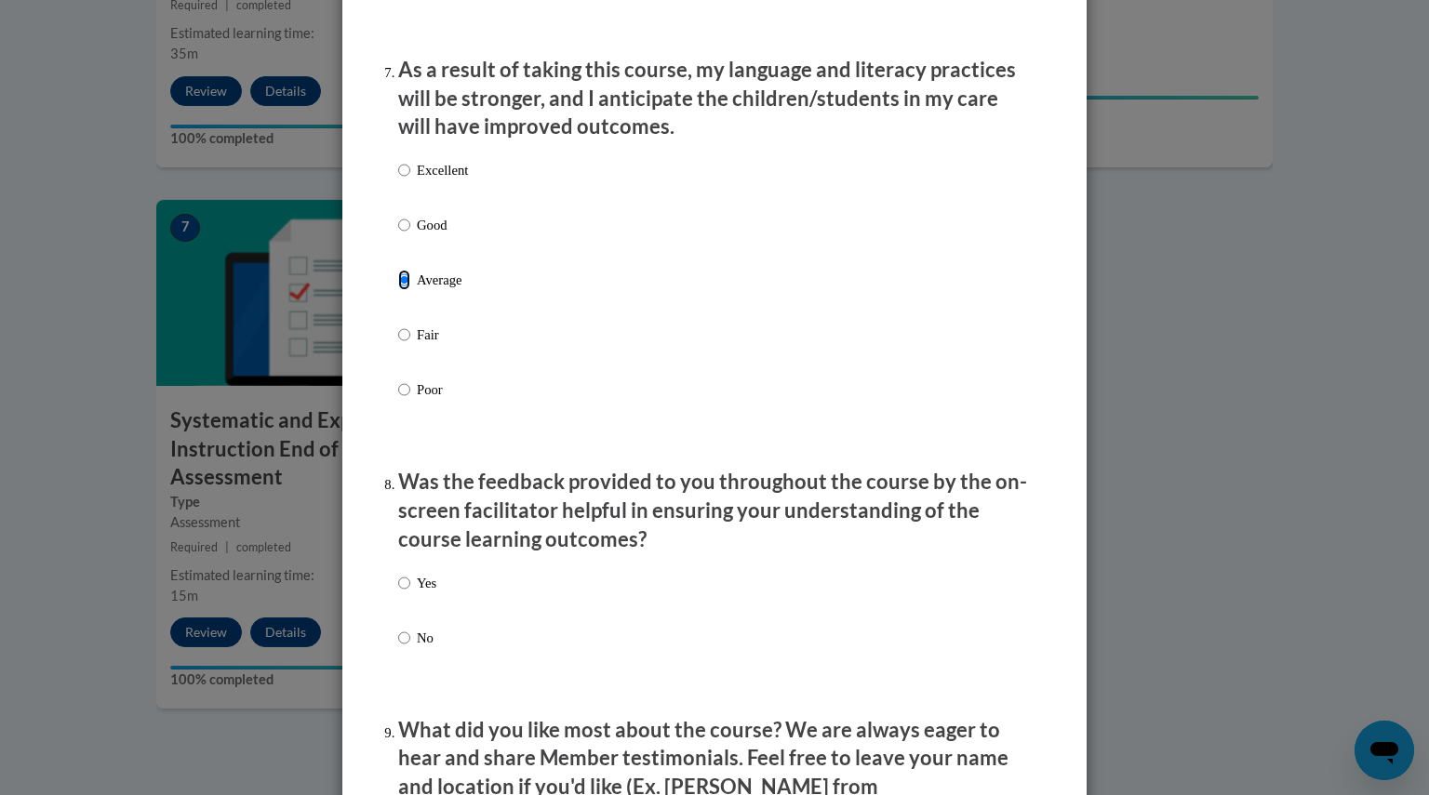
scroll to position [2457, 0]
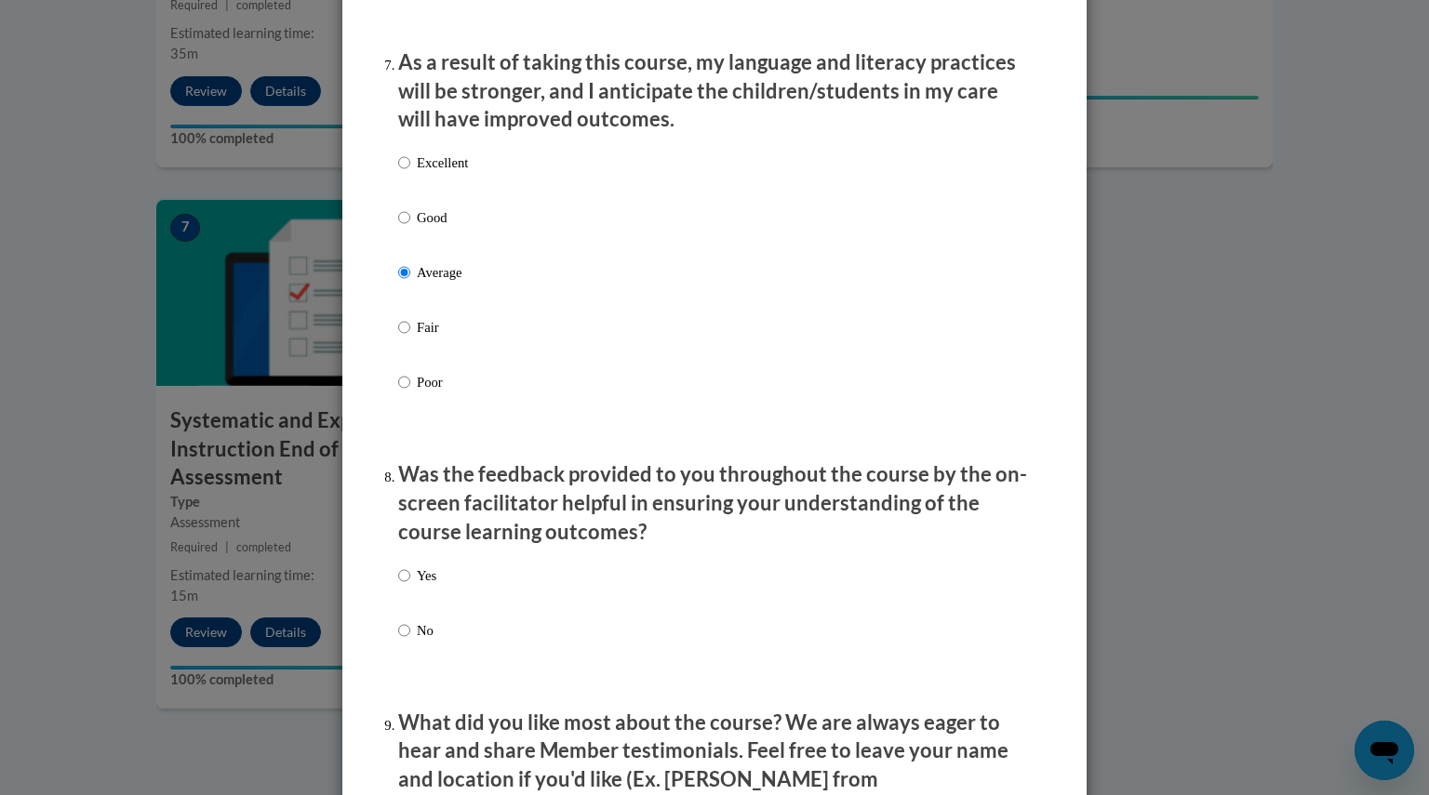
click at [419, 641] on p "No" at bounding box center [427, 630] width 20 height 20
click at [410, 641] on input "No" at bounding box center [404, 630] width 12 height 20
radio input "true"
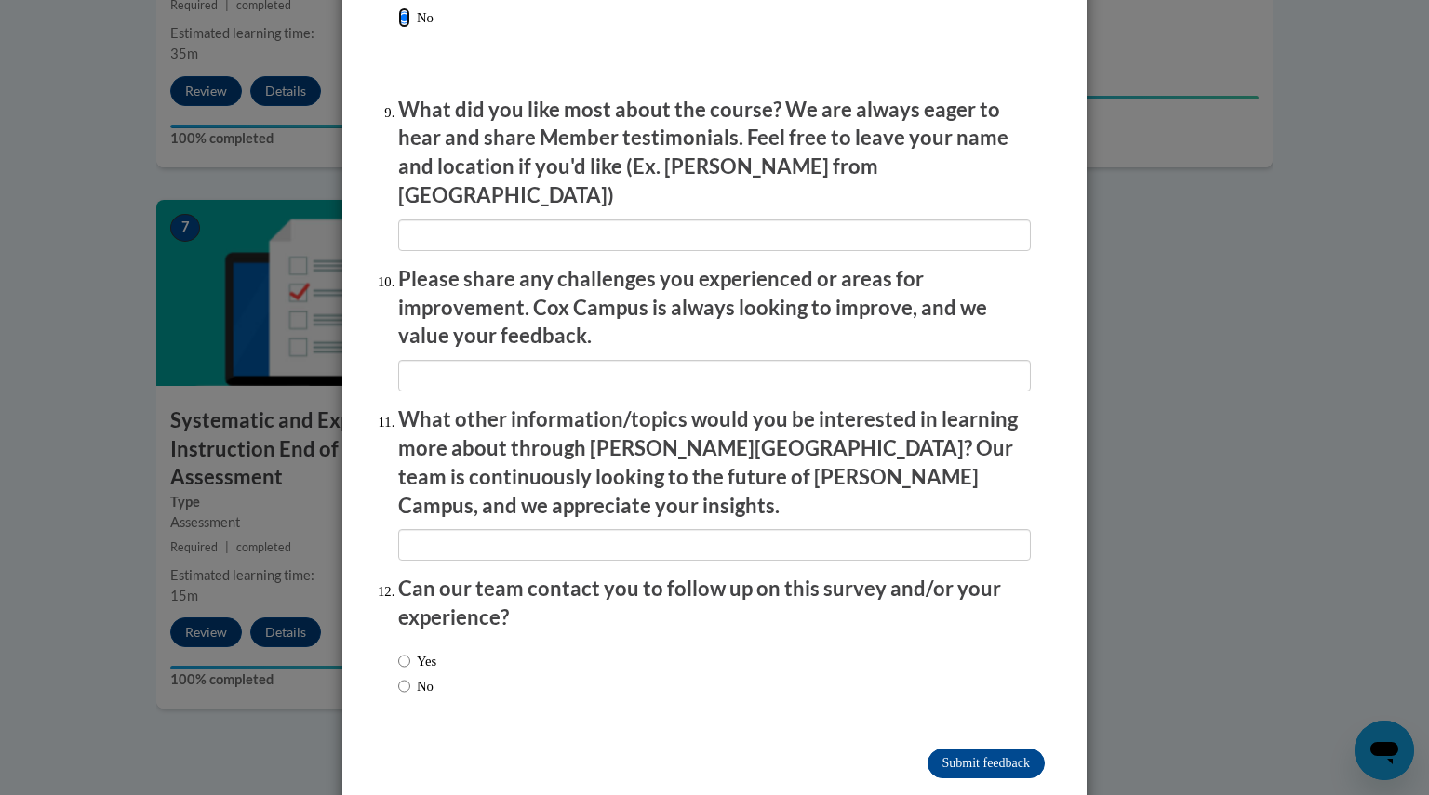
scroll to position [3073, 0]
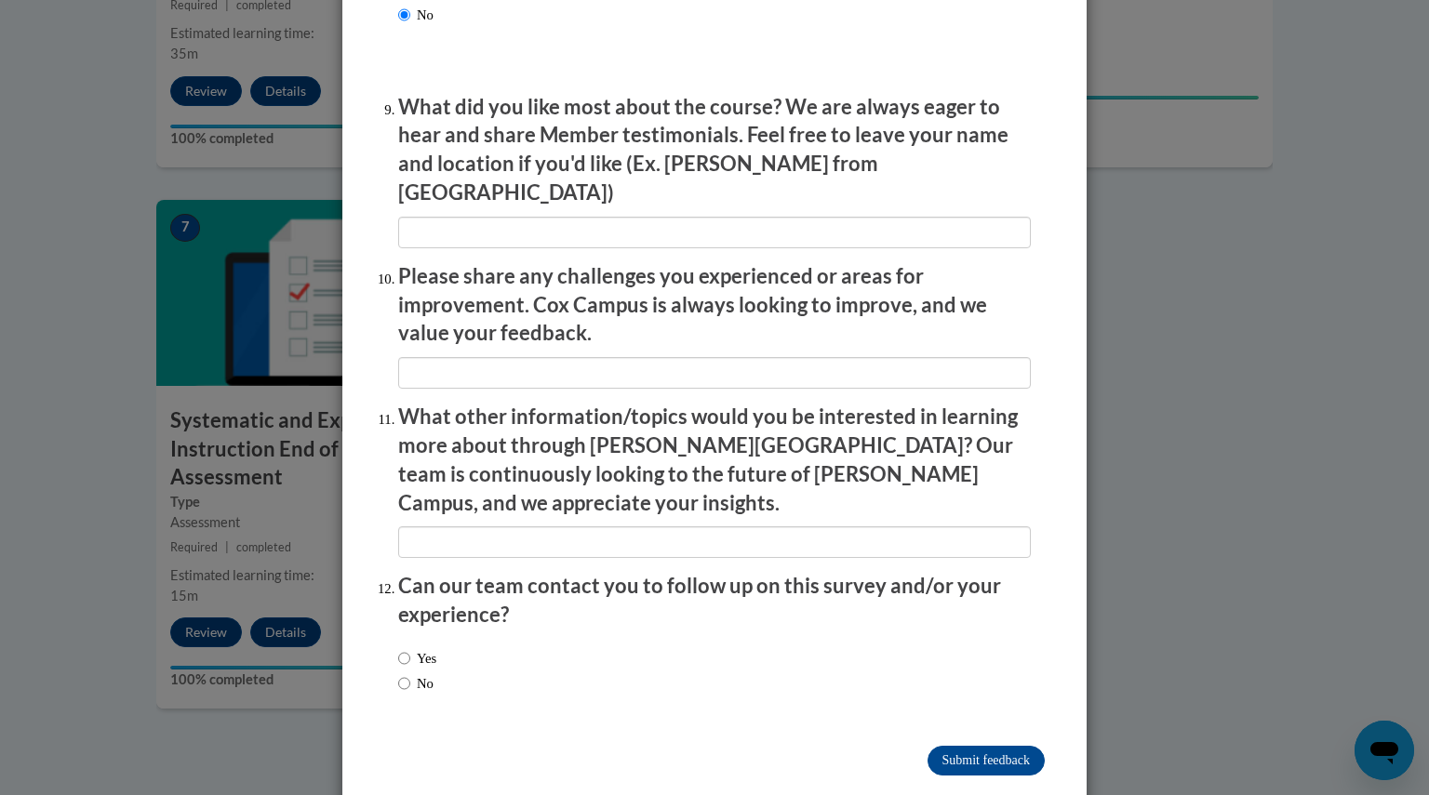
click at [419, 674] on label "No" at bounding box center [415, 684] width 35 height 20
click at [410, 674] on input "No" at bounding box center [404, 684] width 12 height 20
radio input "true"
click at [975, 746] on input "Submit feedback" at bounding box center [985, 761] width 117 height 30
